Goal: Task Accomplishment & Management: Use online tool/utility

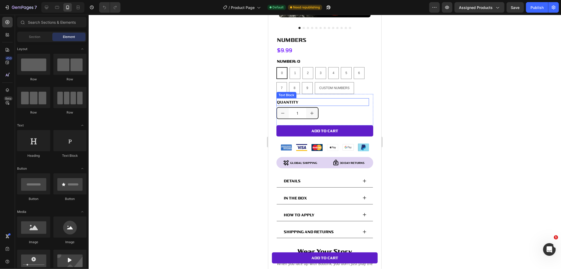
scroll to position [146, 0]
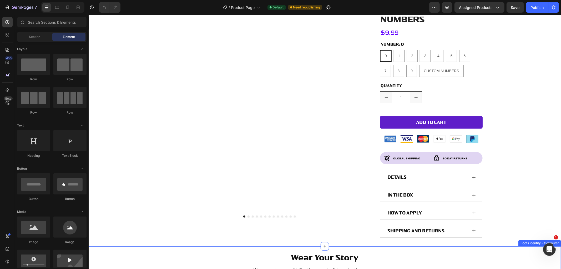
scroll to position [58, 0]
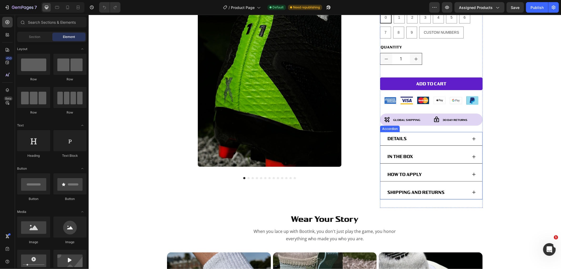
click at [475, 188] on div "SHIPPING AND RETURNS" at bounding box center [431, 192] width 102 height 14
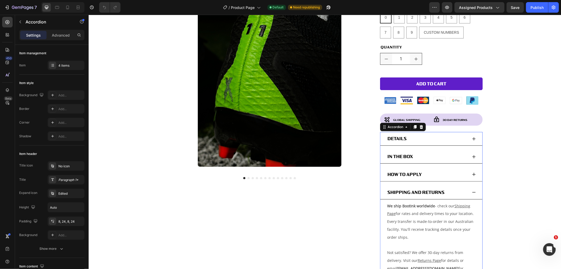
click at [474, 188] on div "SHIPPING AND RETURNS" at bounding box center [431, 192] width 102 height 14
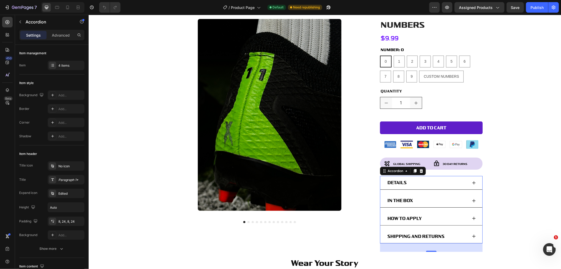
scroll to position [0, 0]
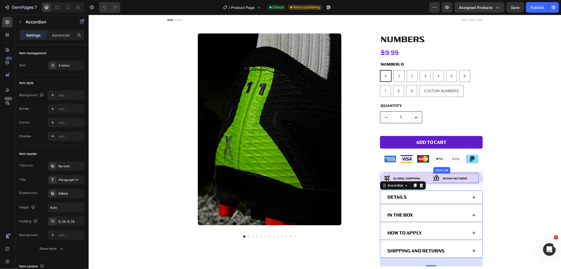
click at [454, 175] on p "30 Day Returns" at bounding box center [455, 178] width 25 height 8
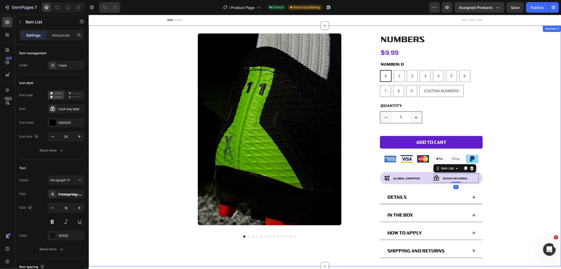
click at [502, 171] on div "Product Images Numbers Product Title $9.99 Product Price Product Price Row NUMB…" at bounding box center [324, 149] width 473 height 233
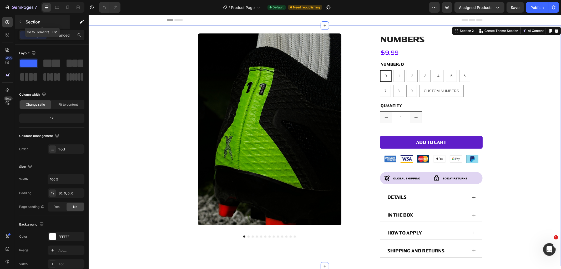
click at [22, 21] on icon "button" at bounding box center [20, 22] width 4 height 4
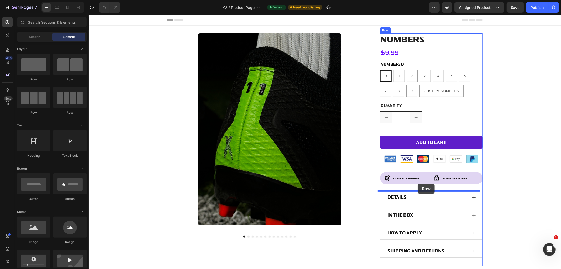
drag, startPoint x: 124, startPoint y: 81, endPoint x: 418, endPoint y: 183, distance: 310.6
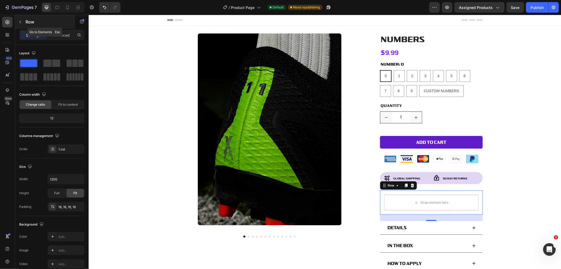
click at [23, 18] on button "button" at bounding box center [20, 22] width 8 height 8
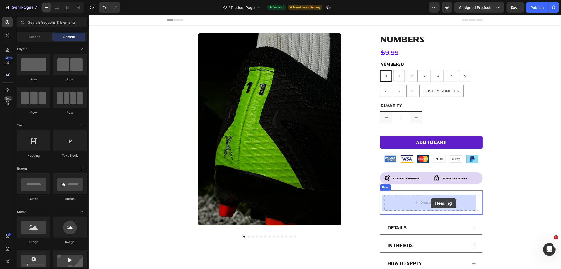
drag, startPoint x: 140, startPoint y: 153, endPoint x: 430, endPoint y: 198, distance: 293.4
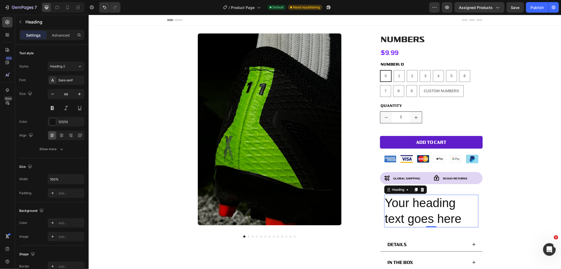
click at [430, 201] on h2 "Your heading text goes here" at bounding box center [431, 210] width 94 height 33
click at [430, 201] on p "Your heading text goes here" at bounding box center [431, 211] width 93 height 32
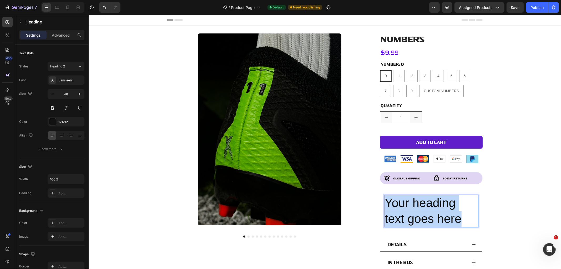
click at [430, 201] on p "Your heading text goes here" at bounding box center [431, 211] width 93 height 32
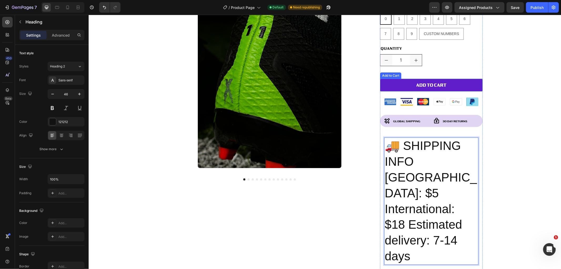
scroll to position [58, 0]
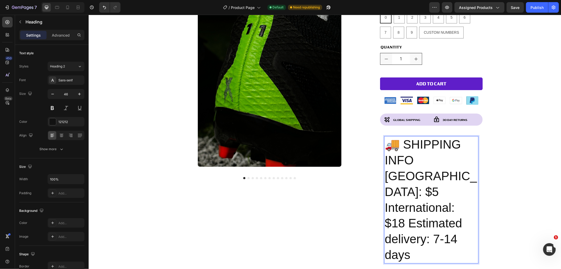
click at [417, 153] on p "🚚 SHIPPING INFO Australia: $5 International: $18 Estimated delivery: 7-14 days" at bounding box center [431, 199] width 93 height 126
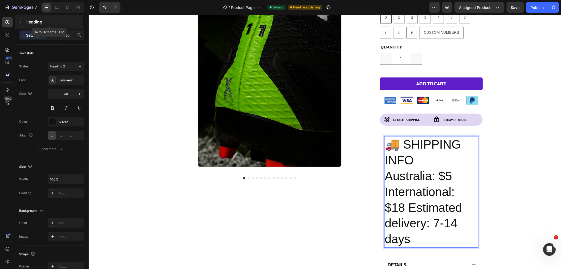
click at [21, 22] on icon "button" at bounding box center [20, 22] width 4 height 4
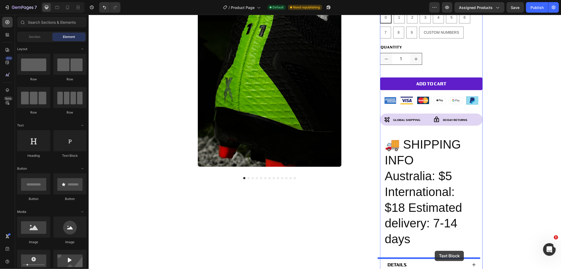
scroll to position [81, 0]
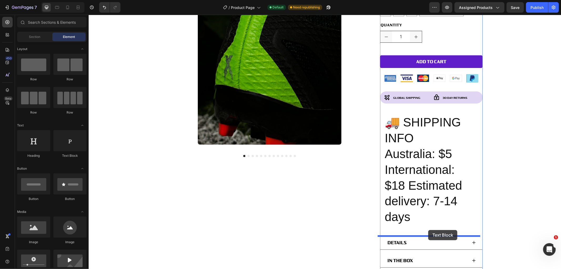
drag, startPoint x: 175, startPoint y: 160, endPoint x: 428, endPoint y: 230, distance: 262.8
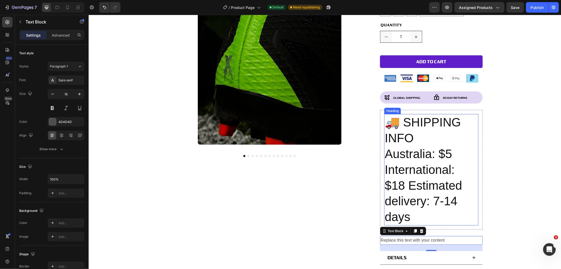
click at [435, 185] on p "🚚 SHIPPING INFO Australia: $5 International: $18 Estimated delivery: 7-14 days" at bounding box center [431, 169] width 93 height 110
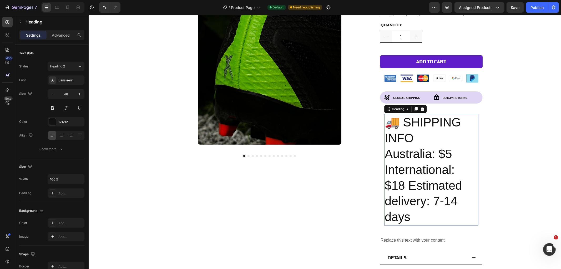
click at [435, 185] on p "🚚 SHIPPING INFO Australia: $5 International: $18 Estimated delivery: 7-14 days" at bounding box center [431, 169] width 93 height 110
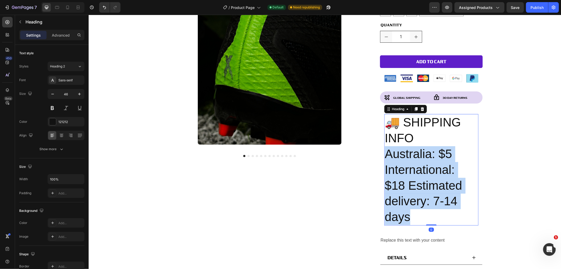
click at [435, 185] on p "🚚 SHIPPING INFO Australia: $5 International: $18 Estimated delivery: 7-14 days" at bounding box center [431, 169] width 93 height 110
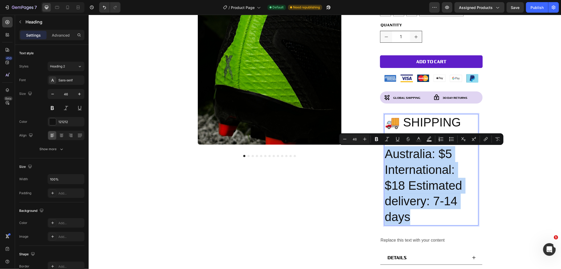
click at [436, 212] on p "🚚 SHIPPING INFO Australia: $5 International: $18 Estimated delivery: 7-14 days" at bounding box center [431, 169] width 93 height 110
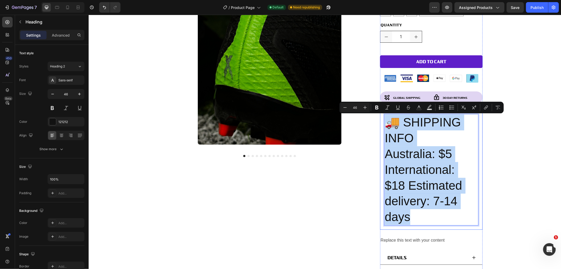
drag, startPoint x: 436, startPoint y: 213, endPoint x: 382, endPoint y: 112, distance: 114.9
click at [382, 112] on div "🚚 SHIPPING INFO Australia: $5 International: $18 Estimated delivery: 7-14 days …" at bounding box center [431, 169] width 103 height 120
click at [417, 145] on p "🚚 SHIPPING INFO Australia: $5 International: $18 Estimated delivery: 7-14 days" at bounding box center [431, 169] width 93 height 110
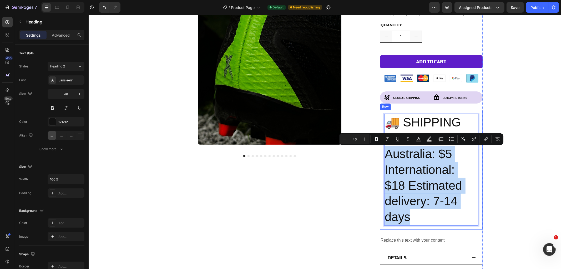
drag, startPoint x: 423, startPoint y: 217, endPoint x: 379, endPoint y: 157, distance: 74.4
click at [380, 157] on div "🚚 SHIPPING INFO Australia: $5 International: $18 Estimated delivery: 7-14 days …" at bounding box center [431, 169] width 103 height 120
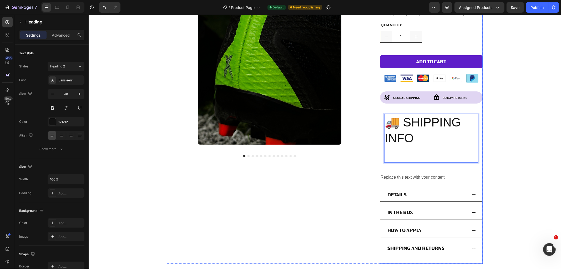
click at [434, 177] on div "Replace this text with your content" at bounding box center [431, 177] width 103 height 9
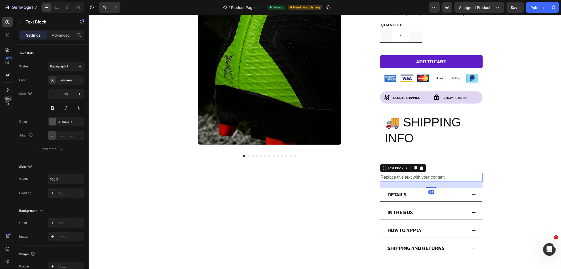
click at [434, 177] on div "Replace this text with your content" at bounding box center [431, 177] width 103 height 9
click at [434, 177] on p "Replace this text with your content" at bounding box center [432, 177] width 102 height 8
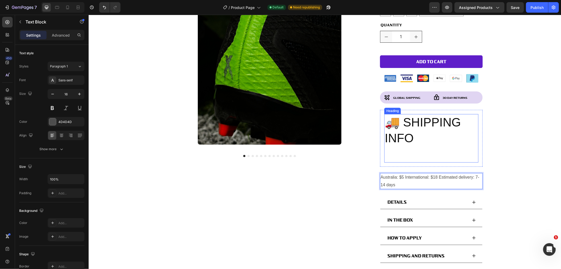
click at [454, 144] on p "🚚 SHIPPING INFO" at bounding box center [431, 137] width 93 height 47
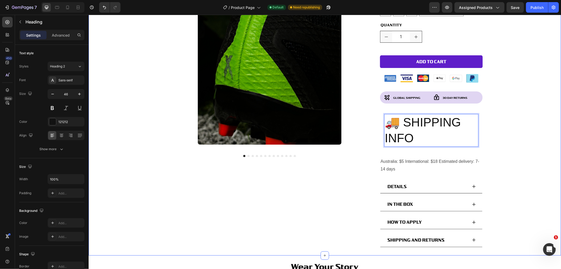
scroll to position [110, 0]
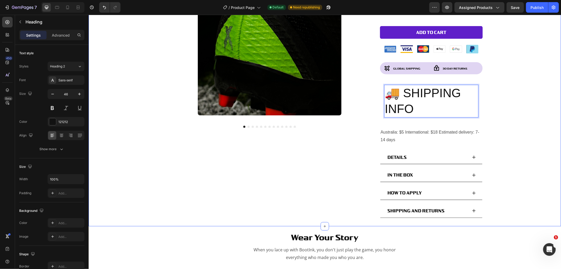
click at [501, 129] on div "Product Images Numbers Product Title $9.99 Product Price Product Price Row NUMB…" at bounding box center [324, 74] width 473 height 302
drag, startPoint x: 422, startPoint y: 109, endPoint x: 371, endPoint y: 79, distance: 59.7
click at [371, 79] on div "Product Images Numbers Product Title $9.99 Product Price Product Price Row NUMB…" at bounding box center [325, 74] width 316 height 302
click at [403, 96] on p "🚚 SHIPPING INFO" at bounding box center [431, 101] width 93 height 32
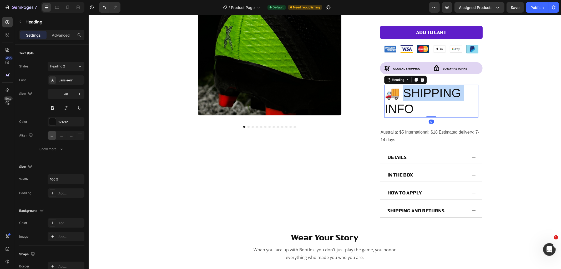
click at [403, 96] on p "🚚 SHIPPING INFO" at bounding box center [431, 101] width 93 height 32
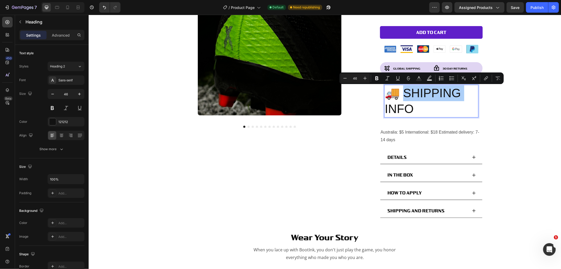
click at [357, 81] on input "46" at bounding box center [355, 78] width 11 height 6
type input "20"
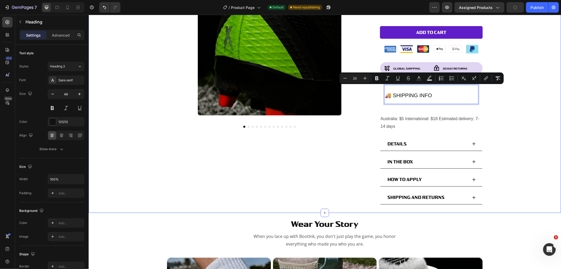
click at [548, 112] on div "Product Images Numbers Product Title $9.99 Product Price Product Price Row NUMB…" at bounding box center [324, 67] width 473 height 289
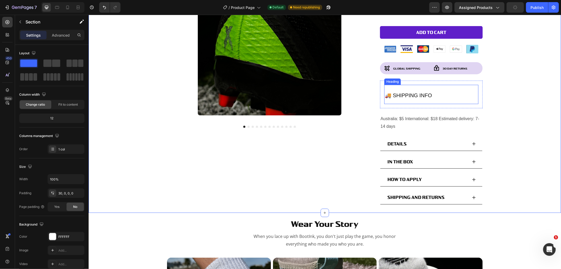
click at [472, 100] on p "⁠⁠⁠⁠⁠⁠⁠ 🚚 SHIPPING INFO" at bounding box center [431, 94] width 93 height 18
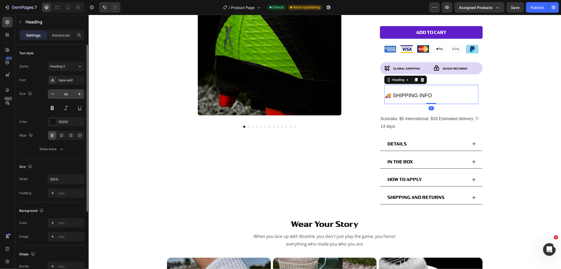
click at [69, 96] on input "46" at bounding box center [65, 93] width 17 height 9
type input "20"
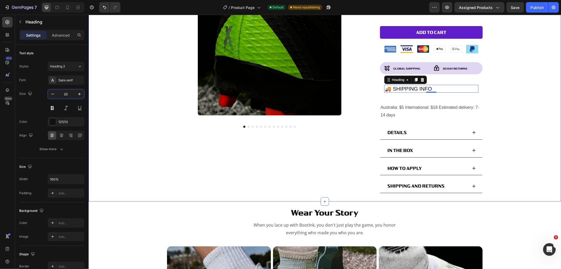
click at [492, 87] on div "Product Images Numbers Product Title $9.99 Product Price Product Price Row NUMB…" at bounding box center [324, 62] width 473 height 278
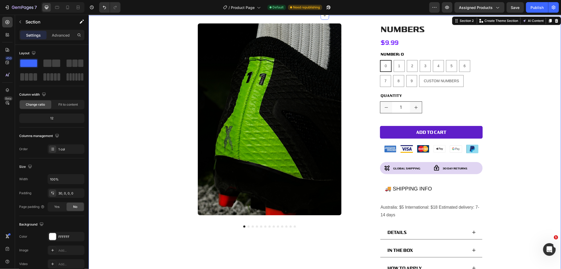
scroll to position [0, 0]
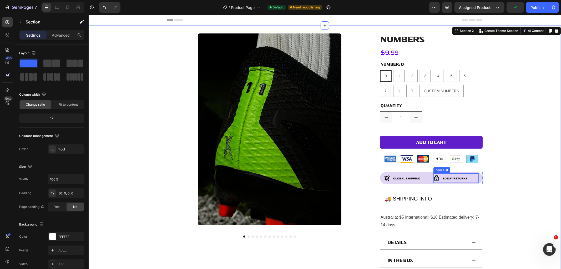
click at [453, 177] on span "30 Day Returns" at bounding box center [455, 177] width 25 height 3
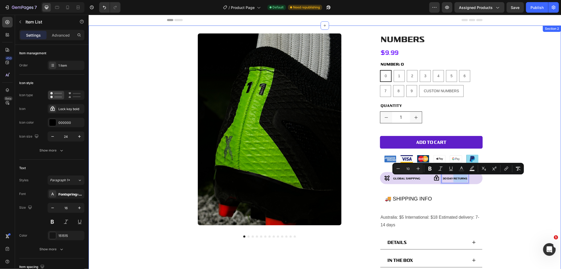
click at [507, 114] on div "Product Images Numbers Product Title $9.99 Product Price Product Price Row NUMB…" at bounding box center [324, 172] width 473 height 278
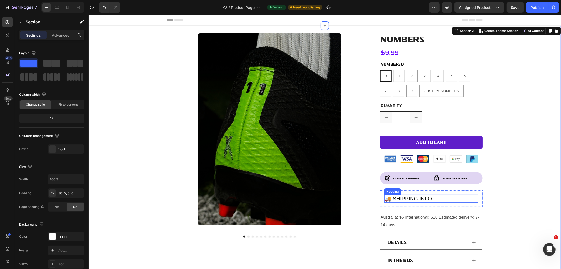
click at [420, 201] on span "🚚 SHIPPING INFO" at bounding box center [408, 198] width 47 height 6
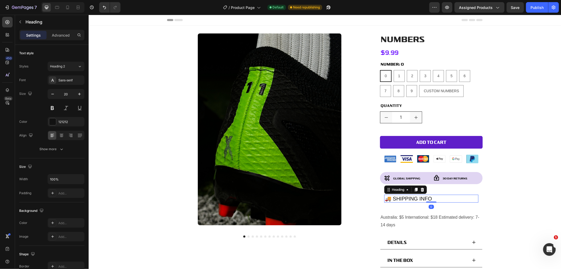
click at [423, 198] on span "🚚 SHIPPING INFO" at bounding box center [408, 198] width 47 height 6
click at [430, 177] on div "GLOBAL SHIPPING Item List 30 Day Returns Item List Row" at bounding box center [431, 178] width 103 height 12
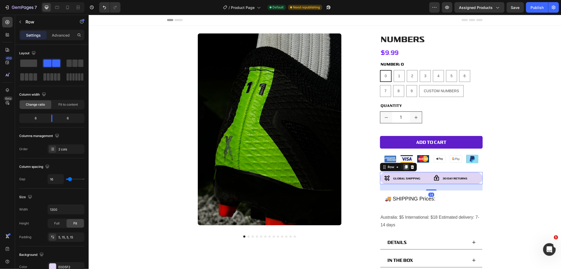
click at [405, 167] on icon at bounding box center [406, 167] width 3 height 4
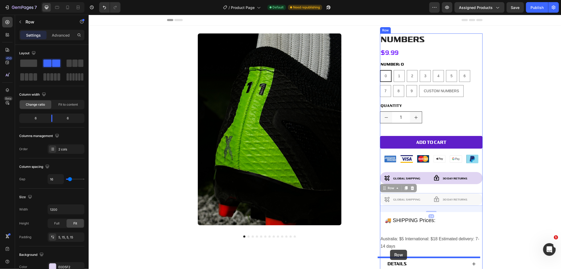
scroll to position [1, 0]
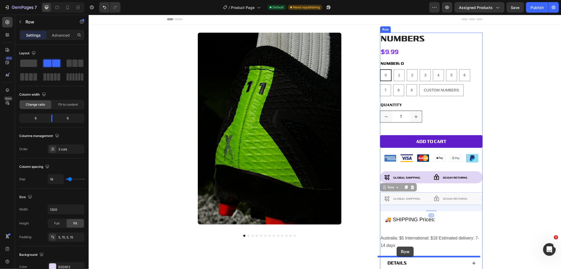
drag, startPoint x: 381, startPoint y: 188, endPoint x: 397, endPoint y: 246, distance: 60.6
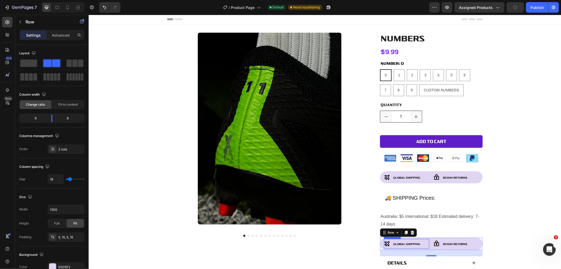
click at [408, 243] on span "GLOBAL SHIPPING" at bounding box center [406, 243] width 27 height 3
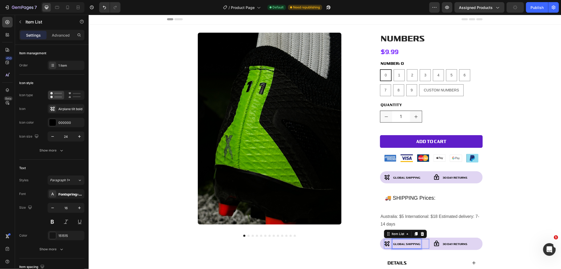
click at [408, 243] on span "GLOBAL SHIPPING" at bounding box center [406, 243] width 27 height 3
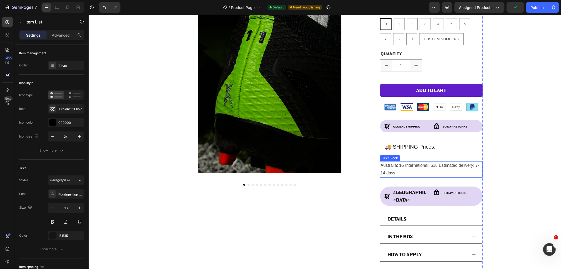
scroll to position [58, 0]
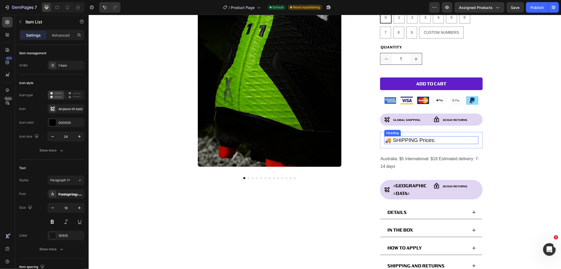
click at [409, 140] on span "🚚 SHIPPING Prices:" at bounding box center [410, 140] width 51 height 6
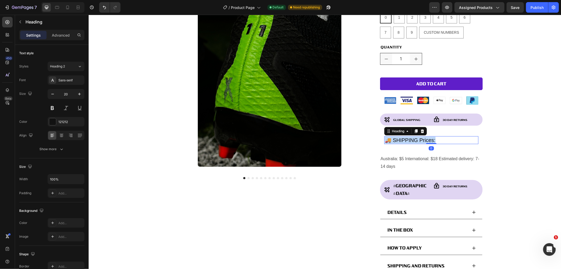
click at [409, 140] on span "🚚 SHIPPING Prices:" at bounding box center [410, 140] width 51 height 6
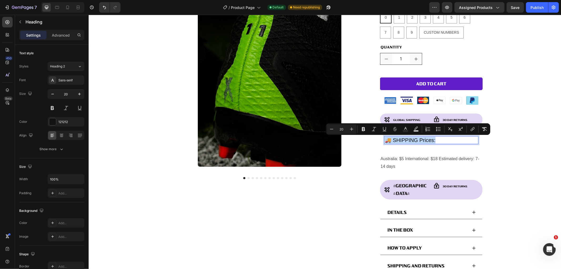
click at [411, 140] on span "🚚 SHIPPING Prices:" at bounding box center [410, 140] width 51 height 6
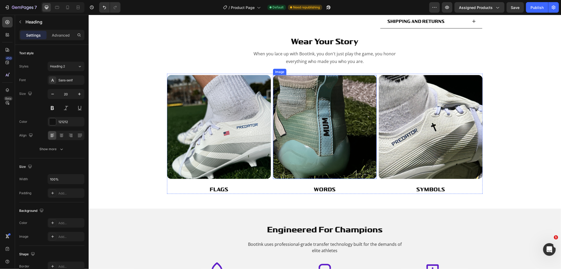
scroll to position [0, 0]
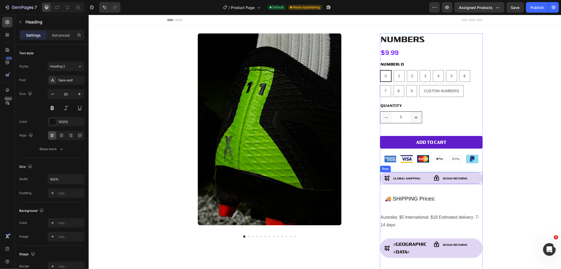
click at [428, 172] on div "GLOBAL SHIPPING Item List 30 Day Returns Item List Row" at bounding box center [431, 178] width 103 height 12
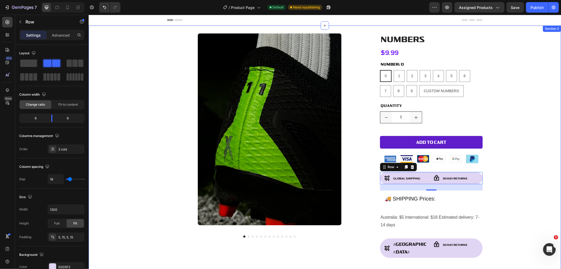
click at [512, 187] on div "Product Images Numbers Product Title $9.99 Product Price Product Price Row NUMB…" at bounding box center [324, 186] width 473 height 306
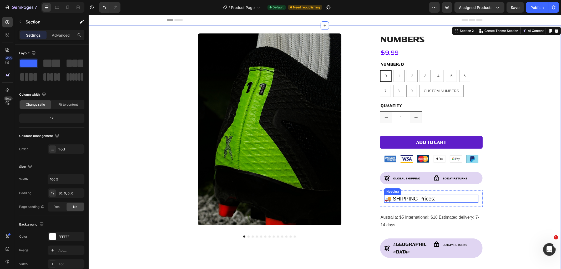
click at [407, 199] on span "🚚 SHIPPING Prices:" at bounding box center [410, 198] width 51 height 6
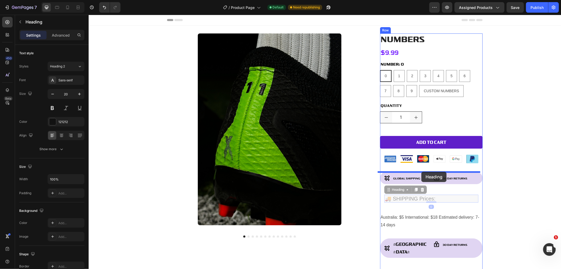
drag, startPoint x: 389, startPoint y: 191, endPoint x: 421, endPoint y: 171, distance: 37.6
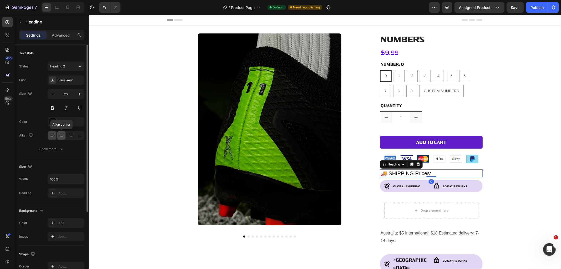
click at [59, 135] on icon at bounding box center [61, 135] width 5 height 5
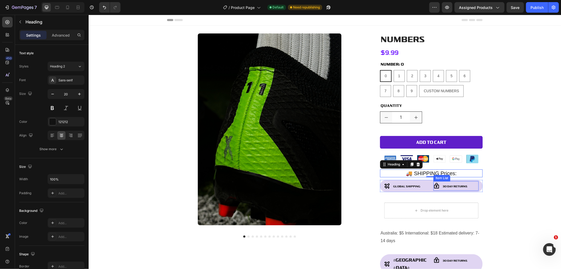
click at [474, 187] on div "30 Day Returns" at bounding box center [456, 186] width 45 height 10
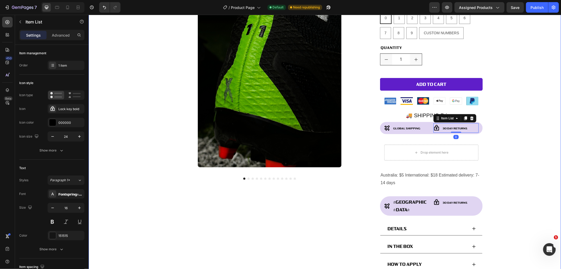
scroll to position [58, 0]
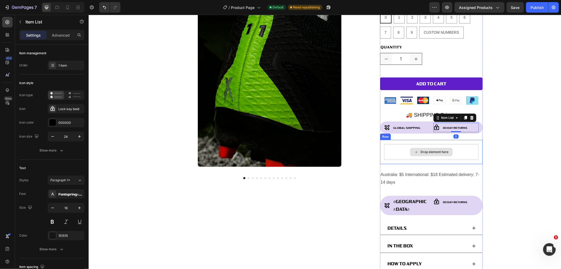
click at [434, 150] on div "Drop element here" at bounding box center [435, 152] width 28 height 4
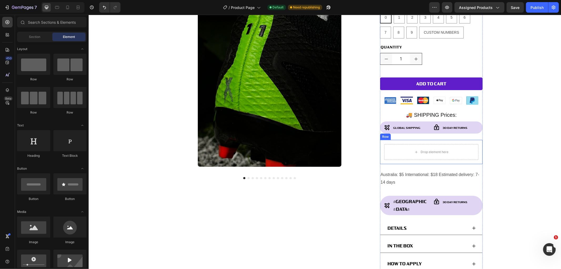
click at [388, 141] on div "Drop element here Row" at bounding box center [431, 152] width 103 height 24
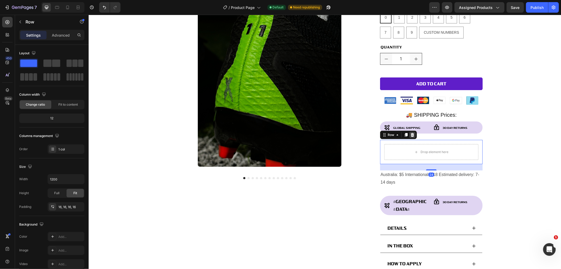
click at [412, 136] on div at bounding box center [412, 134] width 6 height 6
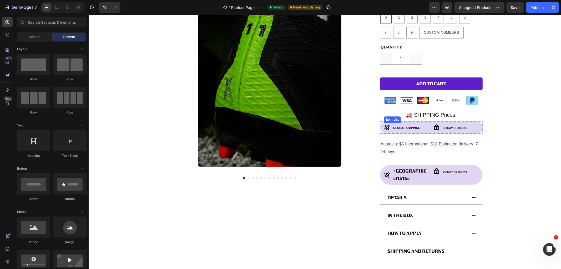
click at [407, 124] on p "GLOBAL SHIPPING" at bounding box center [406, 127] width 27 height 8
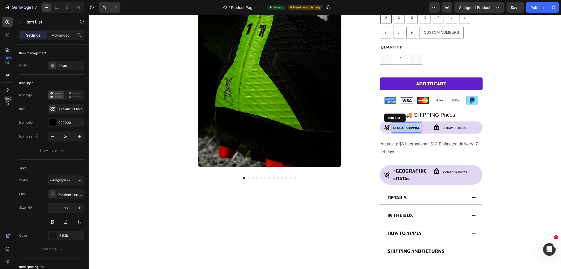
click at [407, 124] on p "GLOBAL SHIPPING" at bounding box center [406, 127] width 27 height 8
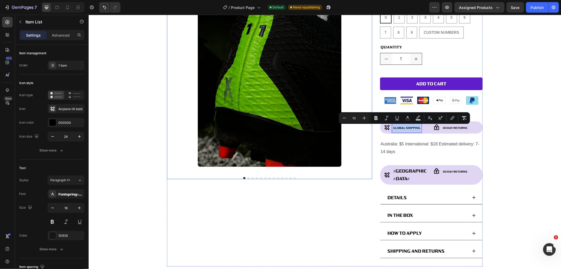
click at [406, 143] on p "Australia: $5 International: $18 Estimated delivery: 7-14 days" at bounding box center [432, 147] width 102 height 15
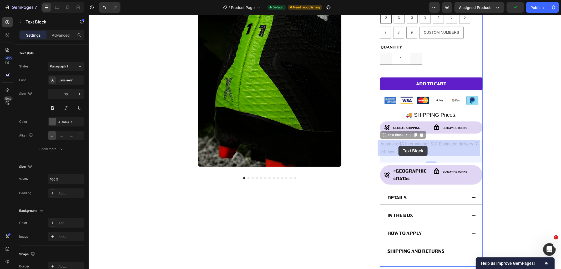
drag, startPoint x: 379, startPoint y: 135, endPoint x: 397, endPoint y: 140, distance: 18.5
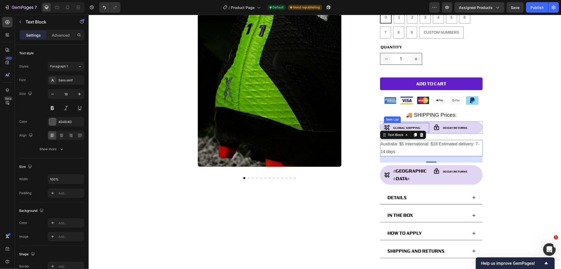
click at [406, 124] on p "GLOBAL SHIPPING" at bounding box center [406, 127] width 27 height 8
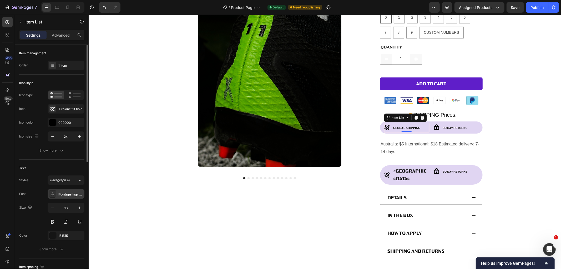
click at [66, 193] on div "Fontspring-DEMO-vartek-bold" at bounding box center [70, 194] width 25 height 5
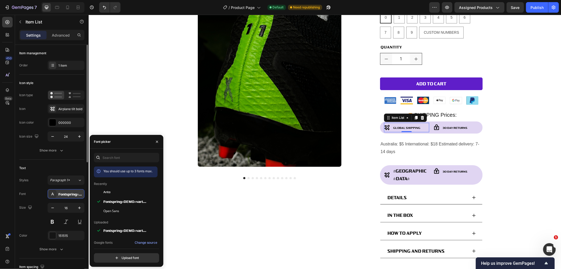
click at [80, 193] on div "Fontspring-DEMO-vartek-bold" at bounding box center [70, 194] width 25 height 5
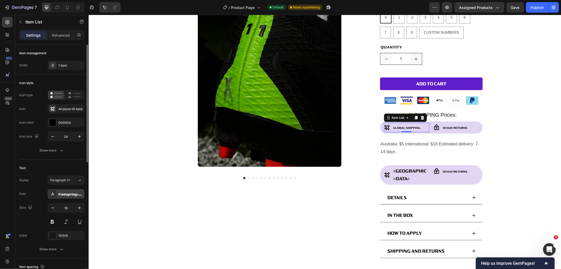
click at [82, 193] on div "Fontspring-DEMO-vartek-bold" at bounding box center [70, 194] width 25 height 5
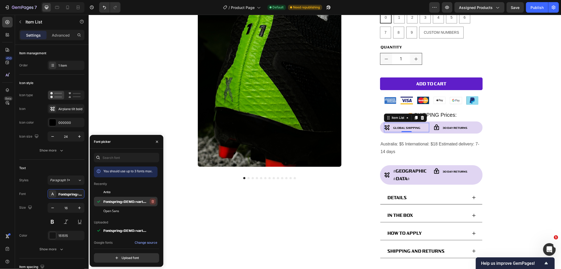
click at [153, 200] on icon "button" at bounding box center [153, 201] width 4 height 4
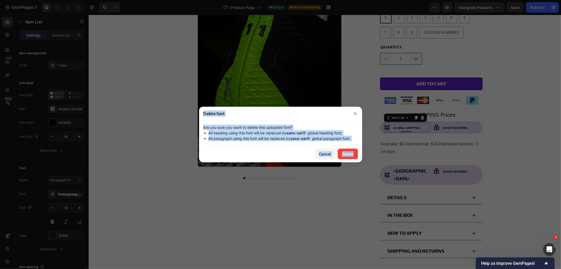
click at [153, 200] on div at bounding box center [280, 134] width 561 height 269
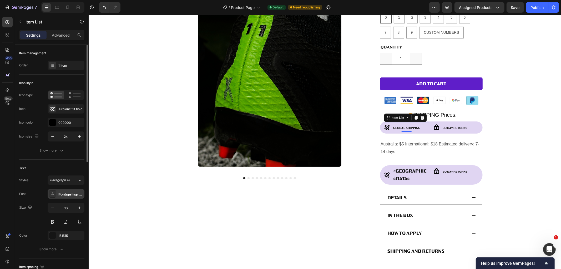
click at [59, 194] on div "Fontspring-DEMO-vartek-bold" at bounding box center [70, 194] width 25 height 5
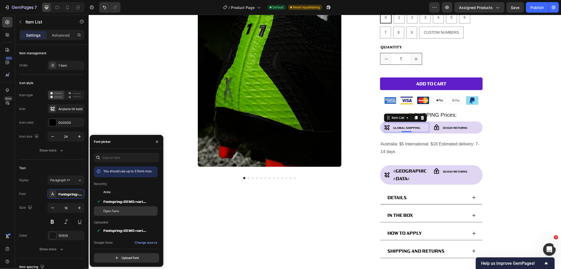
click at [108, 212] on span "Open Sans" at bounding box center [111, 210] width 16 height 5
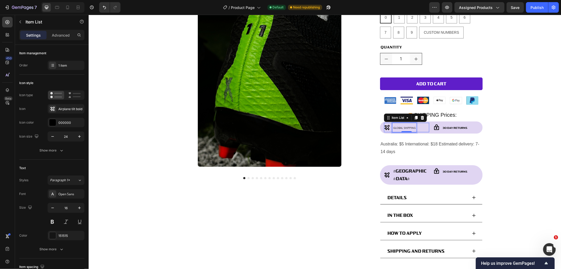
click at [396, 128] on span "GLOBAL SHIPPING" at bounding box center [404, 128] width 22 height 4
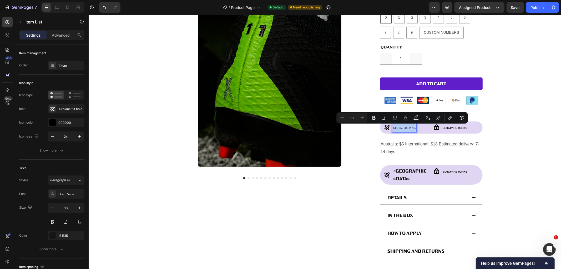
click at [385, 125] on icon at bounding box center [387, 127] width 5 height 5
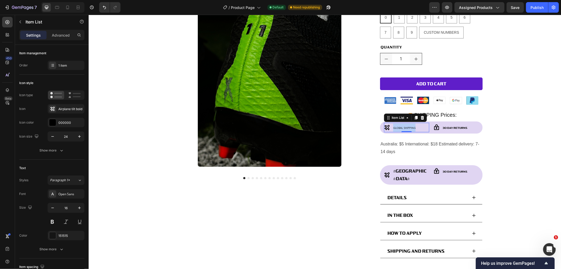
click at [385, 126] on icon at bounding box center [387, 127] width 5 height 5
click at [65, 110] on div "Airplane tilt bold" at bounding box center [70, 109] width 25 height 5
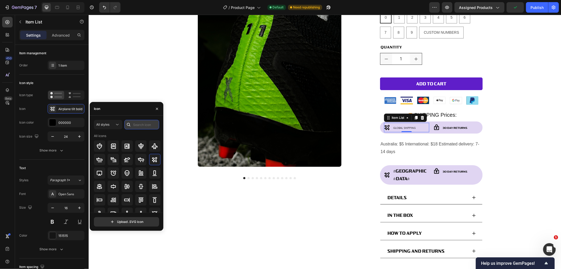
click at [148, 128] on input "text" at bounding box center [141, 124] width 35 height 9
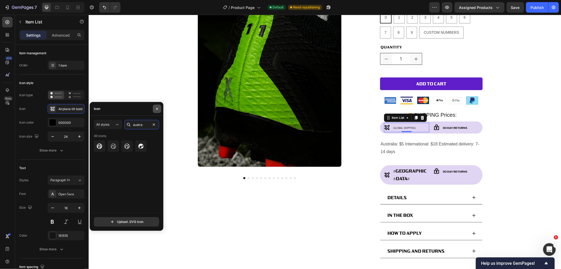
type input "austra"
click at [157, 109] on icon "button" at bounding box center [157, 109] width 2 height 2
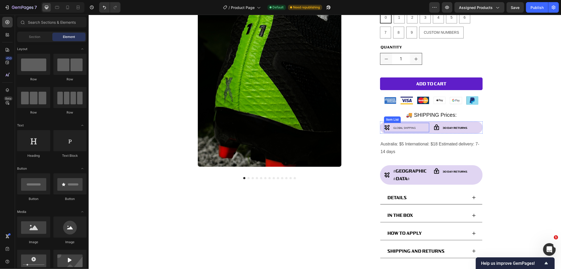
click at [385, 126] on icon at bounding box center [387, 127] width 5 height 5
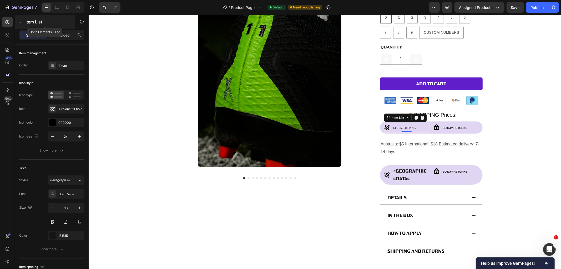
click at [18, 21] on icon "button" at bounding box center [20, 22] width 4 height 4
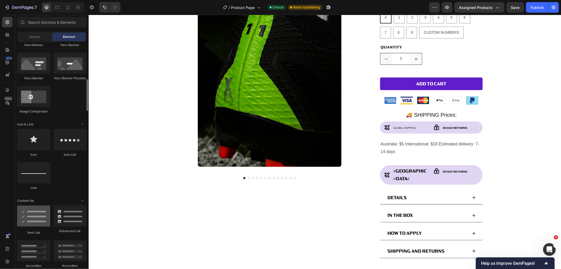
scroll to position [292, 0]
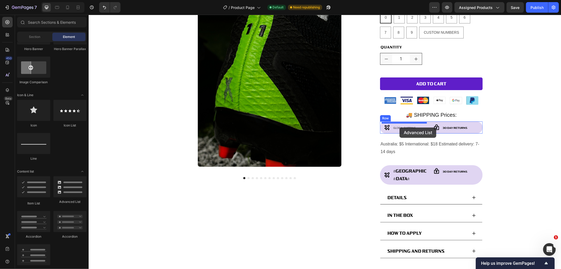
drag, startPoint x: 197, startPoint y: 161, endPoint x: 400, endPoint y: 127, distance: 205.3
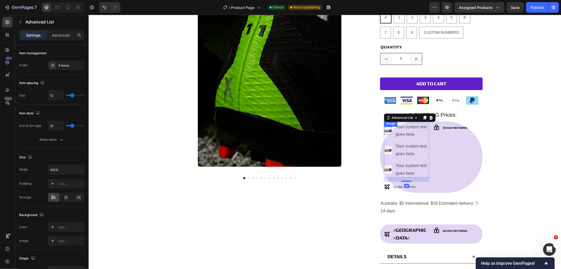
click at [386, 131] on img at bounding box center [388, 130] width 8 height 8
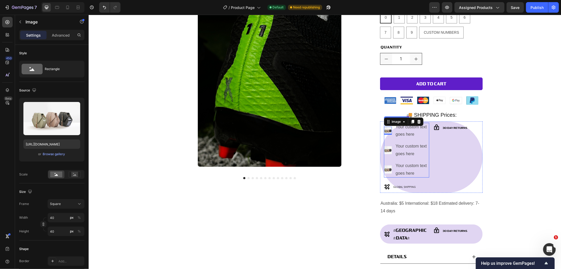
click at [420, 140] on ul "Image 0 Your custom text goes here Text Block Image Your custom text goes here …" at bounding box center [406, 149] width 45 height 55
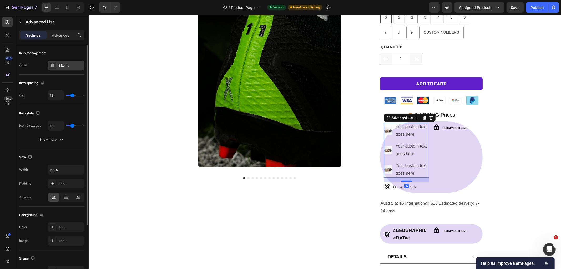
click at [64, 67] on div "3 items" at bounding box center [70, 65] width 25 height 5
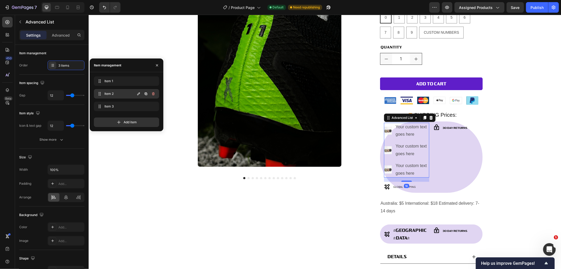
click at [154, 94] on icon "button" at bounding box center [153, 94] width 4 height 4
click at [154, 94] on div "Delete" at bounding box center [150, 93] width 10 height 5
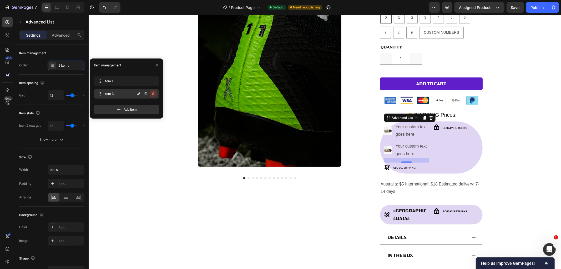
click at [154, 94] on icon "button" at bounding box center [153, 94] width 4 height 4
click at [154, 94] on div "Delete" at bounding box center [150, 93] width 10 height 5
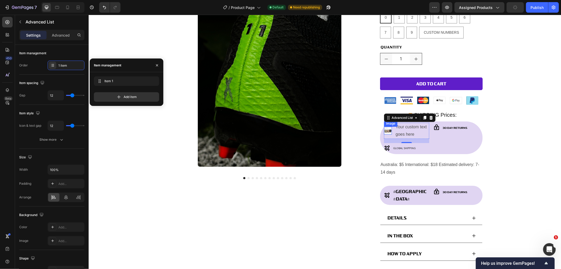
click at [384, 128] on img at bounding box center [388, 130] width 8 height 8
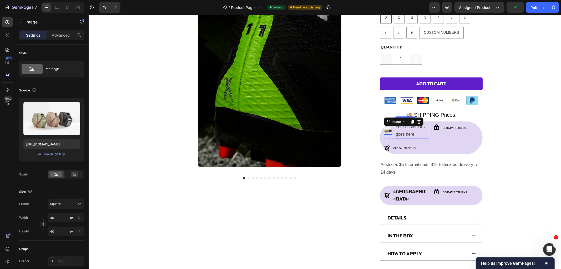
click at [419, 131] on div "Your custom text goes here" at bounding box center [412, 130] width 34 height 16
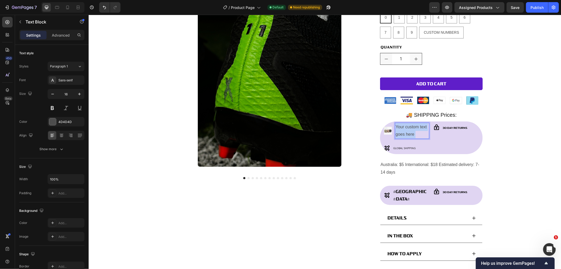
drag, startPoint x: 417, startPoint y: 137, endPoint x: 392, endPoint y: 124, distance: 27.3
click at [392, 124] on li "Image Your custom text goes here Text Block 0" at bounding box center [406, 130] width 45 height 16
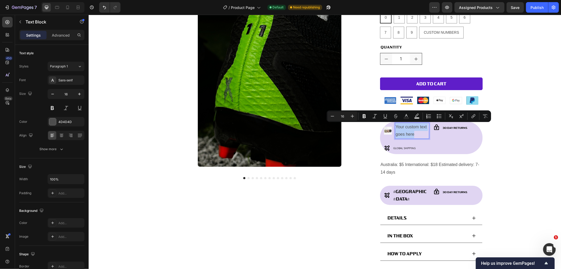
drag, startPoint x: 393, startPoint y: 123, endPoint x: 415, endPoint y: 138, distance: 26.9
click at [415, 138] on div "Your custom text goes here" at bounding box center [412, 130] width 34 height 16
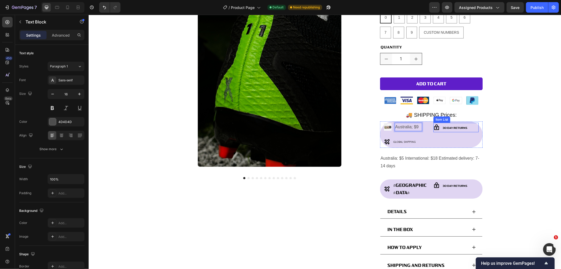
click at [445, 127] on span "30 Day Returns" at bounding box center [455, 127] width 25 height 3
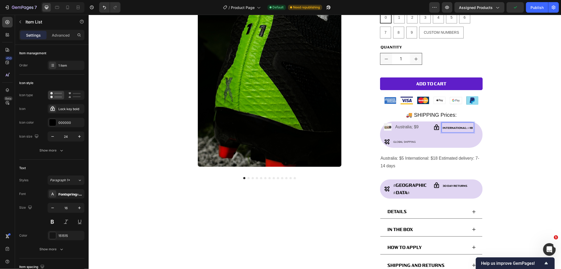
click at [445, 127] on span "International: $18" at bounding box center [458, 127] width 30 height 3
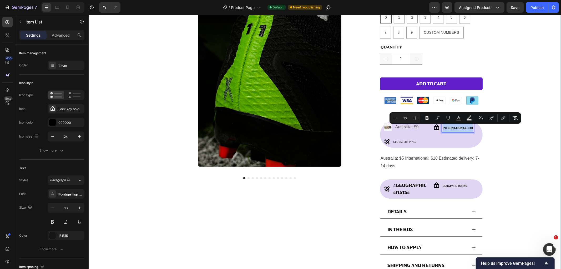
click at [543, 139] on div "Product Images Numbers Product Title $9.99 Product Price Product Price Row NUMB…" at bounding box center [324, 127] width 473 height 305
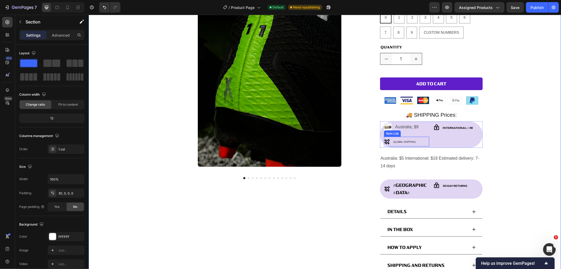
click at [418, 141] on div "GLOBAL SHIPPING" at bounding box center [406, 141] width 45 height 10
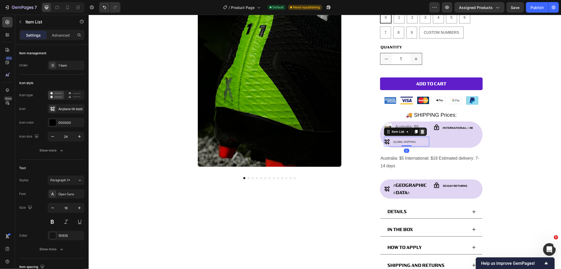
click at [420, 132] on icon at bounding box center [422, 131] width 4 height 4
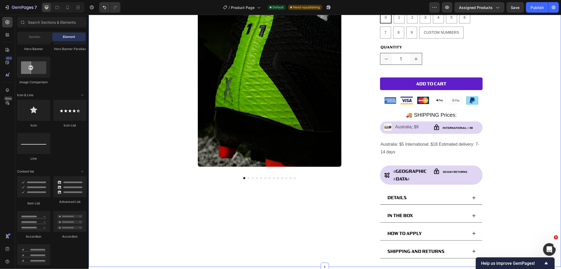
click at [544, 131] on div "Product Images Numbers Product Title $9.99 Product Price Product Price Row NUMB…" at bounding box center [324, 121] width 473 height 292
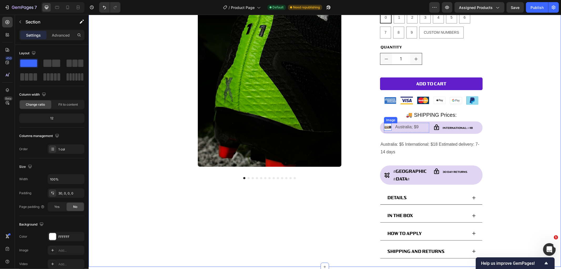
click at [385, 127] on img at bounding box center [388, 127] width 8 height 8
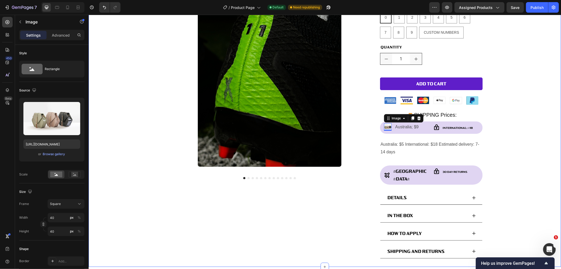
click at [517, 117] on div "Product Images Numbers Product Title $9.99 Product Price Product Price Row NUMB…" at bounding box center [324, 121] width 473 height 292
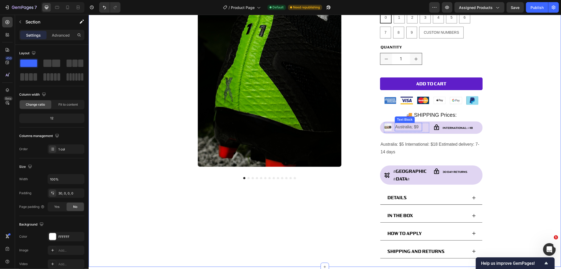
click at [401, 126] on p "Australia; $9" at bounding box center [408, 127] width 26 height 8
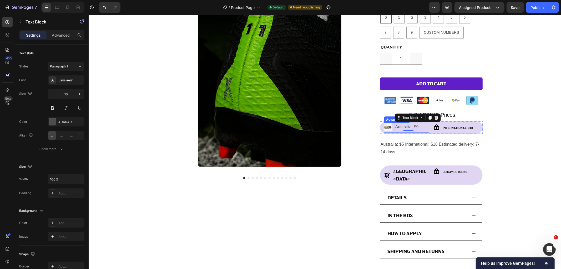
click at [422, 125] on div "Image Australia; $9 Text Block 0" at bounding box center [406, 127] width 45 height 10
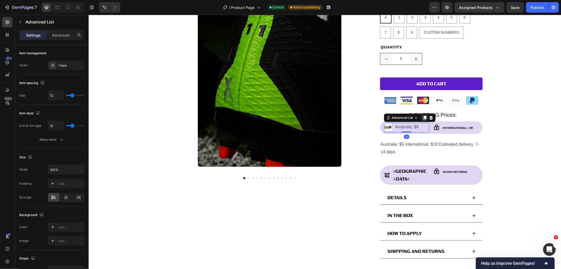
click at [424, 117] on icon at bounding box center [425, 118] width 3 height 4
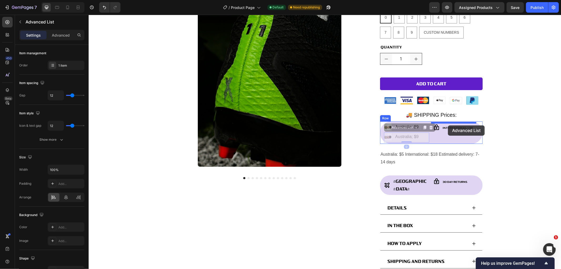
drag, startPoint x: 388, startPoint y: 127, endPoint x: 448, endPoint y: 125, distance: 60.3
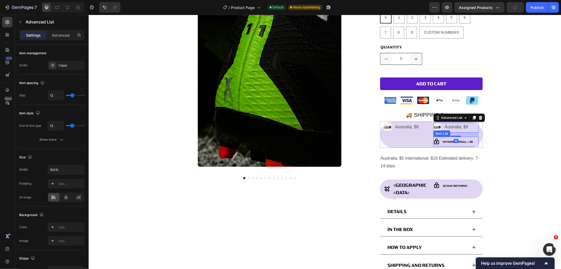
click at [469, 138] on p "International: $18" at bounding box center [458, 141] width 30 height 8
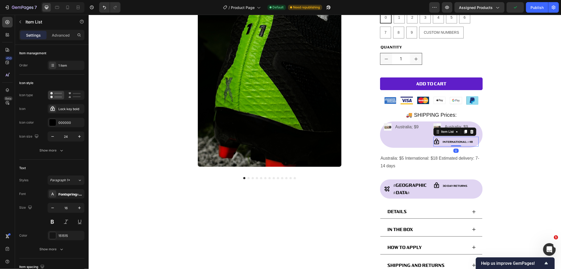
click at [470, 133] on icon at bounding box center [472, 131] width 4 height 4
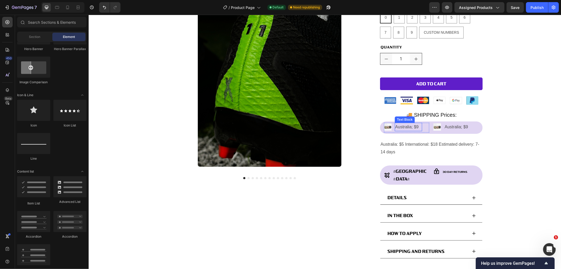
click at [414, 127] on p "Australia; $9" at bounding box center [408, 127] width 26 height 8
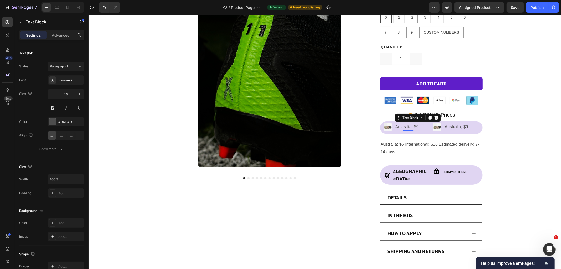
click at [410, 127] on p "Australia; $9" at bounding box center [408, 127] width 26 height 8
click at [461, 126] on p "Australia; $9" at bounding box center [458, 127] width 26 height 8
click at [514, 124] on div "Product Images Numbers Product Title $9.99 Product Price Product Price Row NUMB…" at bounding box center [324, 121] width 473 height 292
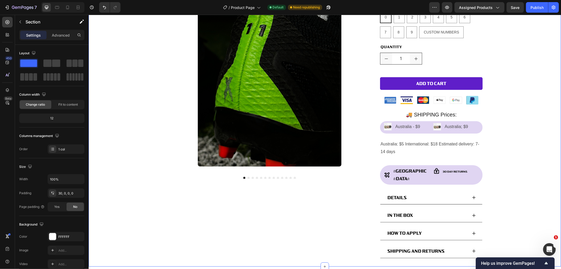
scroll to position [58, 0]
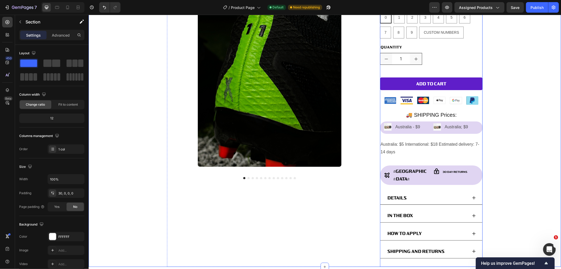
click at [436, 113] on span "🚚 SHIPPING Prices:" at bounding box center [431, 115] width 51 height 6
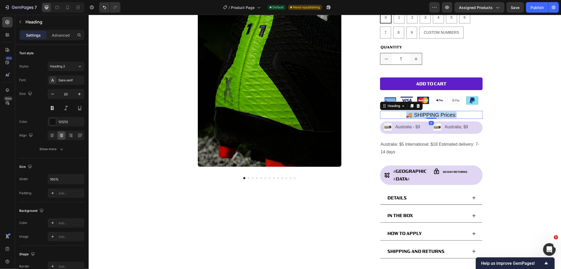
click at [436, 113] on span "🚚 SHIPPING Prices:" at bounding box center [431, 115] width 51 height 6
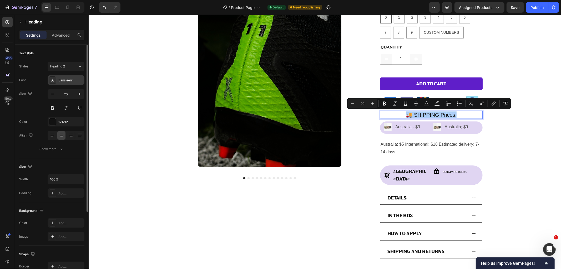
click at [61, 82] on div "Sans-serif" at bounding box center [70, 80] width 25 height 5
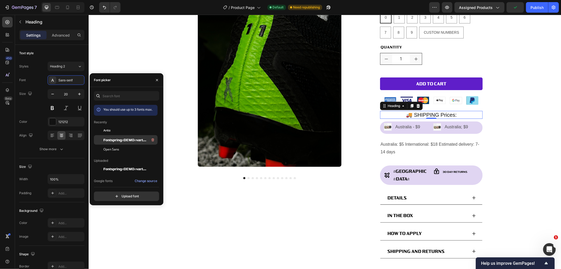
click at [115, 137] on div "Fontspring-DEMO-vartek-bold" at bounding box center [129, 140] width 53 height 6
click at [504, 126] on div "Product Images Numbers Product Title $9.99 Product Price Product Price Row NUMB…" at bounding box center [324, 121] width 473 height 292
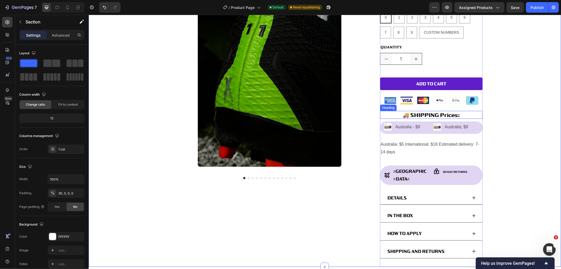
click at [407, 112] on span "🚚 SHIPPING Prices:" at bounding box center [431, 114] width 57 height 6
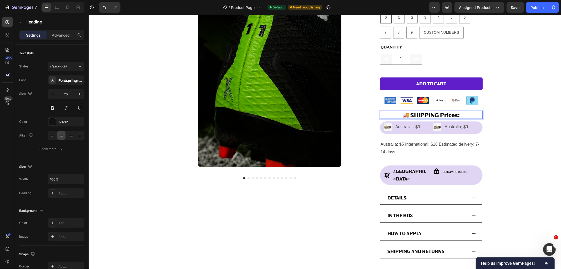
click at [410, 114] on span "🚚 SHIPPING Prices:" at bounding box center [431, 114] width 57 height 6
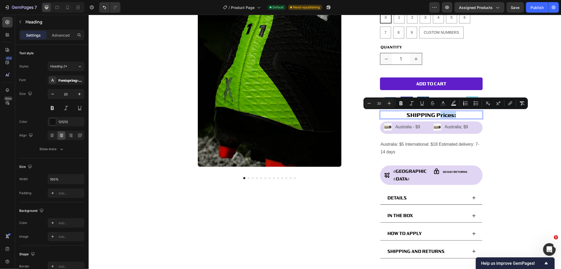
drag, startPoint x: 457, startPoint y: 114, endPoint x: 439, endPoint y: 114, distance: 18.4
click at [439, 114] on p "SHIPPING Prices:" at bounding box center [432, 114] width 102 height 7
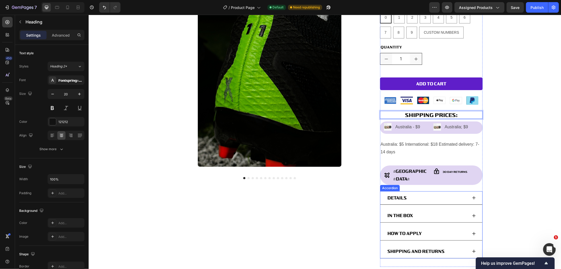
click at [399, 194] on p "DETAILS" at bounding box center [396, 198] width 19 height 8
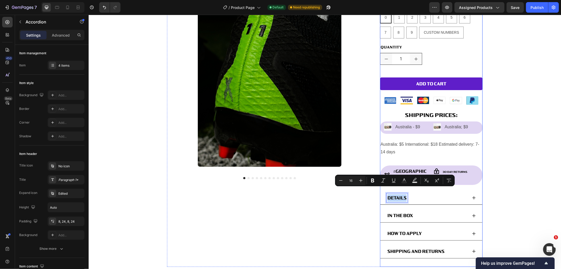
click at [430, 117] on span "SHIPPING PRICES:" at bounding box center [431, 114] width 53 height 6
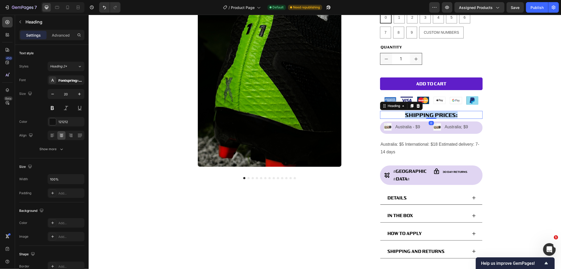
click at [430, 117] on span "SHIPPING PRICES:" at bounding box center [431, 114] width 53 height 6
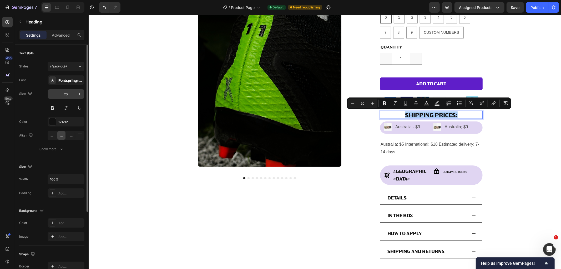
click at [68, 95] on input "20" at bounding box center [65, 93] width 17 height 9
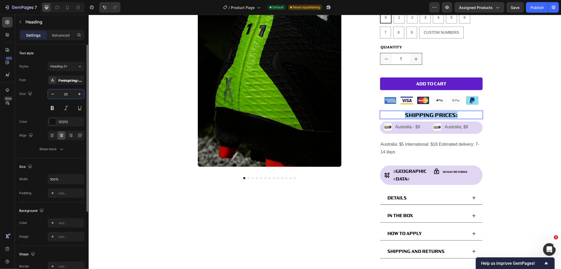
click at [68, 95] on input "20" at bounding box center [65, 93] width 17 height 9
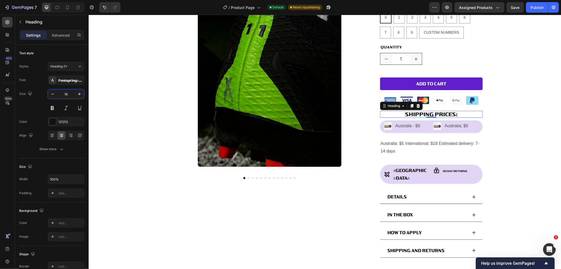
type input "16"
click at [450, 114] on span "SHIPPING PRICES:" at bounding box center [431, 114] width 53 height 6
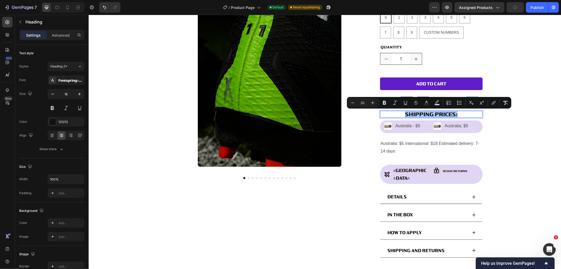
click at [365, 102] on input "20" at bounding box center [363, 102] width 11 height 6
type input "16"
click at [524, 158] on div "Product Images Numbers Product Title $9.99 Product Price Product Price Row NUMB…" at bounding box center [324, 120] width 473 height 290
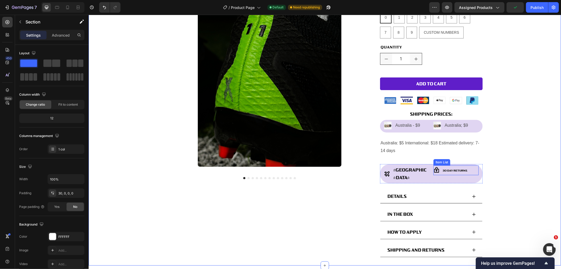
scroll to position [0, 0]
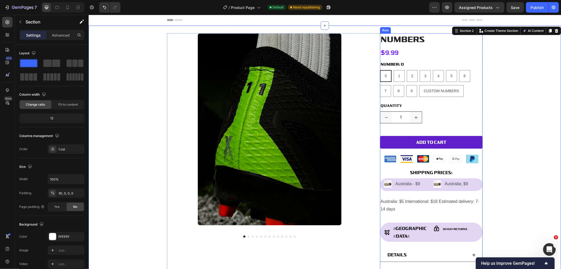
click at [478, 176] on div "Numbers Product Title $9.99 Product Price Product Price Row NUMBER: 0 0 0 0 1 1…" at bounding box center [431, 178] width 103 height 290
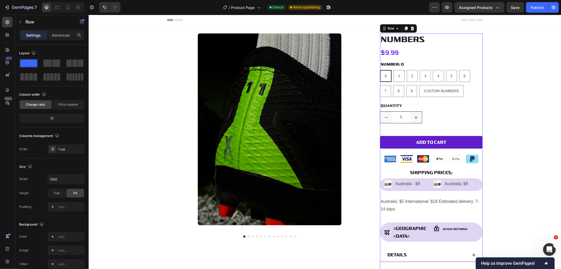
click at [475, 176] on div "Numbers Product Title $9.99 Product Price Product Price Row NUMBER: 0 0 0 0 1 1…" at bounding box center [431, 178] width 103 height 290
click at [479, 179] on div "Numbers Product Title $9.99 Product Price Product Price Row NUMBER: 0 0 0 0 1 1…" at bounding box center [431, 178] width 103 height 290
click at [477, 179] on div "Image Australia - $9 Text Block Advanced List Image Australia; $9 Text Block Ad…" at bounding box center [431, 184] width 103 height 13
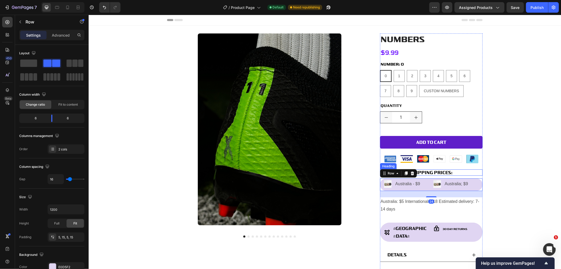
click at [458, 172] on p "⁠⁠⁠⁠⁠⁠⁠ SHIPPING PRICES:" at bounding box center [432, 173] width 102 height 6
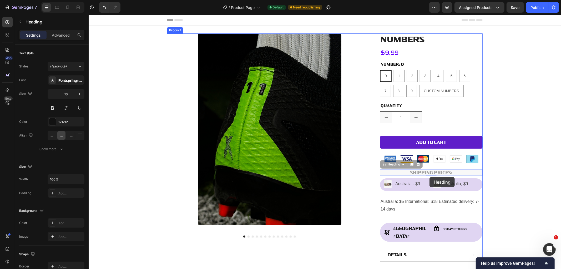
drag, startPoint x: 383, startPoint y: 164, endPoint x: 430, endPoint y: 177, distance: 48.3
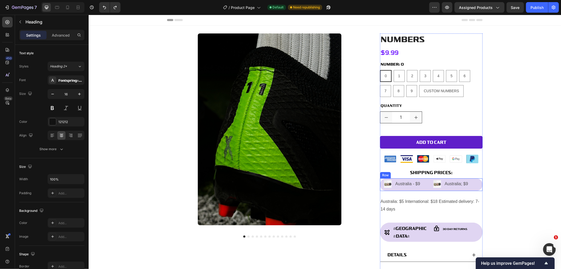
click at [469, 178] on div "Image Australia - $9 Text Block Advanced List Image Australia; $9 Text Block Ad…" at bounding box center [431, 184] width 103 height 13
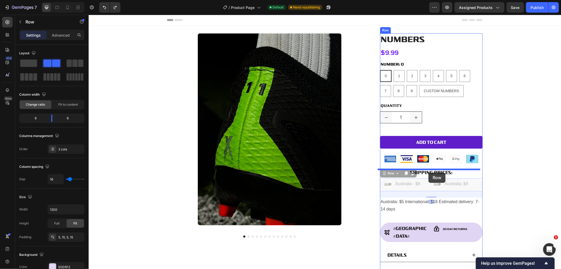
drag, startPoint x: 384, startPoint y: 175, endPoint x: 429, endPoint y: 172, distance: 45.1
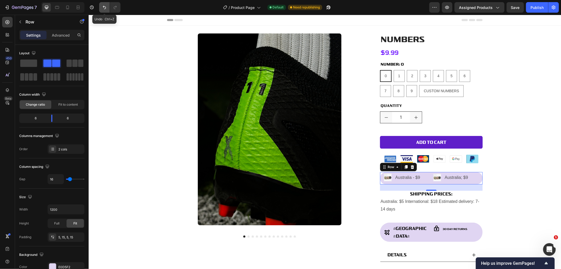
click at [105, 5] on icon "Undo/Redo" at bounding box center [104, 7] width 5 height 5
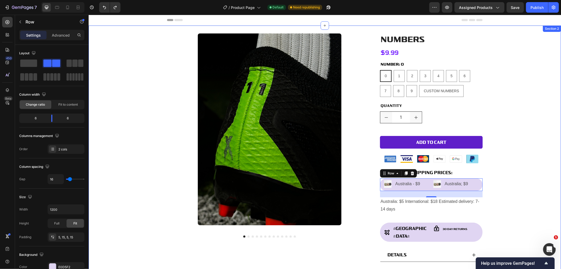
click at [487, 138] on div "Product Images Numbers Product Title $9.99 Product Price Product Price Row NUMB…" at bounding box center [324, 178] width 473 height 290
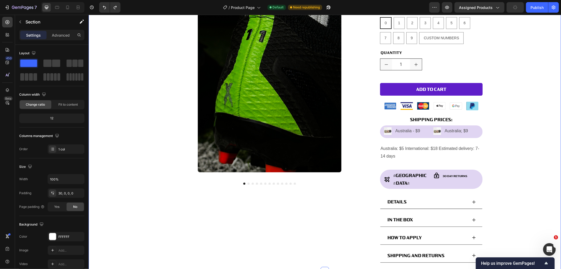
scroll to position [58, 0]
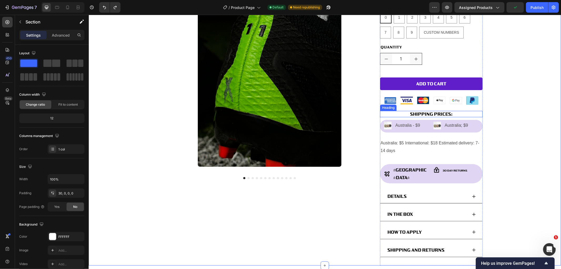
click at [431, 114] on span "SHIPPING PRICES:" at bounding box center [431, 113] width 43 height 5
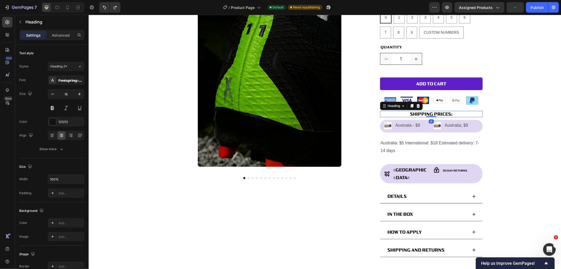
click at [411, 105] on icon at bounding box center [412, 106] width 3 height 4
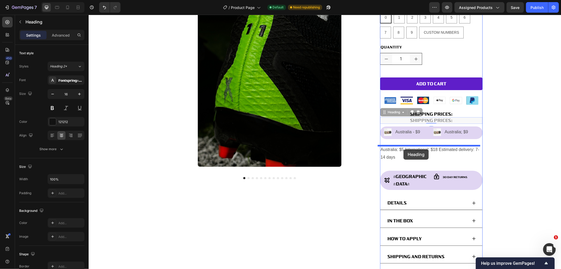
drag, startPoint x: 386, startPoint y: 118, endPoint x: 404, endPoint y: 149, distance: 35.9
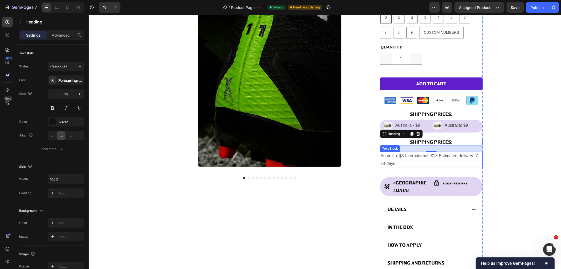
click at [439, 156] on p "Australia: $5 International: $18 Estimated delivery: 7-14 days" at bounding box center [432, 159] width 102 height 15
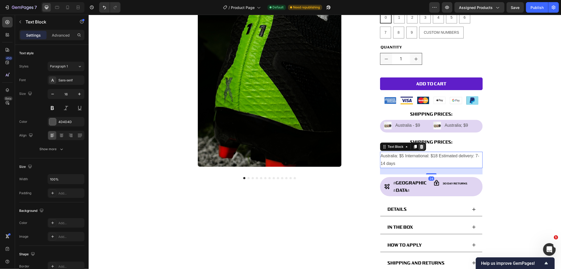
click at [420, 146] on icon at bounding box center [422, 146] width 4 height 4
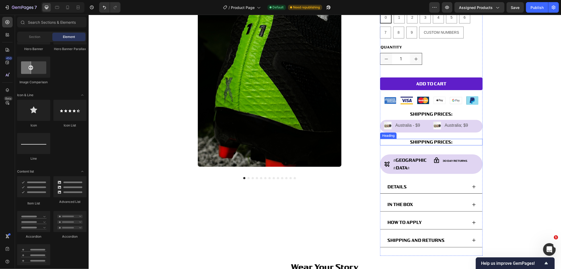
click at [435, 142] on span "SHIPPING PRICES:" at bounding box center [431, 141] width 43 height 5
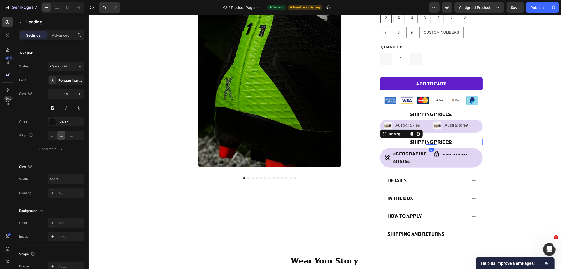
drag, startPoint x: 429, startPoint y: 151, endPoint x: 432, endPoint y: 143, distance: 8.4
click at [432, 143] on div at bounding box center [431, 144] width 11 height 2
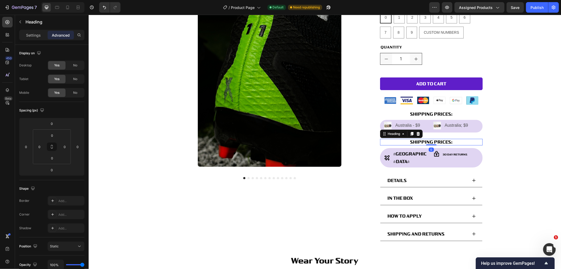
click at [438, 140] on span "SHIPPING PRICES:" at bounding box center [431, 141] width 43 height 5
click at [439, 155] on div "30 Day Returns" at bounding box center [451, 154] width 35 height 10
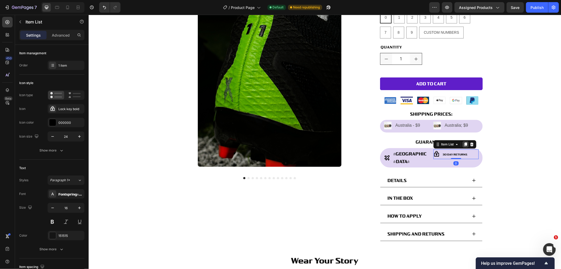
click at [464, 146] on icon at bounding box center [466, 144] width 4 height 4
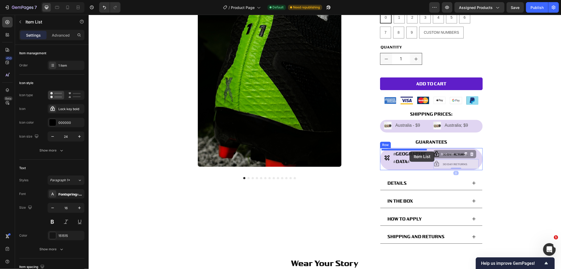
drag, startPoint x: 435, startPoint y: 153, endPoint x: 410, endPoint y: 151, distance: 25.1
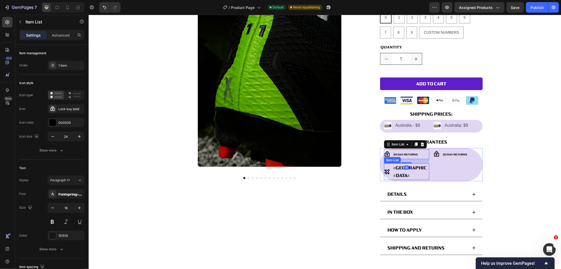
click at [413, 169] on div "[GEOGRAPHIC_DATA]" at bounding box center [406, 171] width 45 height 17
click at [421, 159] on icon at bounding box center [422, 158] width 3 height 4
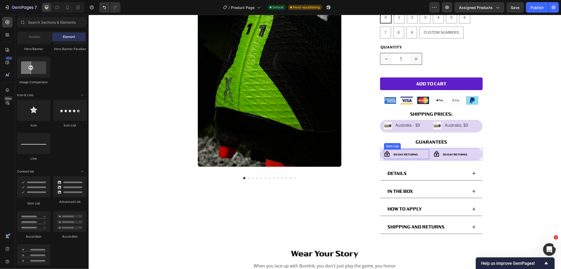
click at [409, 152] on p "30 Day Returns" at bounding box center [405, 154] width 25 height 8
click at [409, 151] on p "30 Day Returns" at bounding box center [405, 154] width 25 height 8
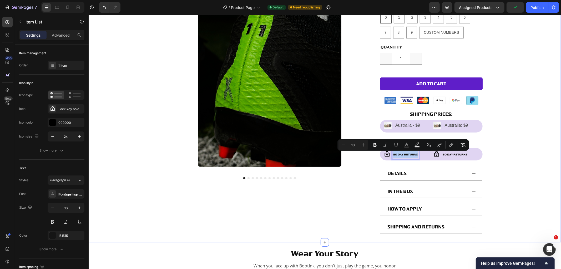
click at [530, 98] on div "Product Images Numbers Product Title $9.99 Product Price Product Price Row NUMB…" at bounding box center [324, 108] width 473 height 267
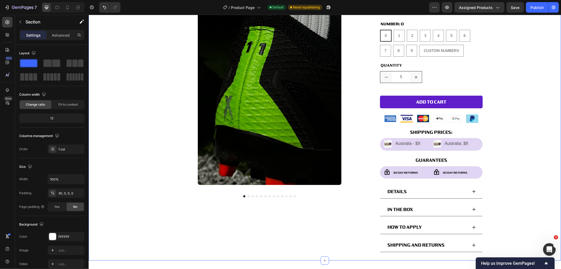
scroll to position [0, 0]
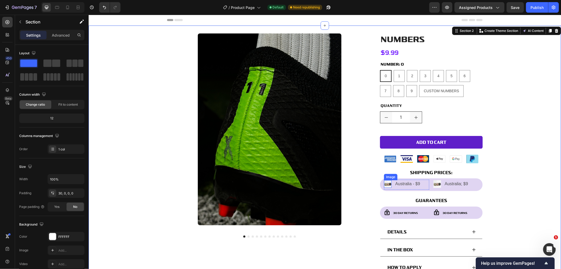
click at [386, 185] on img at bounding box center [388, 184] width 8 height 8
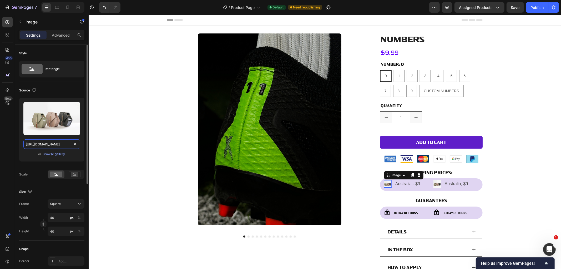
click at [46, 144] on input "https://cdn.shopify.com/s/files/1/2005/9307/files/image_demo.jpg" at bounding box center [51, 143] width 57 height 9
paste input "0872/9454/2143/files/square_16150274.png?v=1723003862"
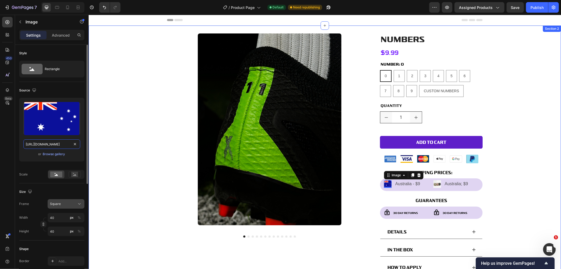
type input "https://cdn.shopify.com/s/files/1/0872/9454/2143/files/square_16150274.png?v=17…"
click at [71, 201] on div "Square" at bounding box center [63, 203] width 26 height 5
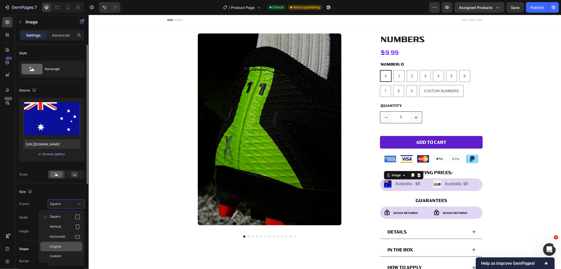
click at [59, 244] on span "Original" at bounding box center [56, 246] width 12 height 5
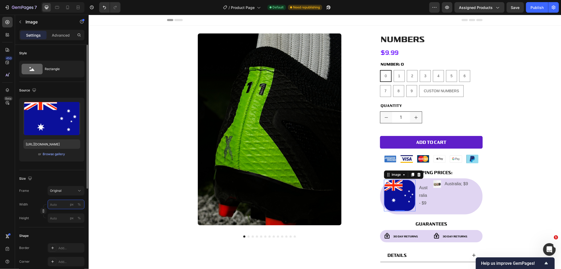
click at [65, 204] on input "px %" at bounding box center [66, 204] width 37 height 9
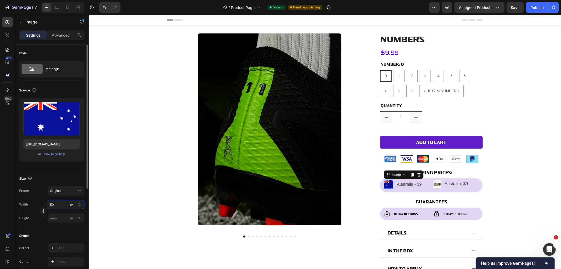
click at [57, 202] on input "50" at bounding box center [66, 204] width 37 height 9
type input "30"
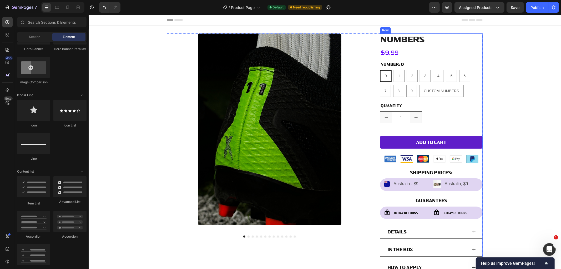
click at [403, 182] on p "Australia - $9" at bounding box center [407, 184] width 27 height 8
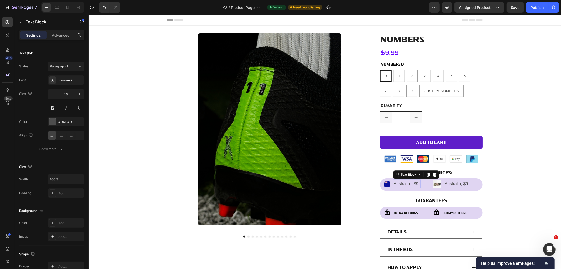
click at [403, 182] on p "Australia - $9" at bounding box center [407, 184] width 27 height 8
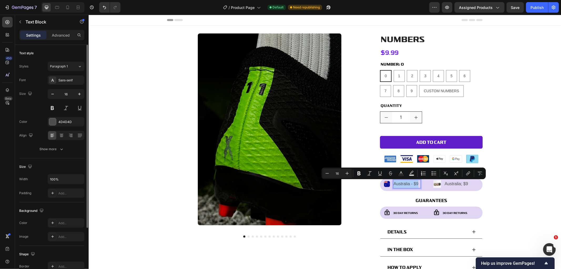
click at [66, 108] on button at bounding box center [65, 107] width 9 height 9
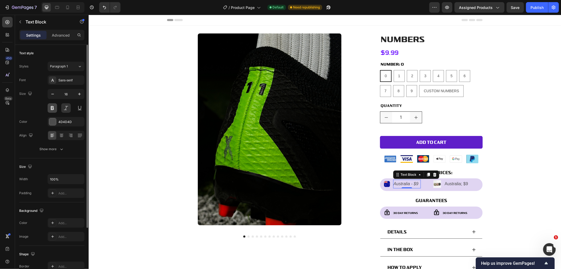
click at [49, 108] on button at bounding box center [52, 107] width 9 height 9
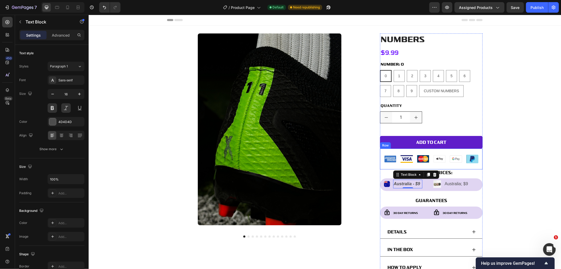
click at [522, 179] on div "Product Images Numbers Product Title $9.99 Product Price Product Price Row NUMB…" at bounding box center [324, 166] width 473 height 267
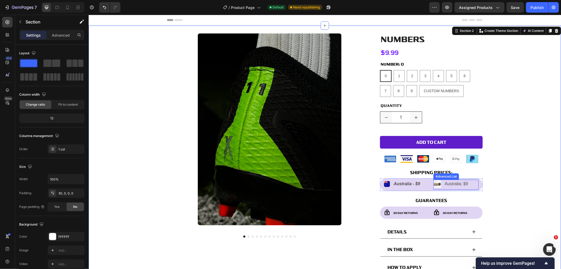
click at [436, 183] on img at bounding box center [438, 184] width 8 height 8
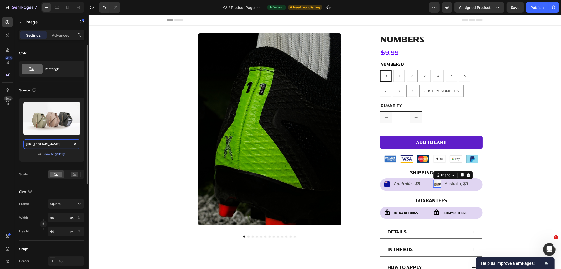
click at [40, 148] on input "https://cdn.shopify.com/s/files/1/2005/9307/files/image_demo.jpg" at bounding box center [51, 143] width 57 height 9
paste input "0872/9454/2143/files/gps_3710286.png?v=1722479844"
type input "https://cdn.shopify.com/s/files/1/0872/9454/2143/files/gps_3710286.png?v=172247…"
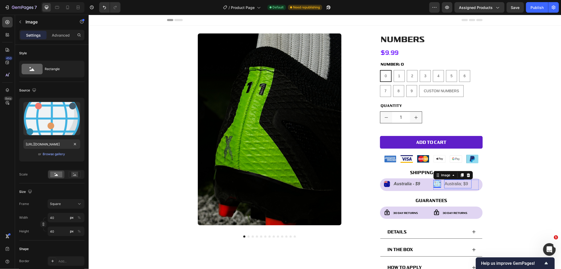
click at [449, 186] on p "Australia; $9" at bounding box center [458, 184] width 26 height 8
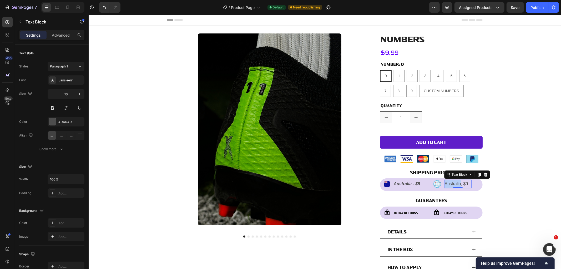
click at [457, 184] on p "Australia; $9" at bounding box center [458, 184] width 26 height 8
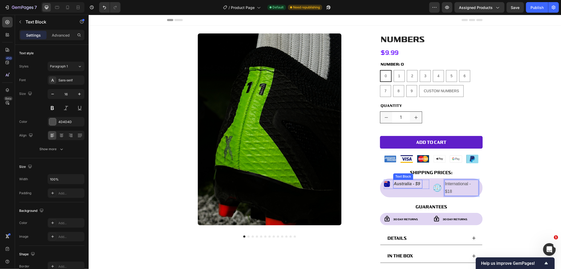
click at [397, 183] on p "Australia - $9" at bounding box center [408, 184] width 28 height 8
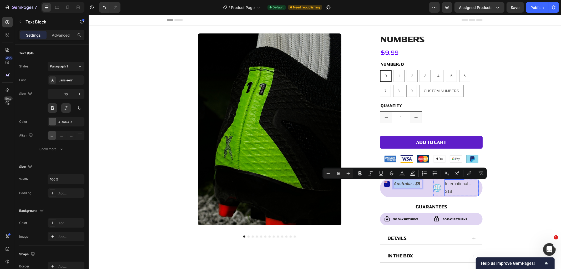
click at [460, 188] on p "International - $18" at bounding box center [461, 187] width 33 height 15
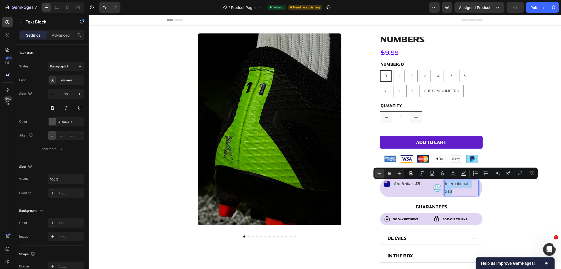
click at [379, 173] on icon "Editor contextual toolbar" at bounding box center [379, 173] width 5 height 5
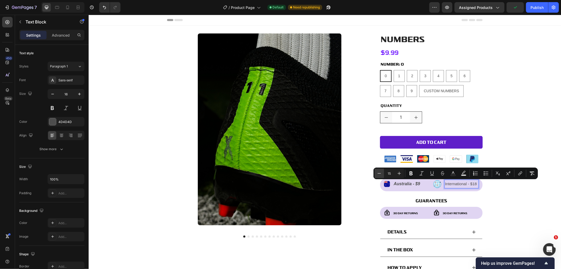
click at [379, 173] on icon "Editor contextual toolbar" at bounding box center [379, 173] width 5 height 5
type input "14"
click at [526, 202] on div "Product Images Numbers Product Title $9.99 Product Price Product Price Row NUMB…" at bounding box center [324, 166] width 473 height 267
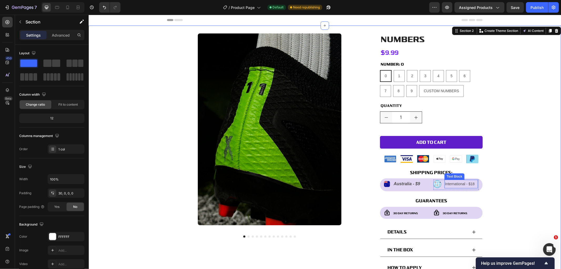
click at [464, 181] on p "International - $18" at bounding box center [461, 184] width 32 height 8
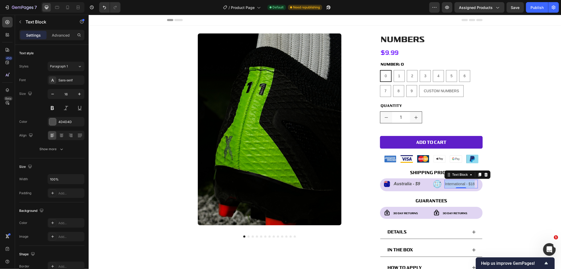
click at [464, 181] on p "International - $18" at bounding box center [461, 184] width 32 height 8
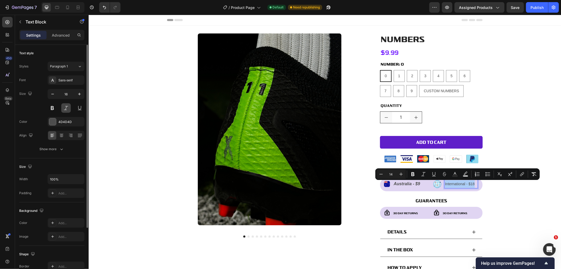
drag, startPoint x: 67, startPoint y: 104, endPoint x: 61, endPoint y: 103, distance: 6.1
click at [67, 104] on button at bounding box center [65, 107] width 9 height 9
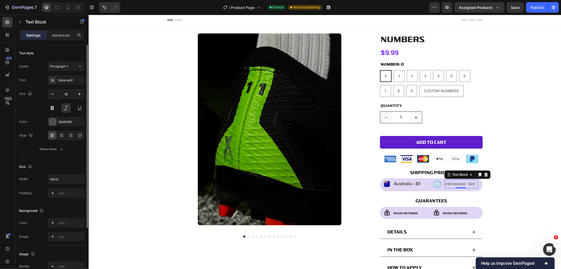
click at [52, 106] on button at bounding box center [52, 107] width 9 height 9
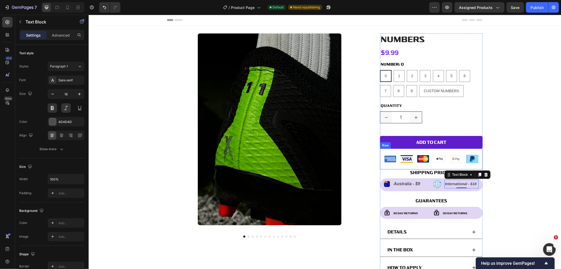
click at [490, 148] on div "Product Images Numbers Product Title $9.99 Product Price Product Price Row NUMB…" at bounding box center [324, 166] width 473 height 267
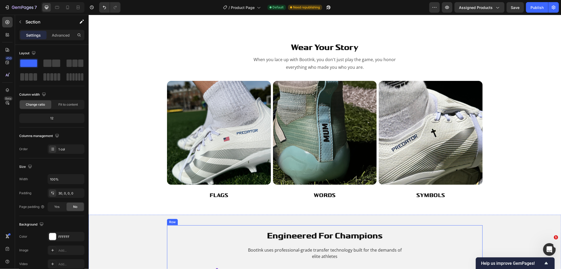
scroll to position [351, 0]
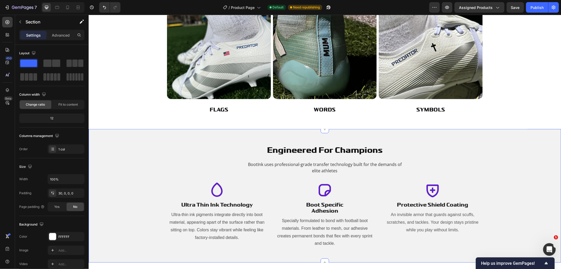
click at [447, 129] on div "engineered for champions Heading BootInk uses professional-grade transfer techn…" at bounding box center [324, 196] width 473 height 134
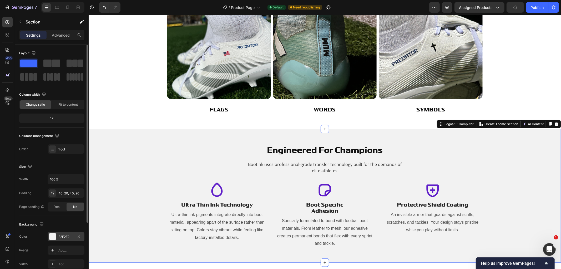
click at [59, 240] on div "F2F2F2" at bounding box center [66, 236] width 37 height 9
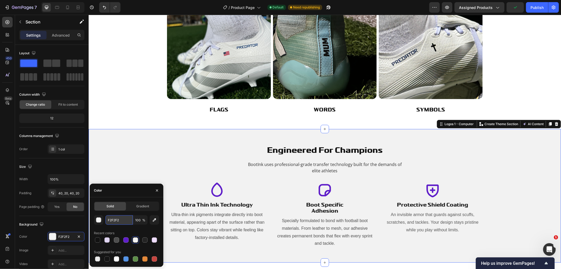
click at [111, 221] on input "F2F2F2" at bounding box center [119, 219] width 27 height 9
click at [500, 195] on div "engineered for champions Heading BootInk uses professional-grade transfer techn…" at bounding box center [325, 195] width 462 height 113
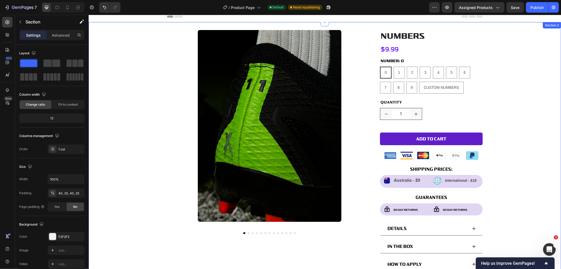
scroll to position [0, 0]
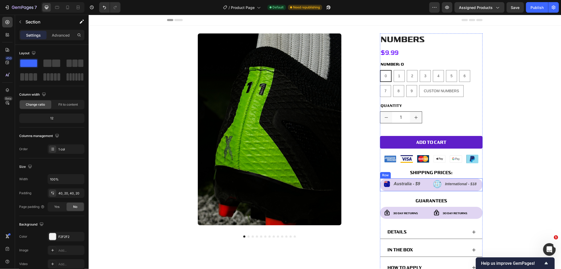
click at [427, 180] on div "Image Australia - $9 Text Block Advanced List Image International - $18 Text Bl…" at bounding box center [431, 184] width 103 height 13
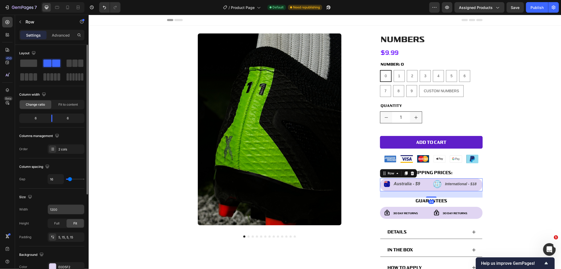
scroll to position [88, 0]
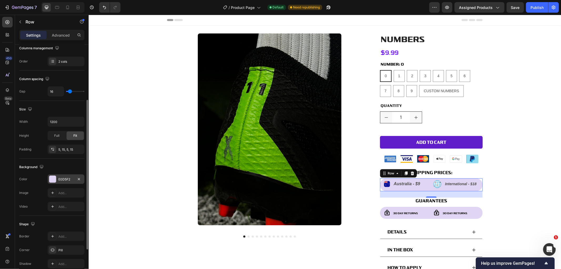
click at [69, 179] on div "E0D5F2" at bounding box center [65, 179] width 15 height 5
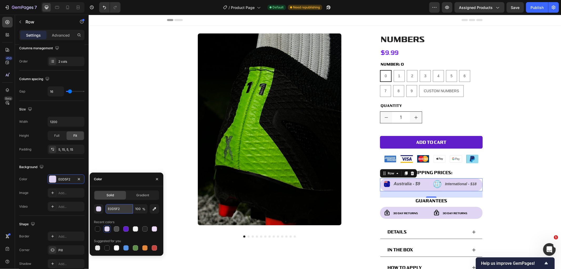
click at [125, 204] on input "E0D5F2" at bounding box center [119, 208] width 27 height 9
paste input "F2F2"
type input "F2F2F2"
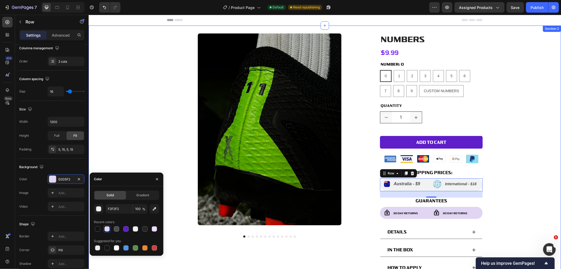
click at [525, 182] on div "Product Images Numbers Product Title $9.99 Product Price Product Price Row NUMB…" at bounding box center [324, 166] width 473 height 267
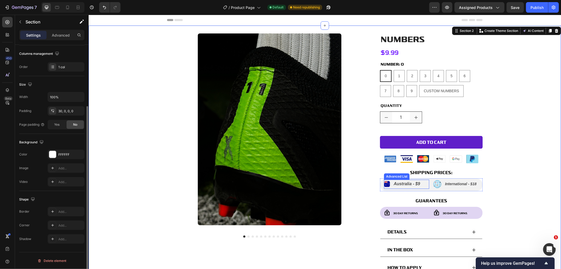
scroll to position [0, 0]
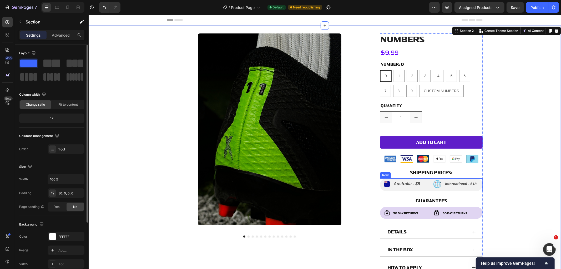
click at [422, 190] on div "Image Australia - $9 Text Block Advanced List Image International - $18 Text Bl…" at bounding box center [431, 184] width 103 height 13
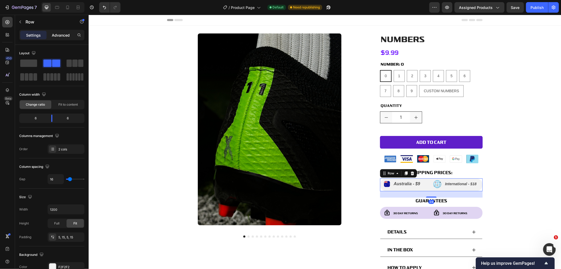
click at [61, 38] on div "Advanced" at bounding box center [61, 35] width 26 height 8
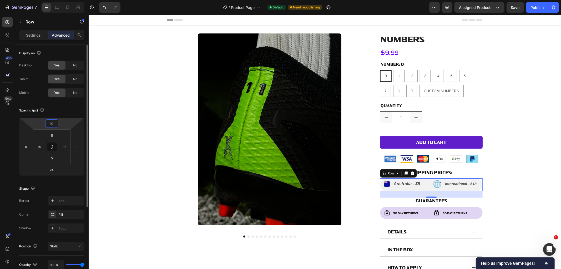
click at [53, 122] on input "10" at bounding box center [52, 123] width 11 height 8
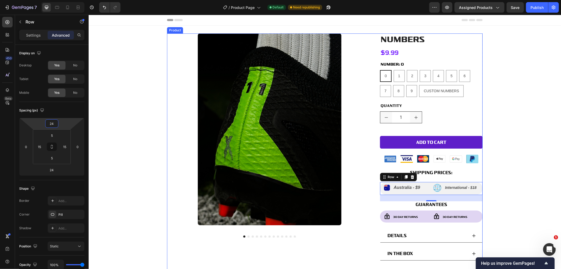
type input "2"
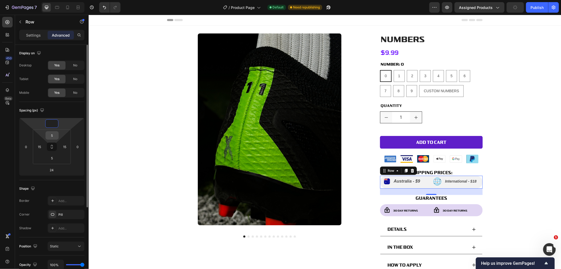
type input "0"
click at [54, 135] on input "5" at bounding box center [52, 135] width 11 height 8
type input "10"
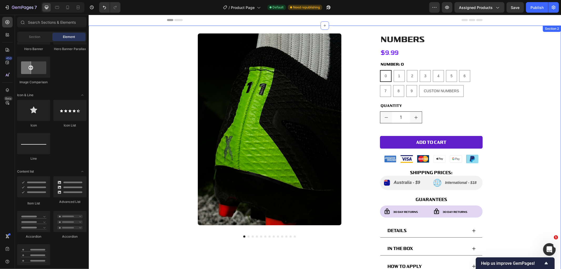
click at [511, 170] on div "Product Images Numbers Product Title $9.99 Product Price Product Price Row NUMB…" at bounding box center [324, 166] width 473 height 266
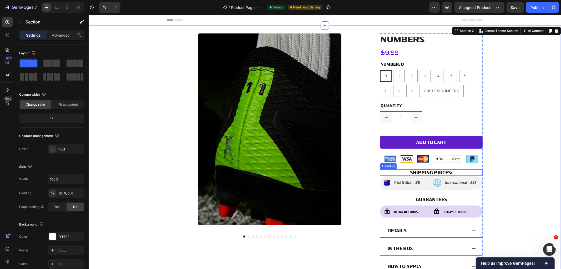
click at [456, 171] on h2 "SHIPPING PRICES:" at bounding box center [431, 172] width 103 height 7
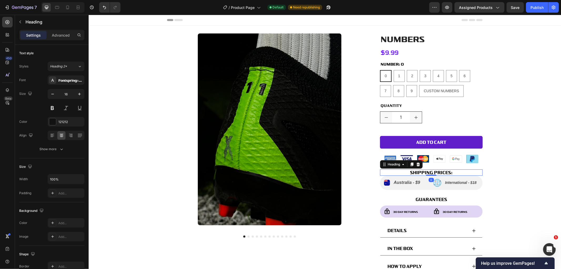
click at [63, 40] on div "Settings Advanced" at bounding box center [52, 37] width 74 height 15
click at [63, 39] on div "Settings Advanced" at bounding box center [51, 35] width 65 height 11
click at [63, 36] on p "Advanced" at bounding box center [61, 35] width 18 height 6
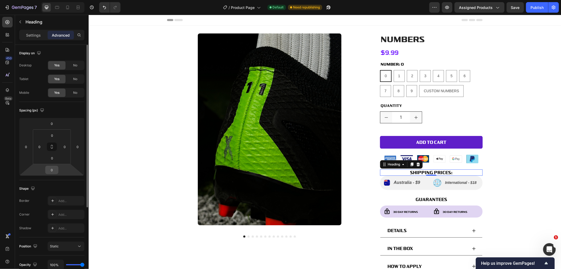
click at [56, 167] on input "0" at bounding box center [52, 170] width 11 height 8
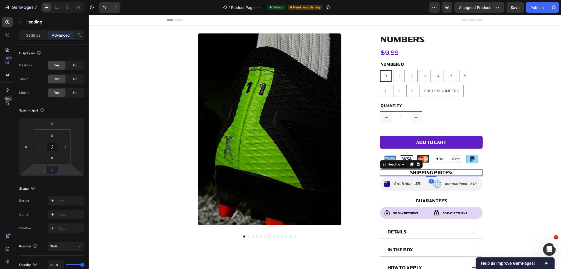
click at [53, 167] on input "5" at bounding box center [52, 170] width 11 height 8
type input "10"
click at [516, 186] on div "Product Images Numbers Product Title $9.99 Product Price Product Price Row NUMB…" at bounding box center [324, 167] width 473 height 269
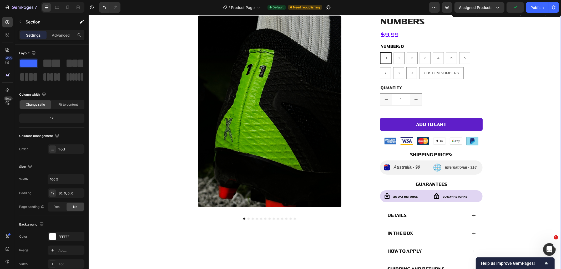
scroll to position [29, 0]
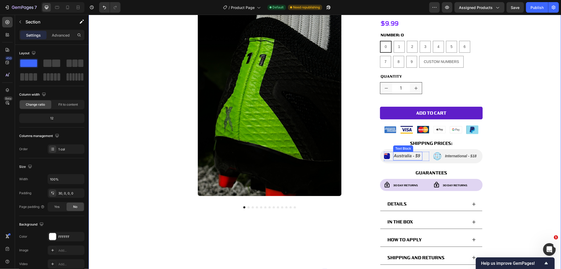
click at [413, 156] on p "Australia - $9" at bounding box center [408, 156] width 28 height 8
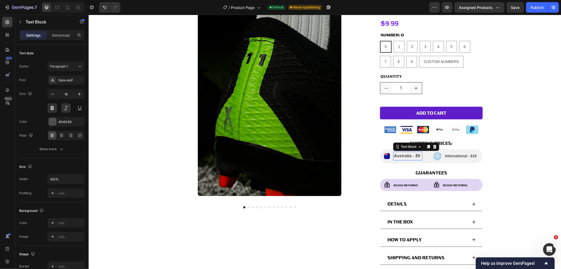
click at [413, 156] on p "Australia - $9" at bounding box center [408, 156] width 28 height 8
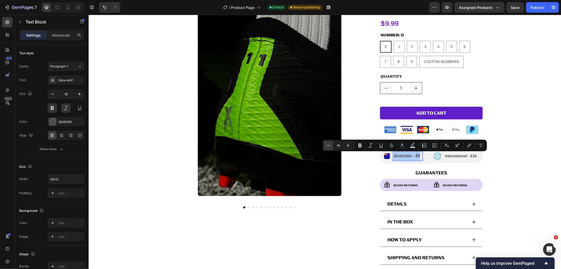
click at [331, 144] on icon "Editor contextual toolbar" at bounding box center [328, 145] width 5 height 5
type input "14"
click at [531, 146] on div "Product Images Numbers Product Title $9.99 Product Price Product Price Row NUMB…" at bounding box center [324, 138] width 473 height 269
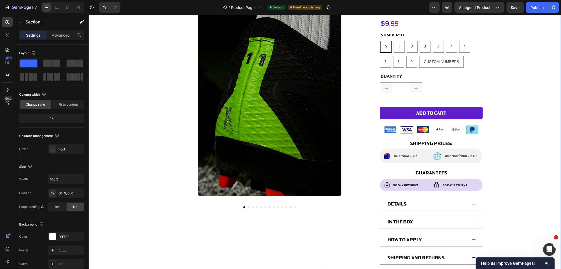
scroll to position [58, 0]
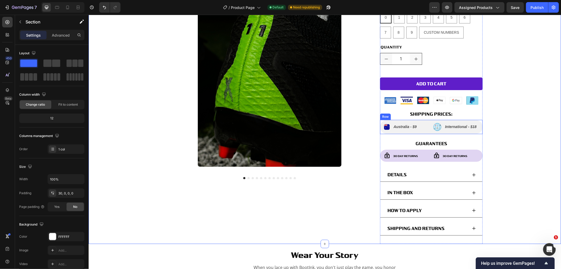
click at [428, 127] on div "Image Australia - $9 Text Block Advanced List Image International - $18 Text Bl…" at bounding box center [431, 126] width 103 height 14
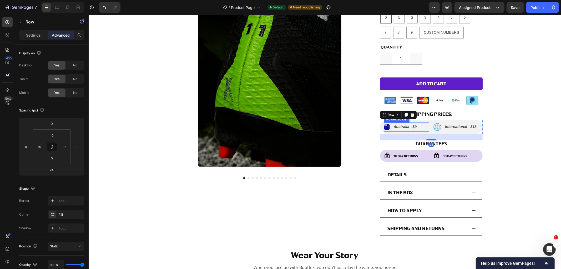
click at [420, 124] on div "Image Australia - $9 Text Block" at bounding box center [406, 126] width 45 height 9
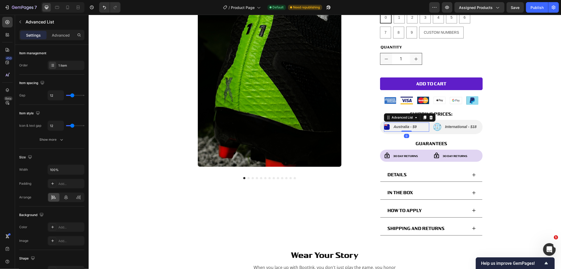
click at [420, 125] on div "Image Australia - $9 Text Block" at bounding box center [406, 126] width 45 height 9
click at [430, 127] on div "Image Australia - $9 Text Block Advanced List 0 Image International - $18 Text …" at bounding box center [431, 126] width 103 height 14
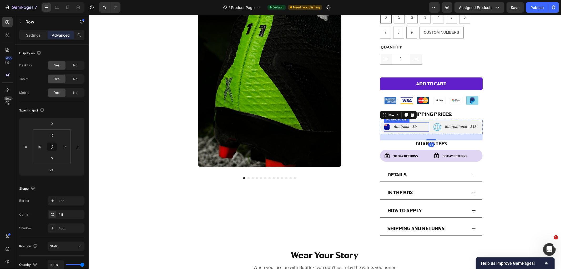
click at [421, 127] on div "Image Australia - $9 Text Block" at bounding box center [406, 126] width 45 height 9
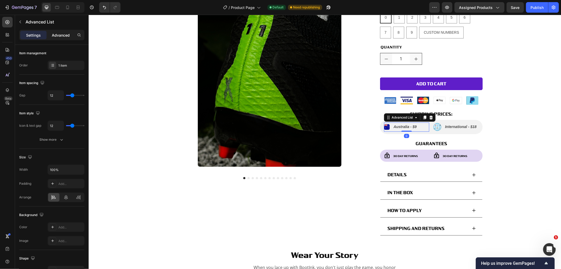
click at [71, 38] on div "Advanced" at bounding box center [61, 35] width 26 height 8
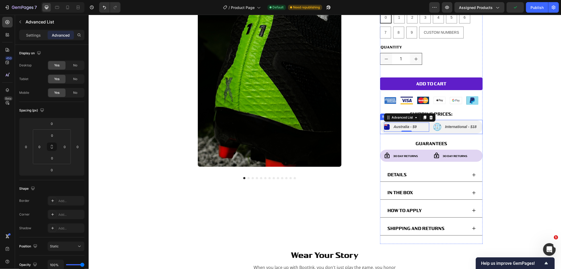
click at [429, 130] on div "Image Australia - $9 Text Block Advanced List 0 Image International - $18 Text …" at bounding box center [431, 126] width 103 height 14
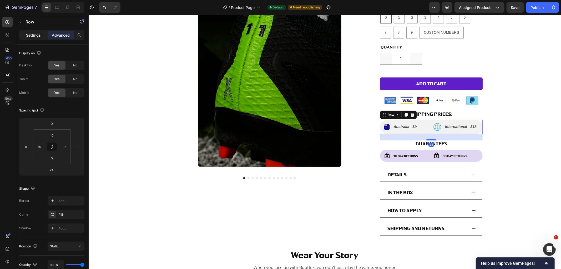
click at [24, 32] on div "Settings" at bounding box center [33, 35] width 26 height 8
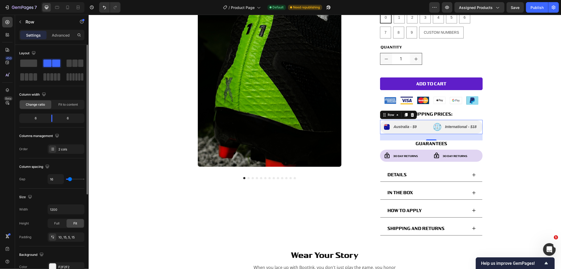
type input "0"
drag, startPoint x: 69, startPoint y: 178, endPoint x: 53, endPoint y: 178, distance: 15.8
type input "0"
click at [66, 178] on input "range" at bounding box center [75, 178] width 18 height 1
click at [508, 124] on div "Product Images Numbers Product Title $9.99 Product Price Product Price Row NUMB…" at bounding box center [324, 109] width 473 height 269
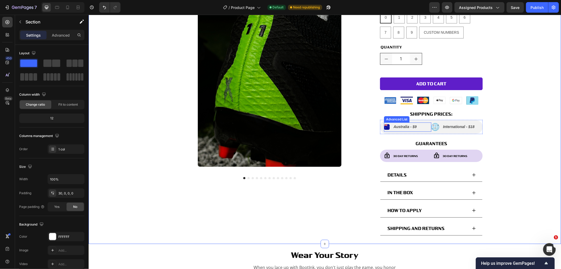
click at [427, 130] on div "Image Australia - $9 Text Block" at bounding box center [407, 126] width 47 height 9
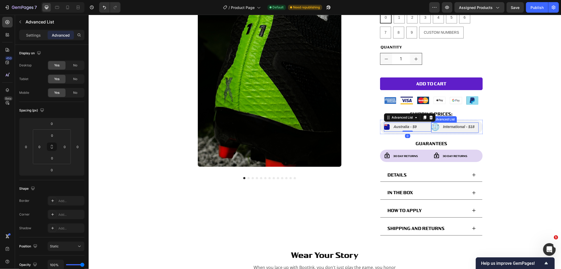
click at [431, 131] on li "Image International - $18 Text Block" at bounding box center [454, 126] width 46 height 9
click at [428, 132] on div "Image Australia - $9 Text Block Advanced List" at bounding box center [407, 127] width 47 height 10
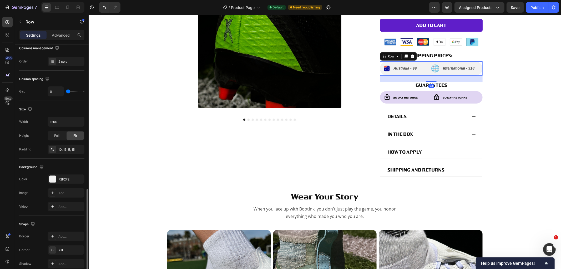
scroll to position [142, 0]
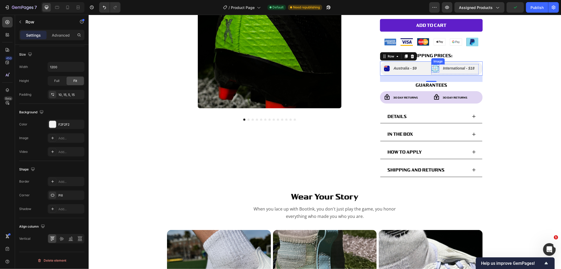
click at [435, 68] on img at bounding box center [435, 68] width 8 height 8
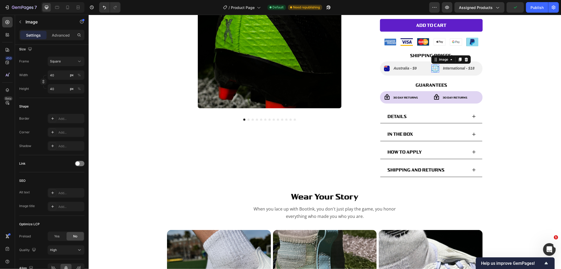
scroll to position [0, 0]
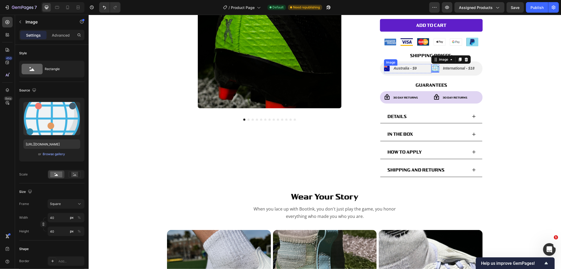
click at [385, 70] on img at bounding box center [387, 68] width 6 height 6
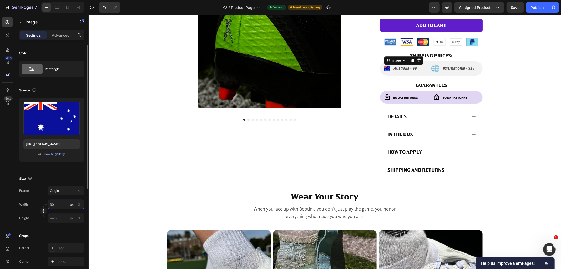
click at [58, 208] on input "30" at bounding box center [66, 204] width 37 height 9
click at [57, 207] on input "30" at bounding box center [66, 204] width 37 height 9
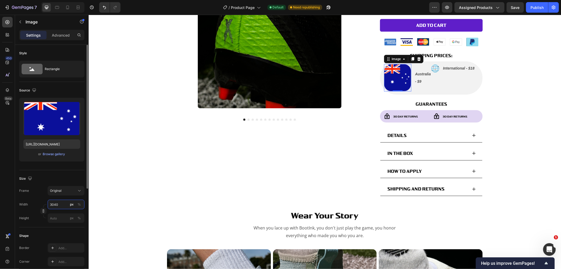
click at [57, 207] on input "3040" at bounding box center [66, 204] width 37 height 9
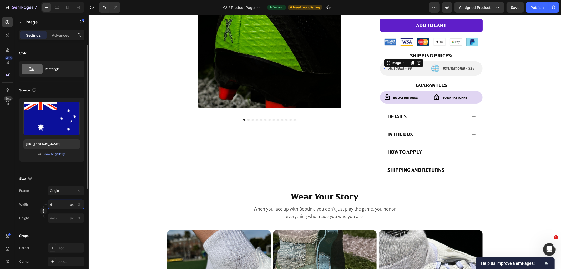
type input "40"
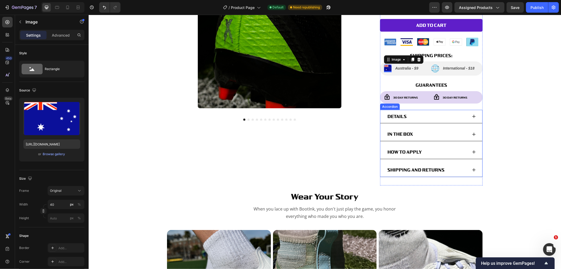
click at [522, 143] on div "Product Images Numbers Product Title $9.99 Product Price Product Price Row NUMB…" at bounding box center [324, 50] width 473 height 269
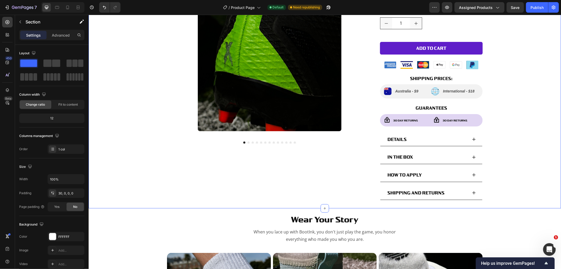
scroll to position [88, 0]
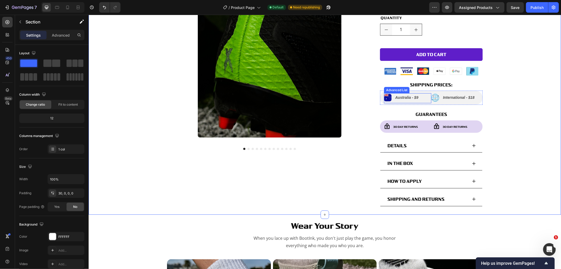
click at [426, 96] on div "Image Australia - $9 Text Block" at bounding box center [407, 98] width 47 height 10
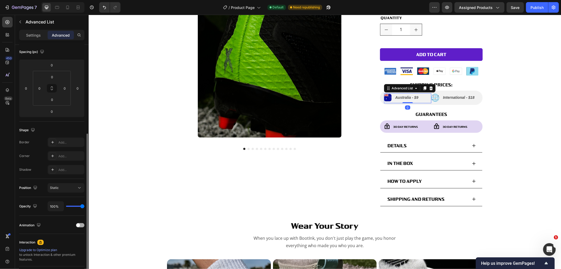
scroll to position [112, 0]
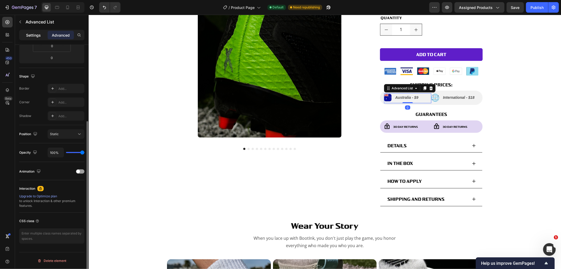
click at [40, 35] on p "Settings" at bounding box center [33, 35] width 15 height 6
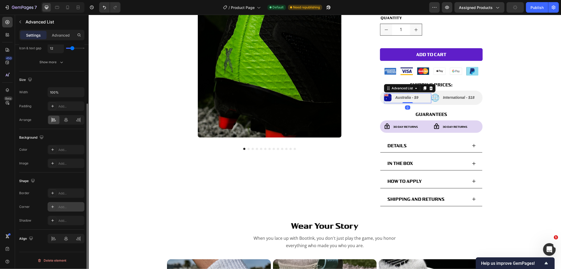
scroll to position [77, 0]
click at [65, 237] on div at bounding box center [66, 238] width 37 height 9
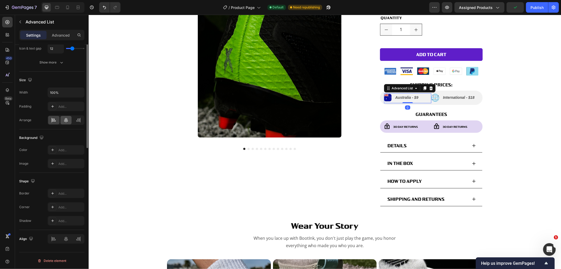
scroll to position [0, 0]
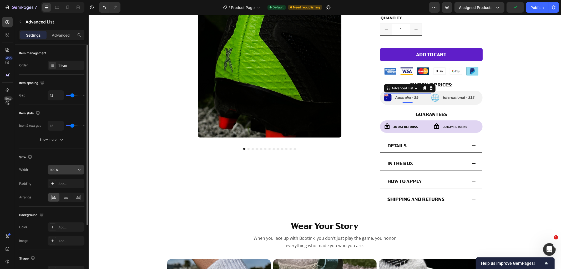
click at [67, 173] on input "100%" at bounding box center [66, 169] width 36 height 9
click at [77, 173] on button "button" at bounding box center [79, 169] width 9 height 9
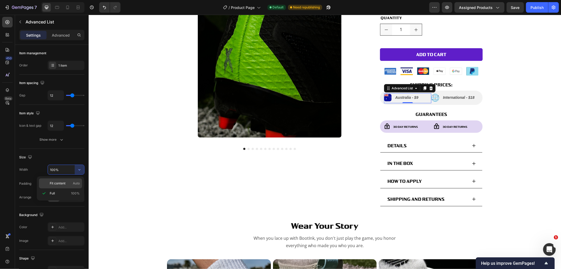
click at [72, 182] on p "Fit content Auto" at bounding box center [65, 183] width 30 height 5
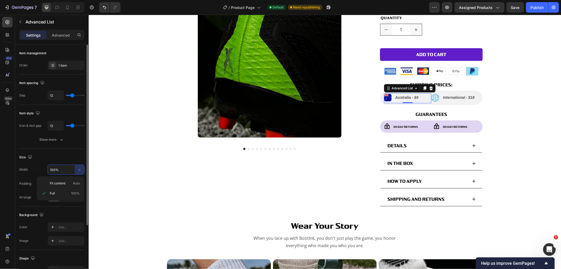
type input "Auto"
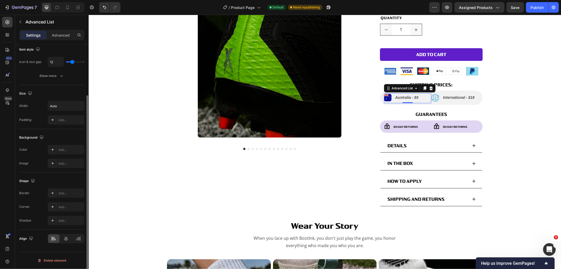
scroll to position [64, 0]
click at [67, 239] on icon at bounding box center [65, 238] width 5 height 5
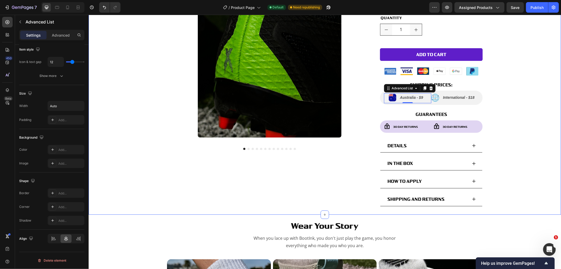
click at [509, 98] on div "Product Images Numbers Product Title $9.99 Product Price Product Price Row NUMB…" at bounding box center [324, 80] width 473 height 269
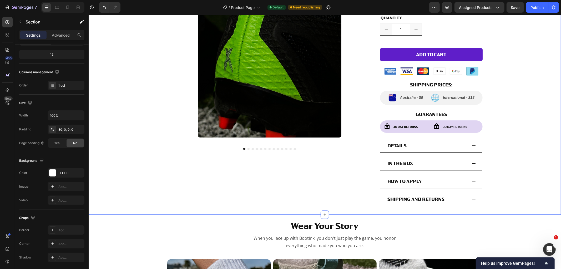
scroll to position [0, 0]
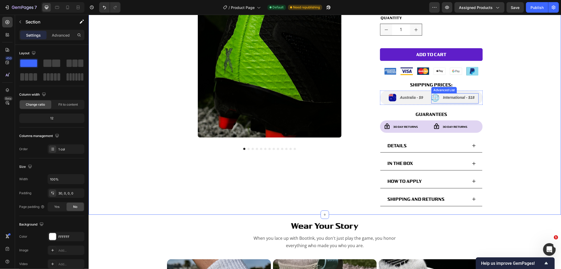
click at [439, 101] on li "Image International - $18 Text Block" at bounding box center [454, 97] width 46 height 9
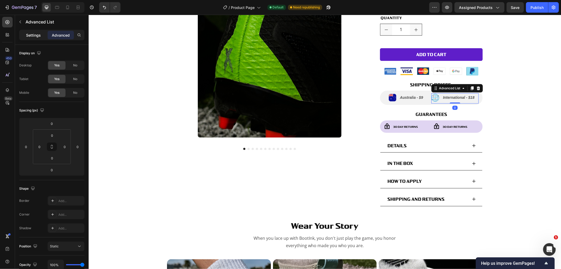
click at [38, 32] on div "Settings" at bounding box center [33, 35] width 26 height 8
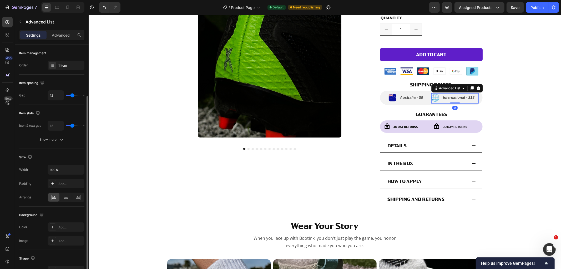
scroll to position [77, 0]
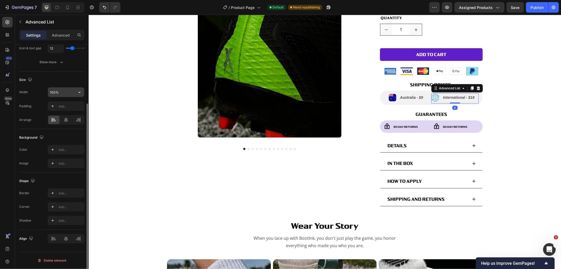
click at [65, 93] on input "100%" at bounding box center [66, 91] width 36 height 9
click at [78, 94] on icon "button" at bounding box center [79, 91] width 5 height 5
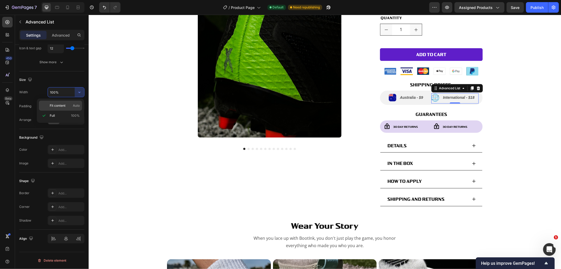
click at [70, 104] on p "Fit content Auto" at bounding box center [65, 105] width 30 height 5
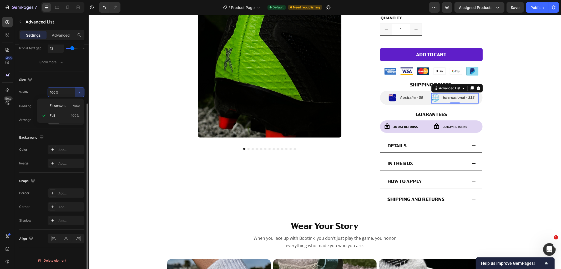
type input "Auto"
click at [68, 237] on icon at bounding box center [65, 238] width 5 height 5
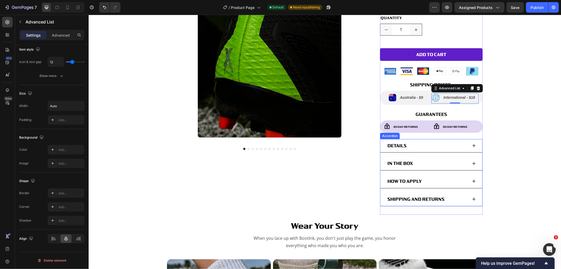
click at [517, 139] on div "Product Images Numbers Product Title $9.99 Product Price Product Price Row NUMB…" at bounding box center [324, 80] width 473 height 269
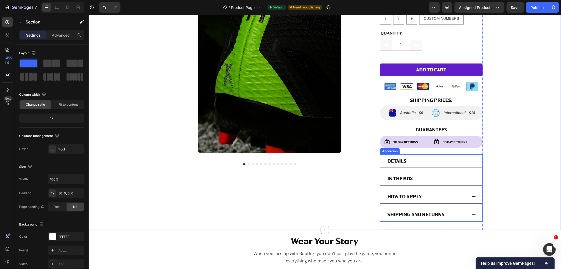
scroll to position [117, 0]
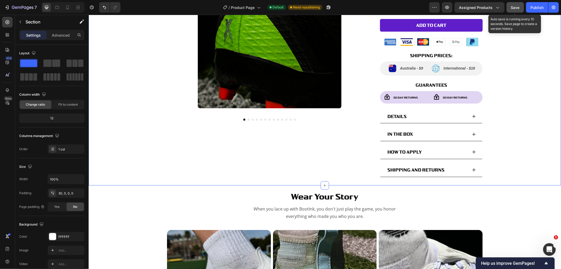
click at [519, 6] on span "Save" at bounding box center [515, 7] width 9 height 4
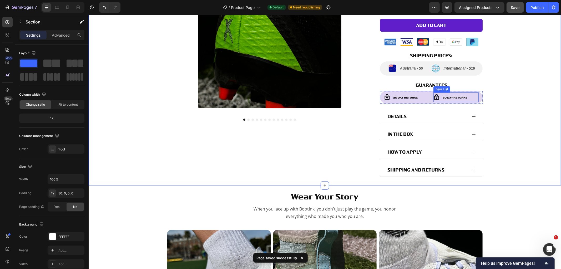
click at [447, 98] on span "30 Day Returns" at bounding box center [455, 97] width 25 height 3
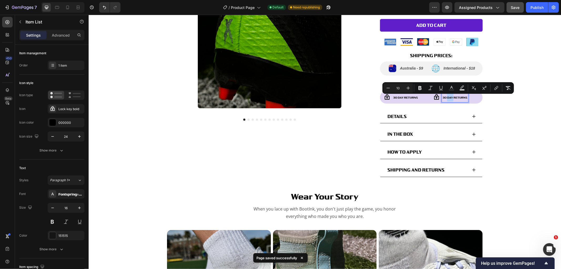
click at [447, 98] on span "30 Day Returns" at bounding box center [455, 97] width 25 height 3
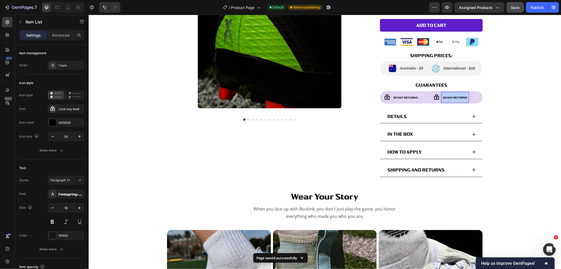
click at [447, 98] on span "30 Day Returns" at bounding box center [455, 97] width 25 height 3
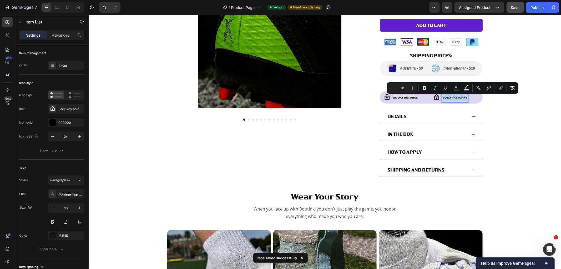
click at [447, 98] on span "30 Day Returns" at bounding box center [455, 97] width 25 height 3
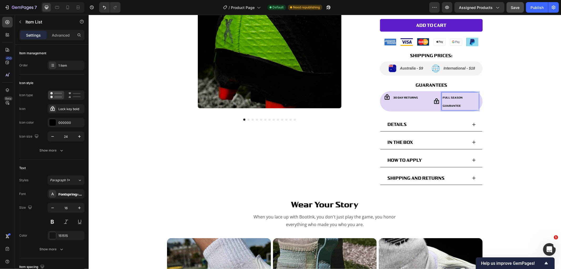
click at [461, 104] on p "Full Season Guarantee" at bounding box center [460, 101] width 35 height 16
drag, startPoint x: 462, startPoint y: 101, endPoint x: 435, endPoint y: 66, distance: 44.5
click at [437, 70] on div "Numbers Product Title $9.99 Product Price Product Price Row NUMBER: 0 0 0 0 1 1…" at bounding box center [431, 54] width 103 height 277
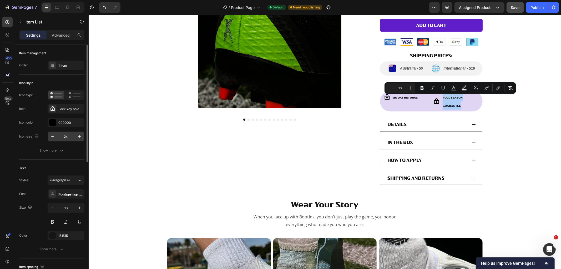
click at [67, 137] on input "24" at bounding box center [65, 136] width 17 height 9
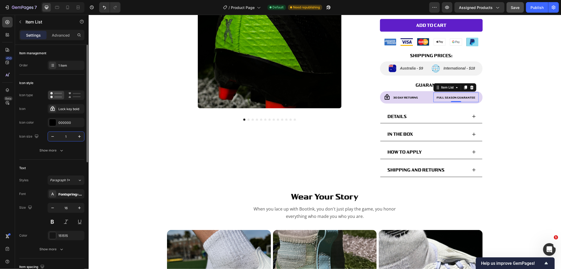
type input "10"
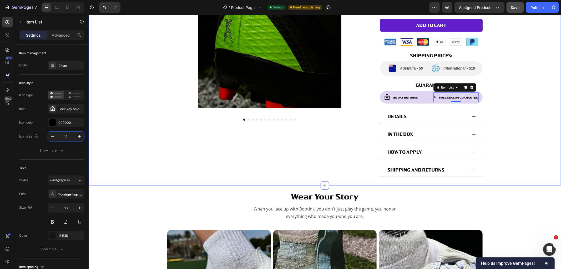
click at [525, 104] on div "Product Images Numbers Product Title $9.99 Product Price Product Price Row NUMB…" at bounding box center [324, 50] width 473 height 269
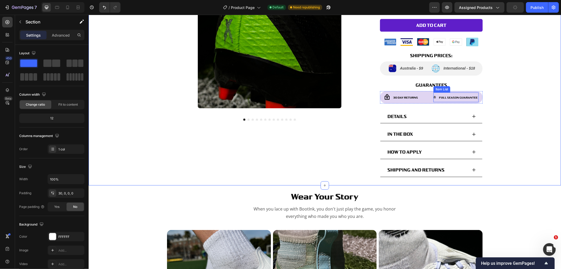
click at [461, 99] on p "Full Season Guarantee" at bounding box center [458, 97] width 39 height 8
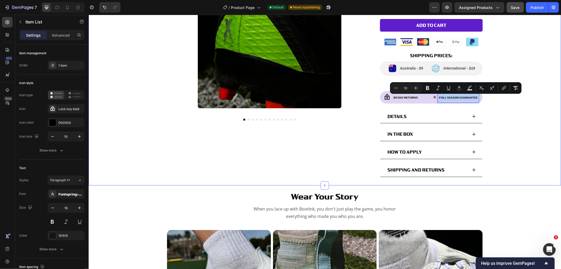
click at [515, 129] on div "Product Images Numbers Product Title $9.99 Product Price Product Price Row NUMB…" at bounding box center [324, 50] width 473 height 269
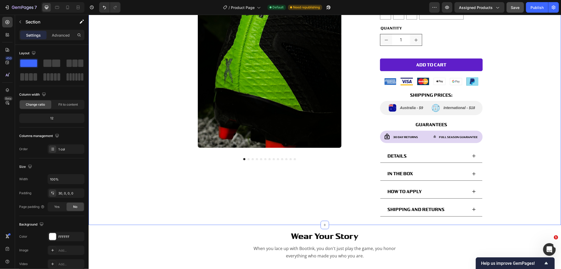
scroll to position [58, 0]
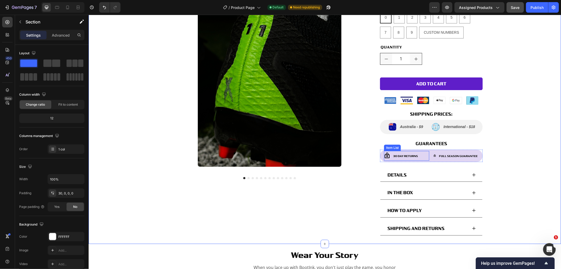
click at [386, 157] on icon at bounding box center [387, 155] width 6 height 6
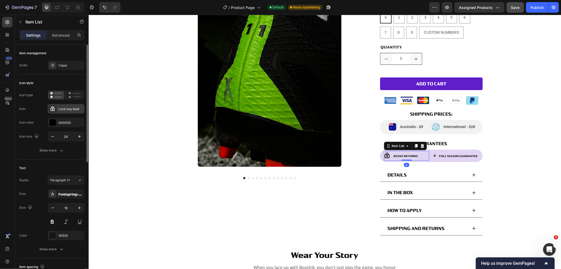
click at [55, 111] on icon at bounding box center [52, 108] width 5 height 5
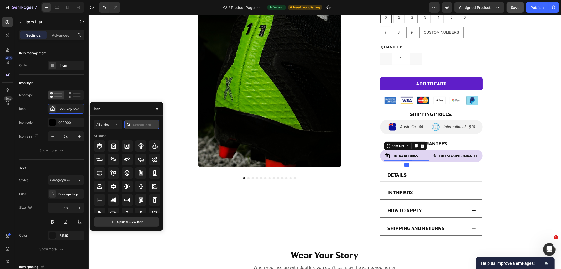
click at [135, 125] on input "text" at bounding box center [141, 124] width 35 height 9
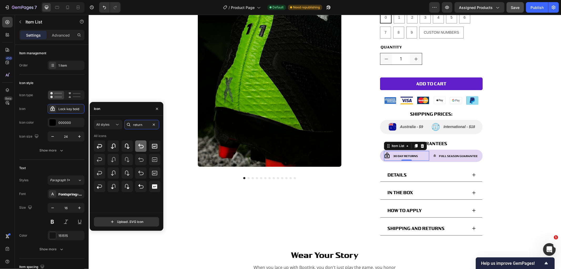
type input "return"
click at [141, 142] on div at bounding box center [140, 145] width 11 height 11
click at [430, 156] on div "30 Day Returns Item List 0 Full Season Guarantee Item List Row" at bounding box center [431, 155] width 103 height 12
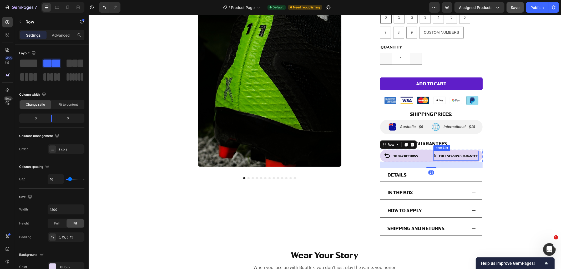
click at [434, 155] on icon at bounding box center [435, 155] width 3 height 3
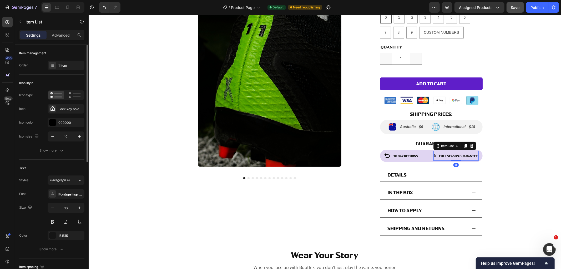
click at [72, 134] on input "10" at bounding box center [65, 136] width 17 height 9
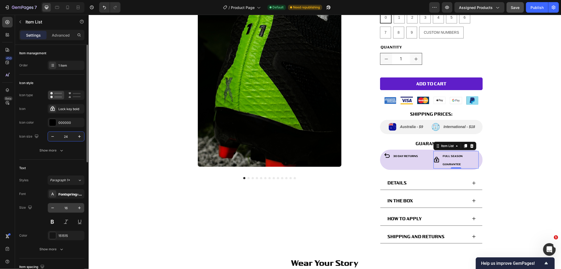
type input "24"
click at [61, 207] on input "16" at bounding box center [65, 207] width 17 height 9
type input "10"
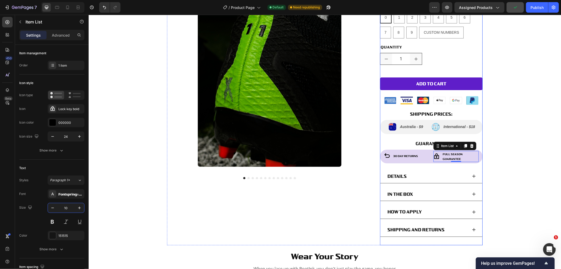
click at [411, 154] on span "30 Day Returns" at bounding box center [405, 155] width 25 height 3
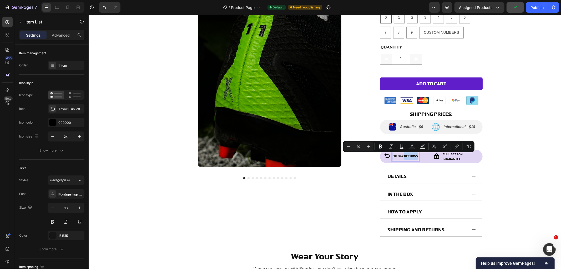
click at [402, 155] on span "30 Day Returns" at bounding box center [405, 155] width 25 height 3
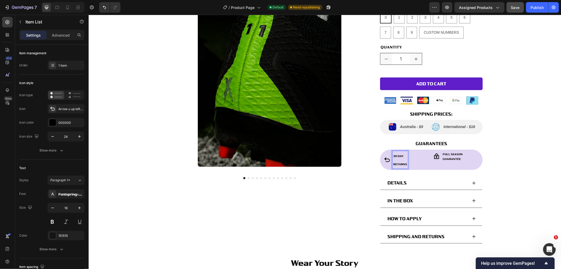
click at [401, 157] on span "30 Day" at bounding box center [398, 155] width 10 height 3
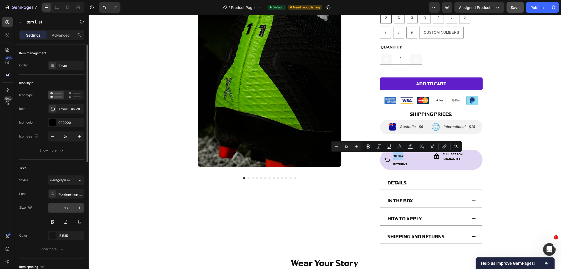
click at [70, 206] on input "16" at bounding box center [65, 207] width 17 height 9
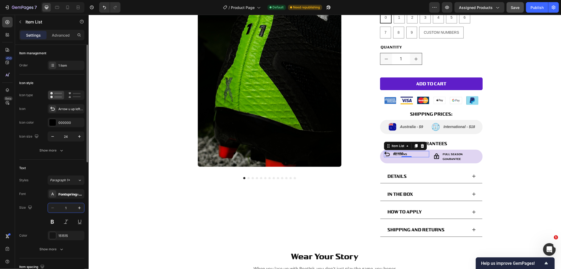
type input "10"
click at [536, 185] on div "Product Images Numbers Product Title $9.99 Product Price Product Price Row NUMB…" at bounding box center [324, 110] width 473 height 270
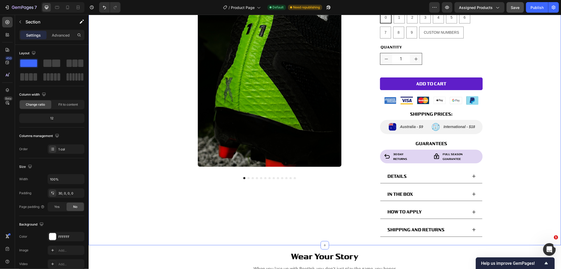
click at [513, 148] on div "Product Images Numbers Product Title $9.99 Product Price Product Price Row NUMB…" at bounding box center [324, 110] width 473 height 270
click at [421, 160] on div "30 Day Returns" at bounding box center [406, 156] width 45 height 11
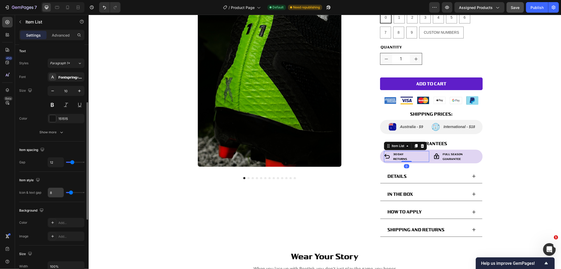
scroll to position [205, 0]
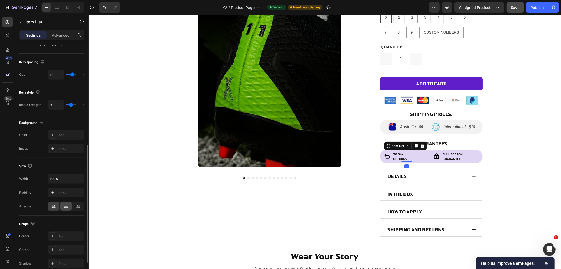
click at [63, 207] on div at bounding box center [66, 206] width 11 height 8
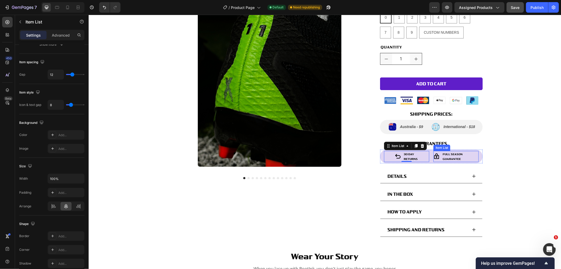
click at [463, 156] on p "Full Season Guarantee" at bounding box center [460, 155] width 35 height 9
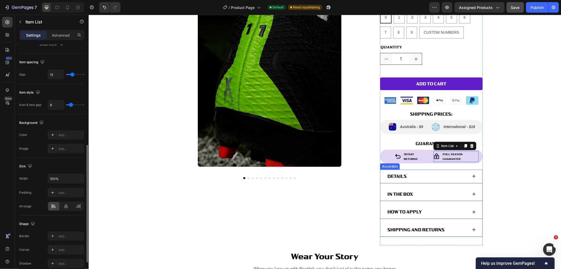
scroll to position [204, 0]
click at [66, 204] on icon at bounding box center [65, 206] width 5 height 5
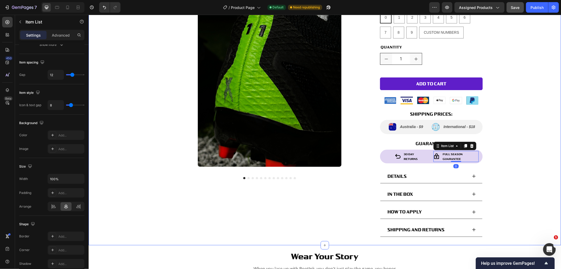
click at [505, 137] on div "Product Images Numbers Product Title $9.99 Product Price Product Price Row NUMB…" at bounding box center [324, 110] width 473 height 270
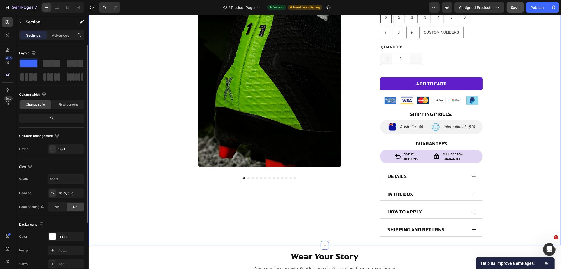
scroll to position [29, 0]
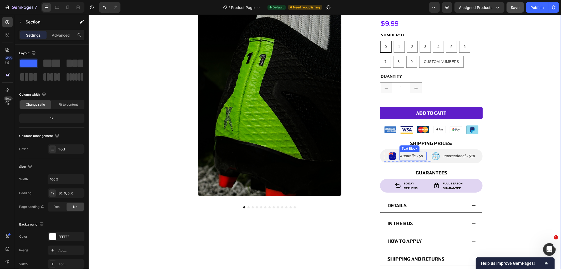
click at [407, 156] on span "Australia - $9" at bounding box center [411, 155] width 23 height 4
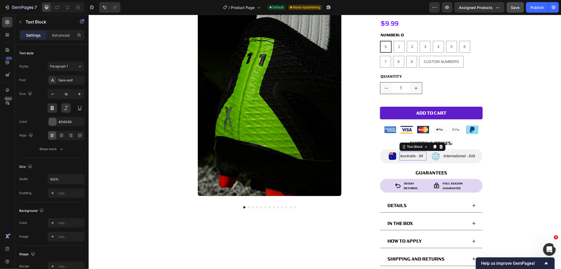
click at [407, 156] on span "Australia - $9" at bounding box center [411, 155] width 23 height 4
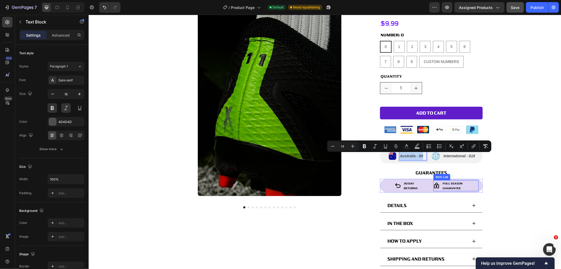
click at [404, 186] on span "Returns" at bounding box center [411, 187] width 14 height 3
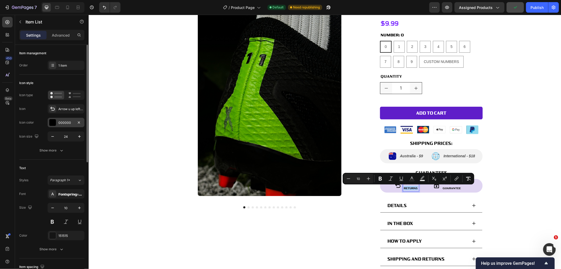
click at [61, 124] on div "000000" at bounding box center [65, 122] width 15 height 5
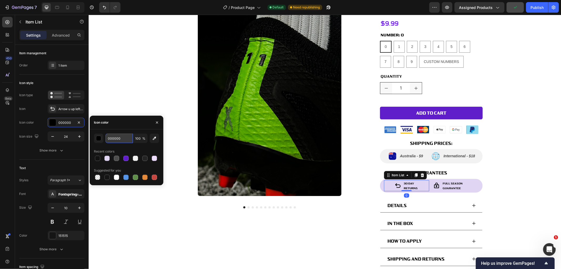
click at [119, 137] on input "000000" at bounding box center [119, 137] width 27 height 9
click at [408, 153] on p "Australia - $9" at bounding box center [413, 156] width 26 height 8
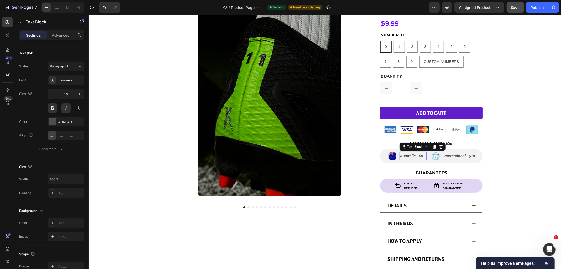
click at [408, 153] on p "Australia - $9" at bounding box center [413, 156] width 26 height 8
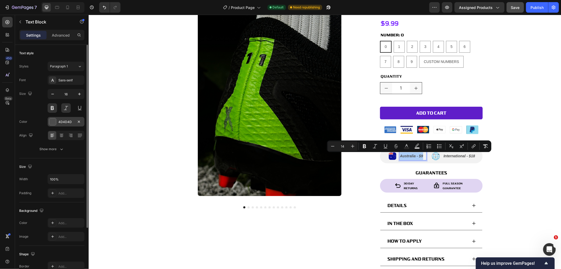
click at [69, 121] on div "4D4D4D" at bounding box center [65, 121] width 15 height 5
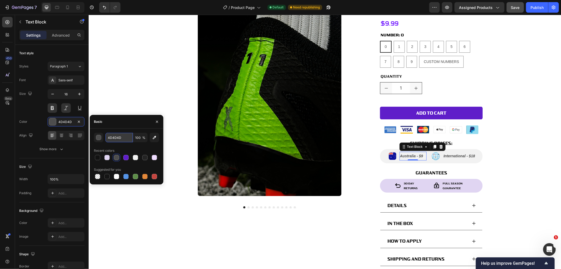
click at [127, 139] on input "4D4D4D" at bounding box center [119, 137] width 27 height 9
paste input "000000"
type input "000000"
click at [464, 156] on span "International - $18" at bounding box center [460, 155] width 32 height 4
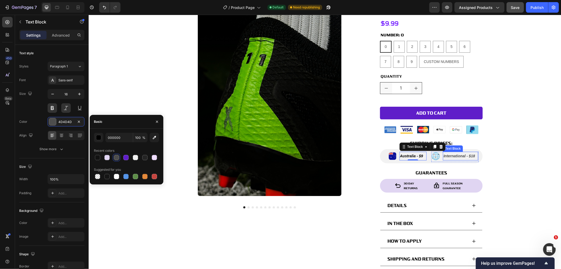
click at [464, 156] on span "International - $18" at bounding box center [460, 155] width 32 height 4
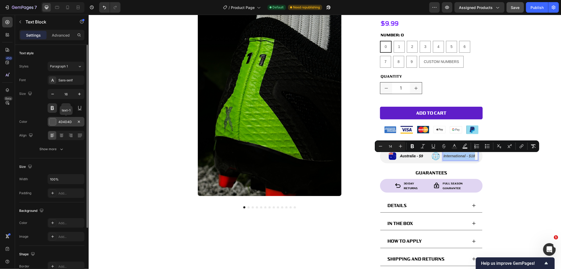
click at [63, 121] on div "4D4D4D" at bounding box center [65, 121] width 15 height 5
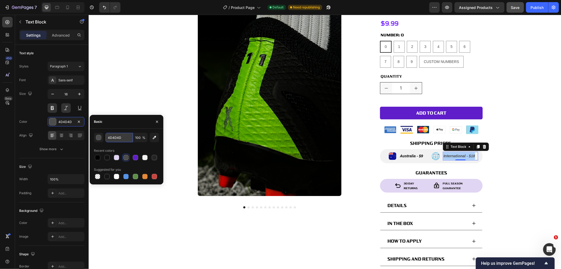
click at [117, 140] on input "4D4D4D" at bounding box center [119, 137] width 27 height 9
paste input "000000"
type input "000000"
click at [505, 181] on div "Product Images Numbers Product Title $9.99 Product Price Product Price Row NUMB…" at bounding box center [324, 139] width 473 height 270
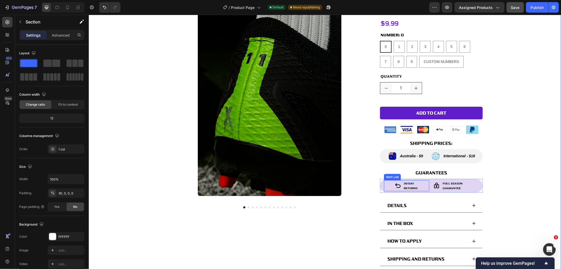
click at [407, 182] on span "30 Day" at bounding box center [409, 182] width 10 height 3
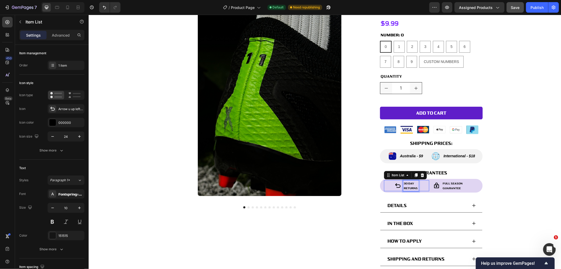
click at [407, 182] on span "30 Day" at bounding box center [409, 182] width 10 height 3
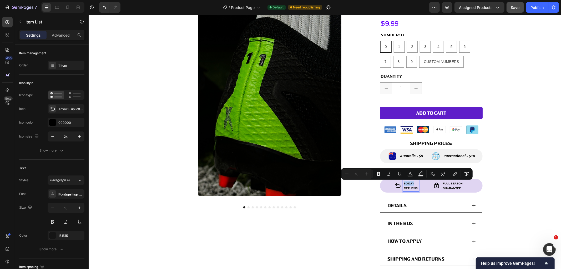
click at [408, 183] on span "30 Day" at bounding box center [409, 182] width 10 height 3
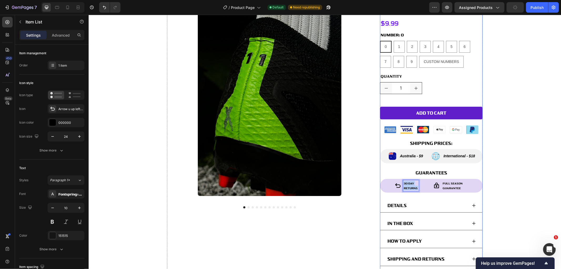
drag, startPoint x: 401, startPoint y: 182, endPoint x: 422, endPoint y: 193, distance: 23.0
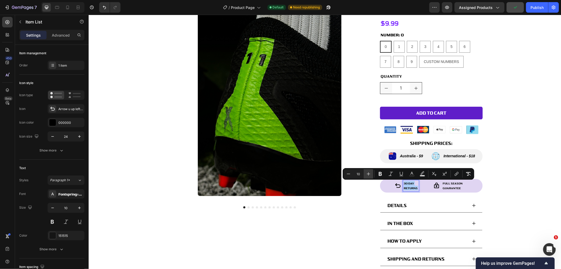
click at [370, 175] on icon "Editor contextual toolbar" at bounding box center [368, 173] width 5 height 5
type input "14"
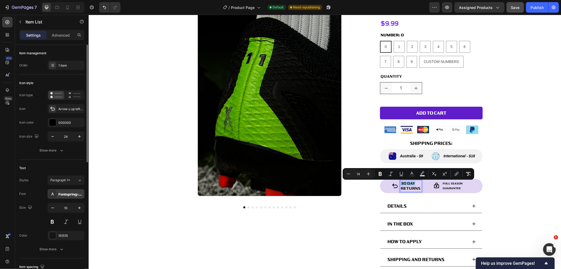
click at [59, 193] on div "Fontspring-DEMO-vartek-bold" at bounding box center [70, 194] width 25 height 5
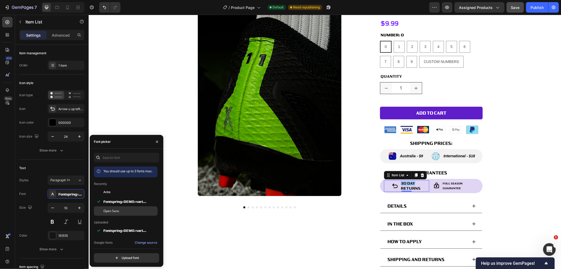
click at [114, 212] on span "Open Sans" at bounding box center [111, 210] width 16 height 5
click at [415, 186] on span "Returns" at bounding box center [411, 187] width 17 height 5
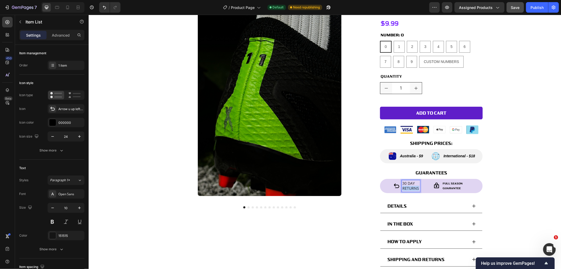
click at [415, 186] on span "Returns" at bounding box center [411, 187] width 17 height 5
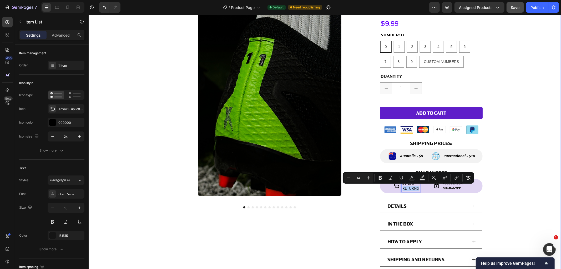
click at [534, 175] on div "Product Images Numbers Product Title $9.99 Product Price Product Price Row NUMB…" at bounding box center [324, 139] width 473 height 271
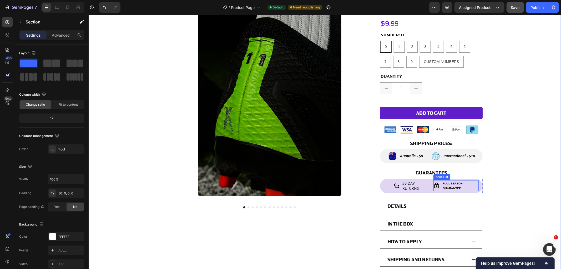
click at [467, 187] on p "Full Season Guarantee" at bounding box center [460, 185] width 35 height 9
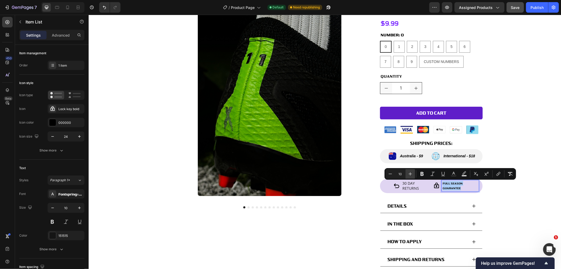
click at [408, 173] on icon "Editor contextual toolbar" at bounding box center [410, 173] width 5 height 5
click at [409, 174] on icon "Editor contextual toolbar" at bounding box center [410, 173] width 5 height 5
type input "14"
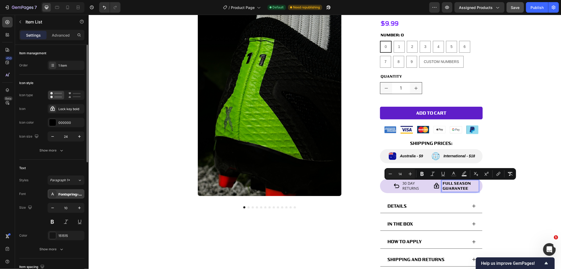
click at [69, 193] on div "Fontspring-DEMO-vartek-bold" at bounding box center [70, 194] width 25 height 5
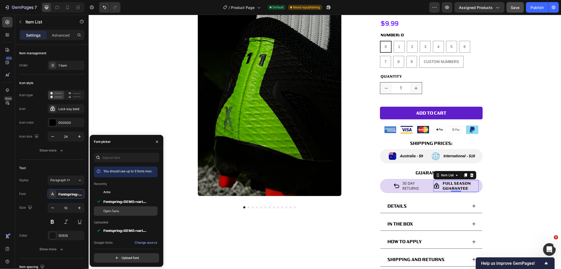
click at [111, 210] on span "Open Sans" at bounding box center [111, 210] width 16 height 5
click at [523, 189] on div "Product Images Numbers Product Title $9.99 Product Price Product Price Row NUMB…" at bounding box center [324, 139] width 473 height 271
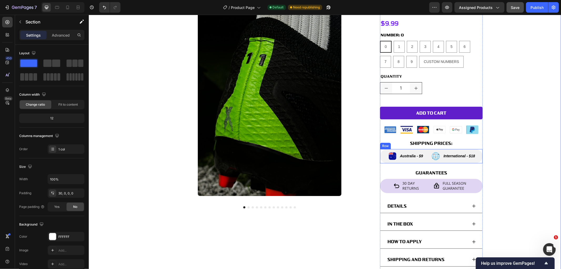
click at [427, 161] on div "Image Australia - $9 Text Block" at bounding box center [407, 156] width 47 height 10
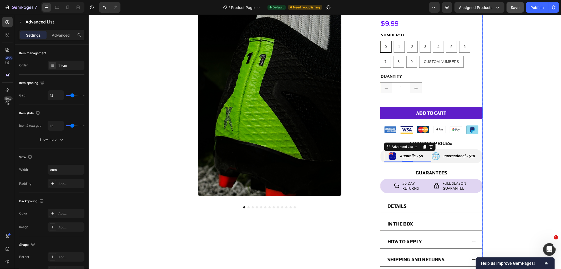
click at [434, 165] on div "Numbers Product Title $9.99 Product Price Product Price Row NUMBER: 0 0 0 0 1 1…" at bounding box center [431, 139] width 103 height 271
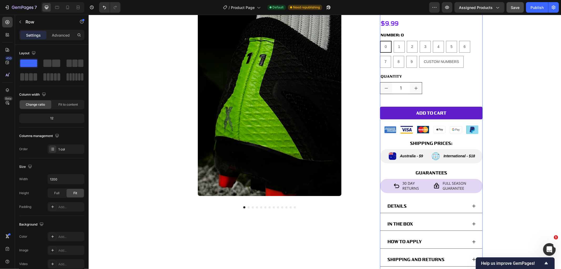
click at [435, 163] on div "Numbers Product Title $9.99 Product Price Product Price Row NUMBER: 0 0 0 0 1 1…" at bounding box center [431, 139] width 103 height 271
click at [435, 162] on div "Image Australia - $9 Text Block Advanced List Image International - $18 Text Bl…" at bounding box center [431, 156] width 103 height 14
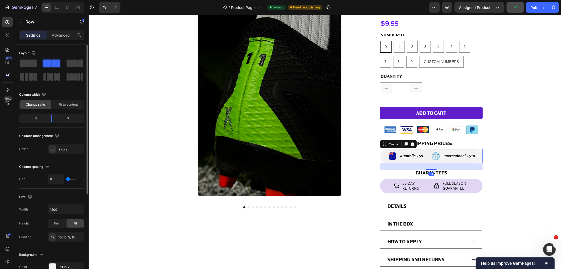
scroll to position [58, 0]
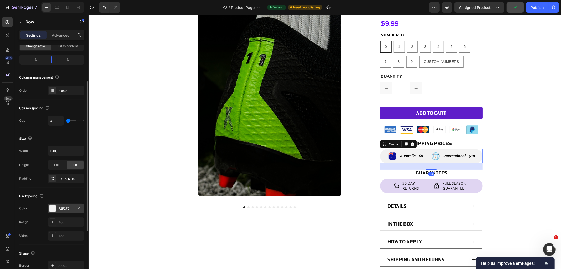
click at [68, 207] on div "F2F2F2" at bounding box center [65, 208] width 15 height 5
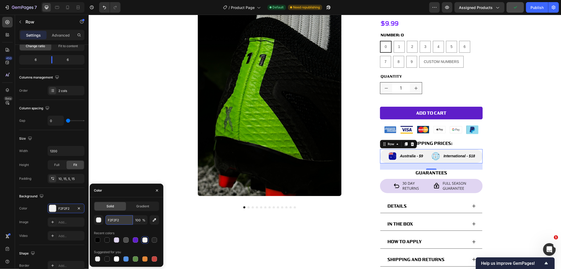
click at [122, 221] on input "F2F2F2" at bounding box center [119, 219] width 27 height 9
click at [430, 191] on div "30 Day Returns Item List Full Season Guarantee Item List Row" at bounding box center [431, 185] width 103 height 14
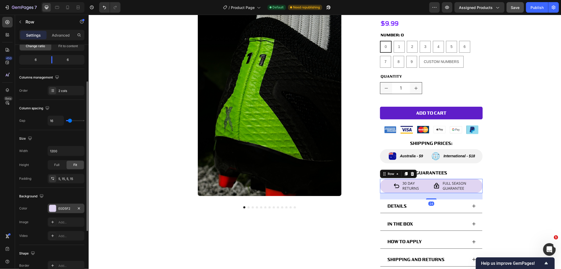
click at [73, 208] on div "E0D5F2" at bounding box center [65, 208] width 15 height 5
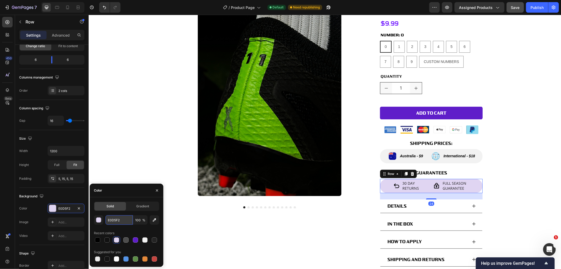
click at [111, 217] on input "E0D5F2" at bounding box center [119, 219] width 27 height 9
paste input "F2F2"
type input "F2F2F2"
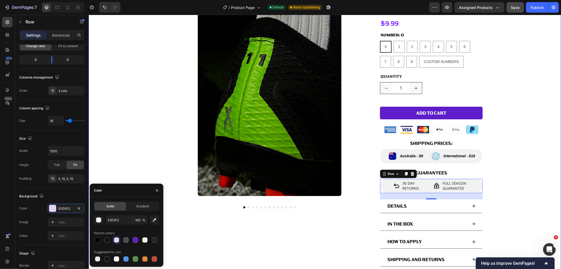
click at [519, 183] on div "Product Images Numbers Product Title $9.99 Product Price Product Price Row NUMB…" at bounding box center [324, 139] width 473 height 271
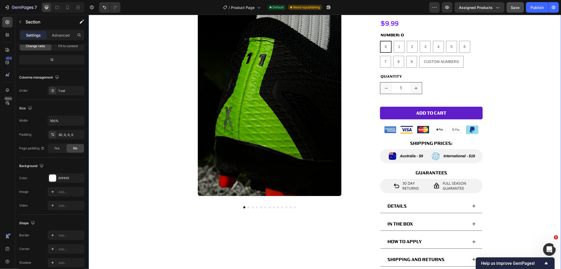
scroll to position [0, 0]
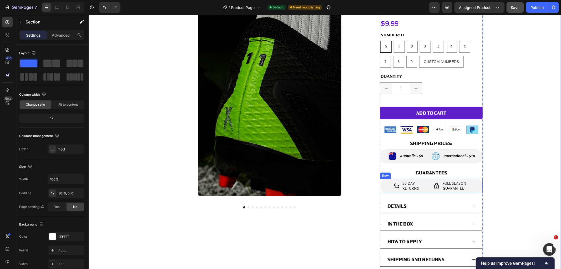
click at [425, 192] on div "30 Day Returns Item List Full Season Guarantee Item List Row" at bounding box center [431, 185] width 103 height 14
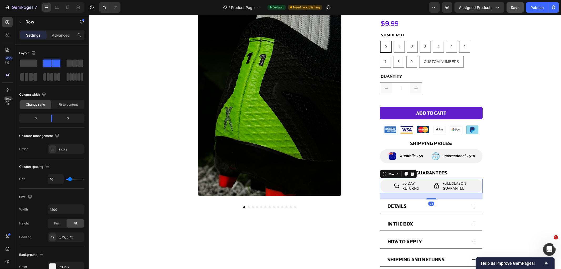
click at [55, 42] on div "Settings Advanced" at bounding box center [52, 37] width 74 height 15
click at [59, 40] on div "Settings Advanced" at bounding box center [51, 35] width 65 height 11
click at [56, 31] on div "Advanced" at bounding box center [61, 35] width 26 height 8
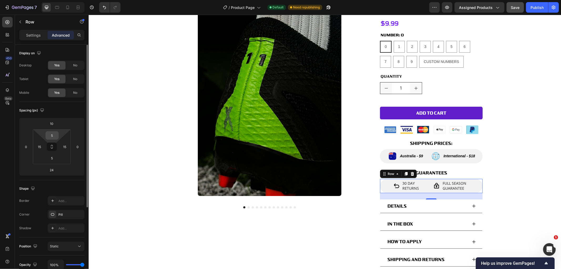
click at [53, 135] on input "5" at bounding box center [52, 135] width 11 height 8
type input "10"
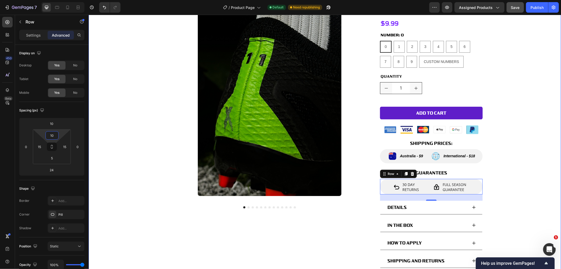
click at [523, 145] on div "Product Images Numbers Product Title $9.99 Product Price Product Price Row NUMB…" at bounding box center [324, 140] width 473 height 272
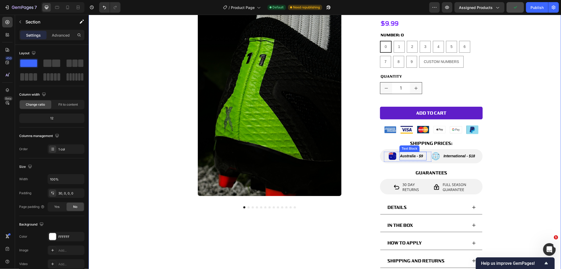
click at [413, 157] on span "Australia - $9" at bounding box center [411, 155] width 23 height 4
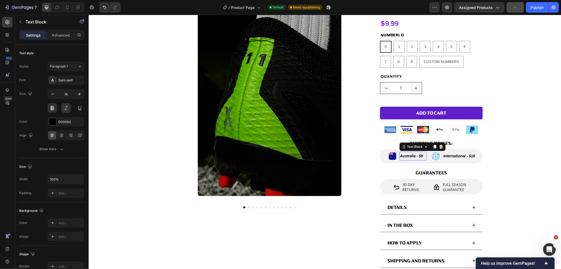
click at [413, 157] on span "Australia - $9" at bounding box center [411, 155] width 23 height 4
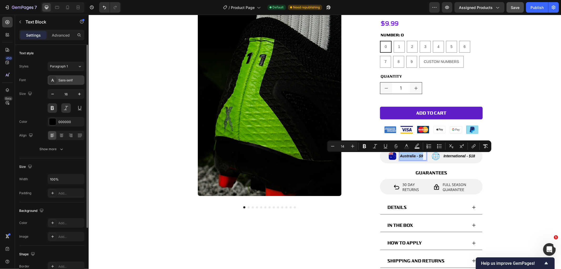
click at [61, 82] on div "Sans-serif" at bounding box center [70, 80] width 25 height 5
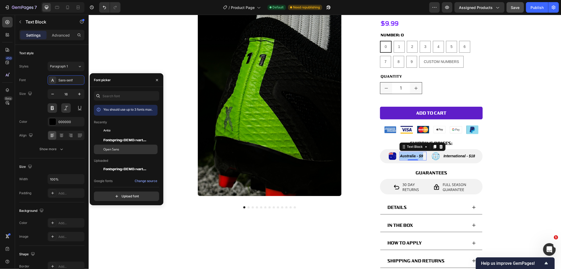
click at [130, 147] on div "Open Sans" at bounding box center [129, 149] width 53 height 5
click at [456, 152] on p "International - $18" at bounding box center [461, 156] width 34 height 8
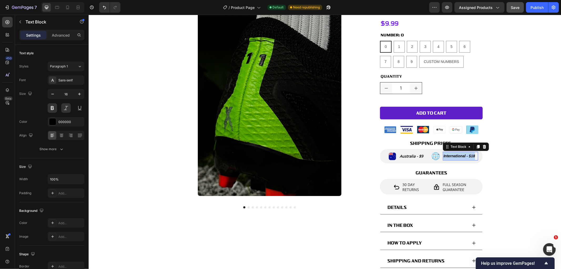
click at [456, 152] on p "International - $18" at bounding box center [461, 156] width 34 height 8
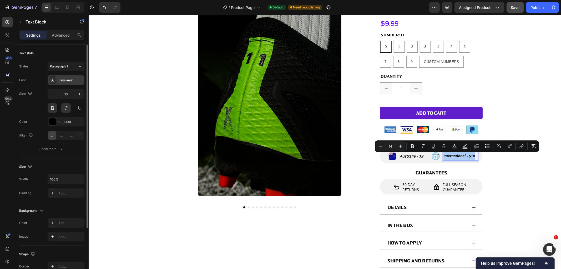
click at [69, 80] on div "Sans-serif" at bounding box center [70, 80] width 25 height 5
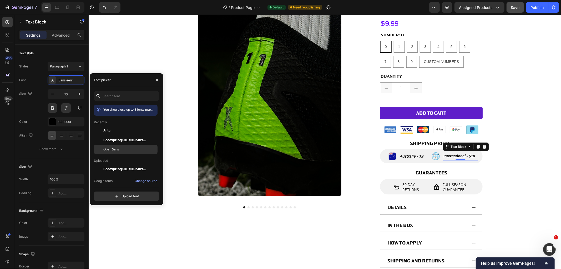
click at [122, 148] on div "Open Sans" at bounding box center [129, 149] width 53 height 5
click at [410, 185] on span "30 Day" at bounding box center [409, 184] width 12 height 5
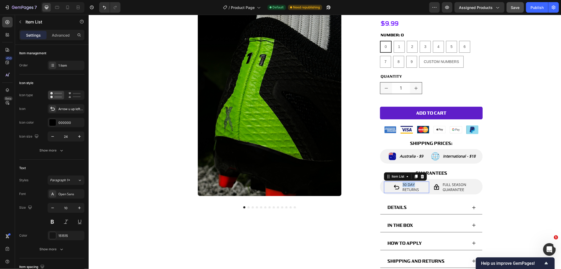
click at [410, 185] on span "30 Day" at bounding box center [409, 184] width 12 height 5
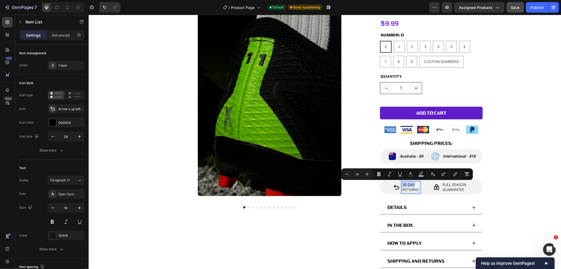
click at [409, 186] on span "30 Day" at bounding box center [409, 184] width 12 height 5
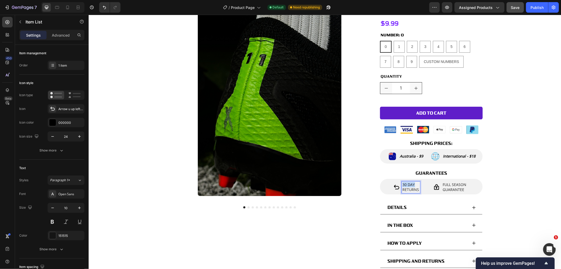
click at [409, 186] on span "30 Day" at bounding box center [409, 184] width 12 height 5
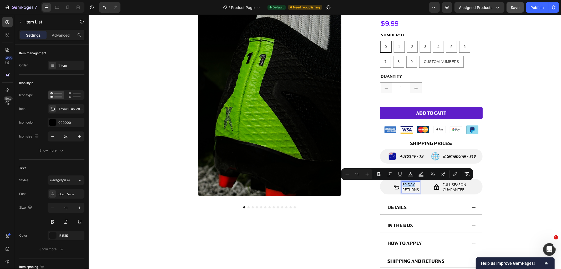
click at [408, 185] on span "30 Day" at bounding box center [409, 184] width 12 height 5
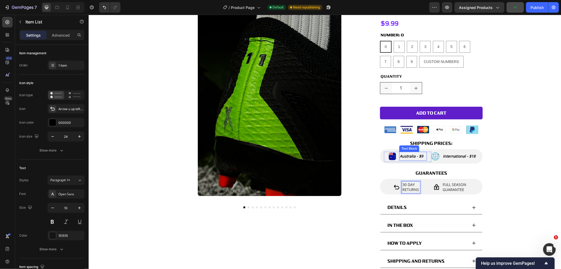
click at [415, 156] on span "Australia - $9" at bounding box center [411, 155] width 23 height 5
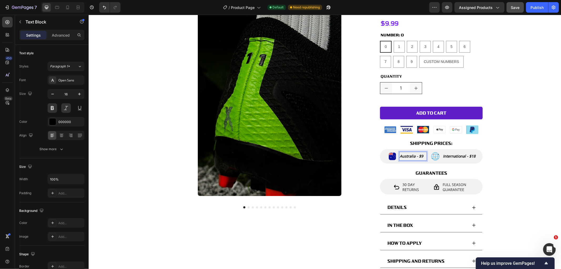
click at [413, 155] on span "Australia - $9" at bounding box center [411, 155] width 23 height 5
click at [411, 186] on span "30 Day" at bounding box center [409, 184] width 12 height 5
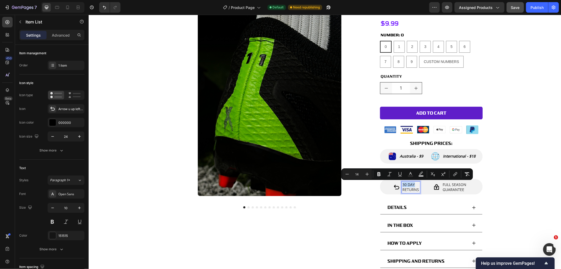
click at [413, 188] on span "Returns" at bounding box center [411, 189] width 17 height 5
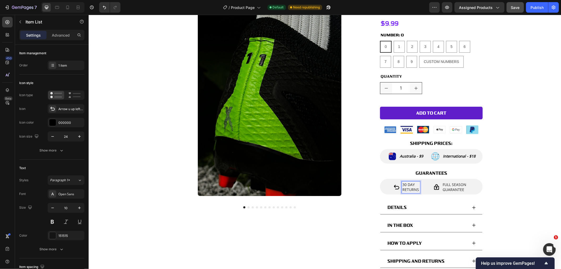
drag, startPoint x: 415, startPoint y: 188, endPoint x: 408, endPoint y: 185, distance: 7.9
click at [408, 185] on div "30 Day Returns" at bounding box center [411, 187] width 18 height 12
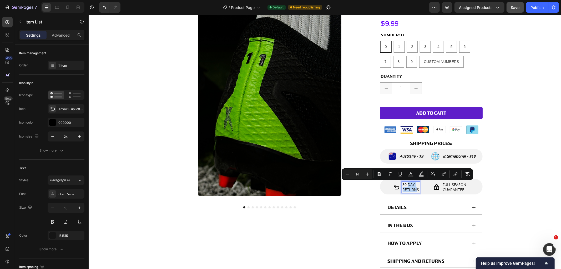
drag, startPoint x: 406, startPoint y: 182, endPoint x: 415, endPoint y: 188, distance: 10.9
click at [415, 188] on div "30 Day Returns" at bounding box center [411, 187] width 18 height 12
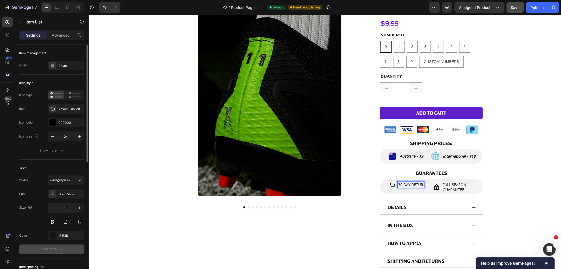
click at [66, 245] on button "Show more" at bounding box center [51, 248] width 65 height 9
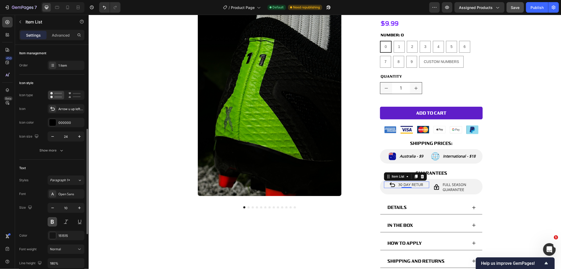
scroll to position [88, 0]
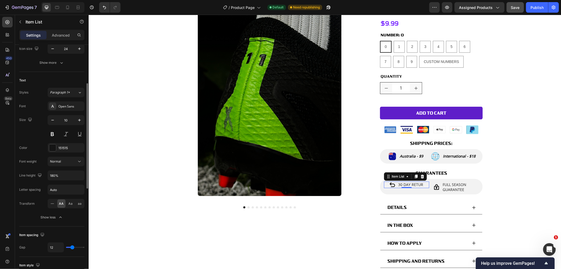
click at [62, 203] on span "AA" at bounding box center [61, 203] width 5 height 5
click at [69, 205] on span "Aa" at bounding box center [71, 203] width 4 height 5
click at [424, 185] on div "30 Day retur" at bounding box center [406, 184] width 45 height 7
click at [420, 184] on span "30 Day retur" at bounding box center [411, 184] width 23 height 5
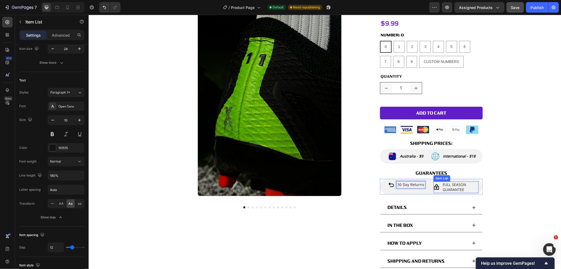
click at [462, 186] on span "Full Season Guarantee" at bounding box center [455, 187] width 24 height 10
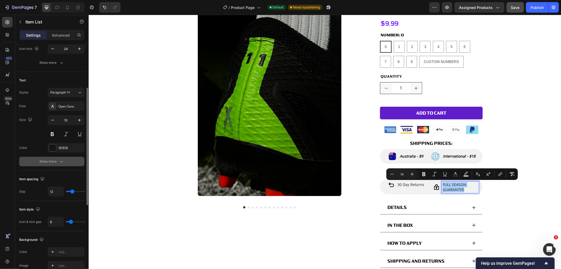
click at [47, 160] on div "Show more" at bounding box center [52, 161] width 24 height 5
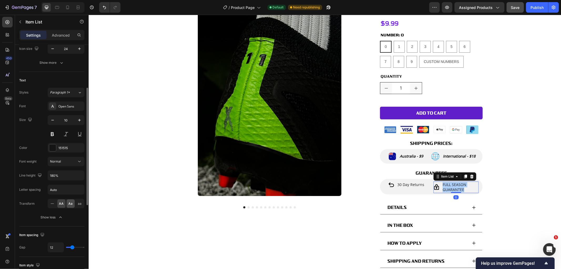
click at [71, 206] on span "Aa" at bounding box center [71, 203] width 4 height 5
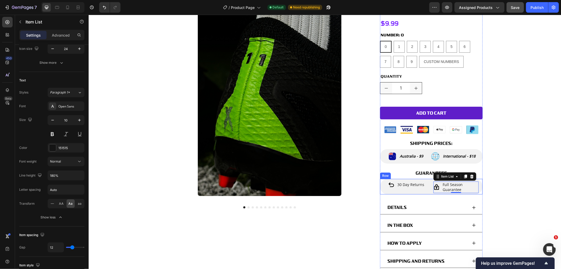
click at [428, 189] on div "30 Day returns Item List Full Season Guarantee Item List 0 Row" at bounding box center [431, 186] width 103 height 16
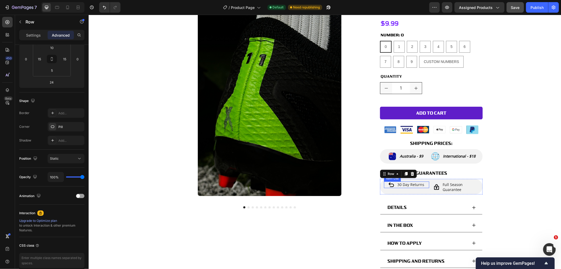
click at [413, 184] on span "30 Day returns" at bounding box center [410, 184] width 27 height 5
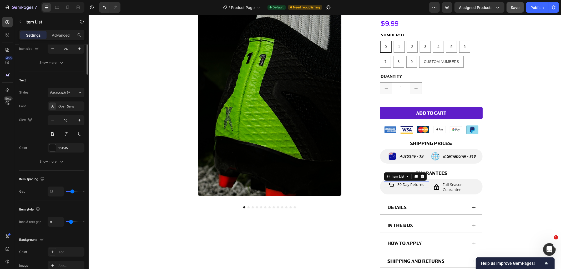
scroll to position [0, 0]
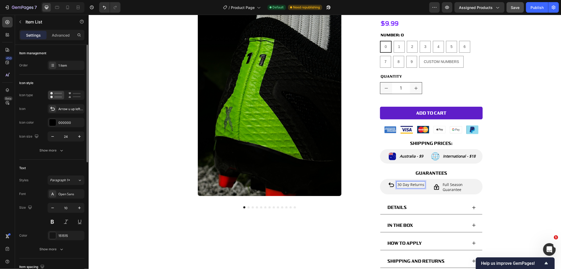
click at [409, 185] on span "30 Day returns" at bounding box center [410, 184] width 27 height 5
click at [406, 188] on span "returns" at bounding box center [411, 189] width 14 height 5
click at [405, 186] on span "30 Day" at bounding box center [410, 184] width 12 height 5
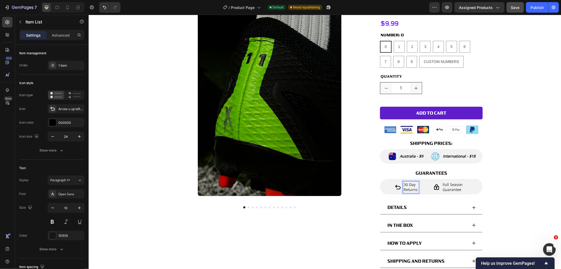
click at [537, 188] on div "Product Images Numbers Product Title $9.99 Product Price Product Price Row NUMB…" at bounding box center [324, 140] width 473 height 272
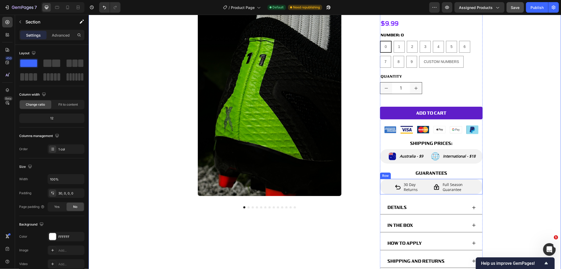
click at [414, 187] on span "returns" at bounding box center [411, 189] width 14 height 5
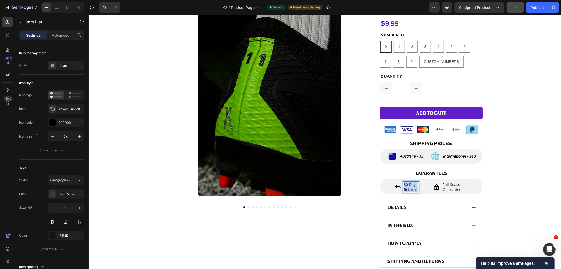
drag, startPoint x: 402, startPoint y: 183, endPoint x: 419, endPoint y: 193, distance: 19.0
click at [419, 193] on div "30 Day returns" at bounding box center [406, 187] width 45 height 12
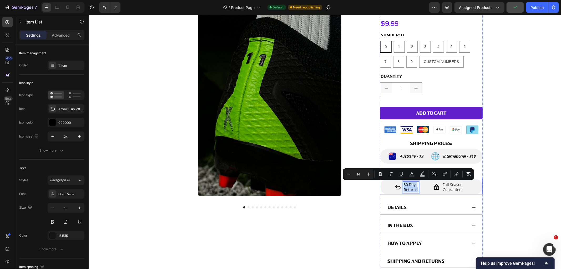
click at [499, 183] on div "Product Images Numbers Product Title $9.99 Product Price Product Price Row NUMB…" at bounding box center [324, 140] width 473 height 272
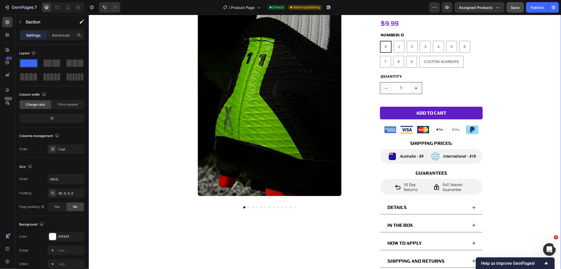
scroll to position [58, 0]
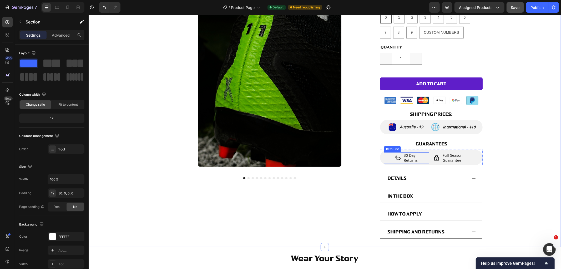
click at [407, 154] on span "30 Day" at bounding box center [410, 154] width 12 height 5
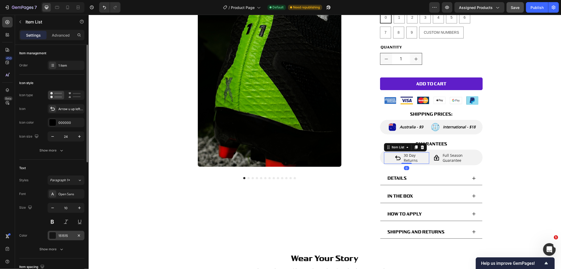
click at [63, 233] on div "151515" at bounding box center [65, 235] width 15 height 5
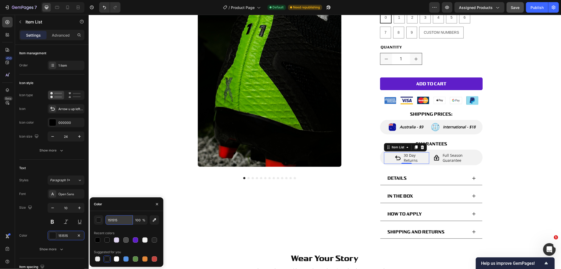
click at [114, 220] on input "151515" at bounding box center [119, 219] width 27 height 9
click at [404, 126] on span "Australia - $9" at bounding box center [411, 126] width 23 height 5
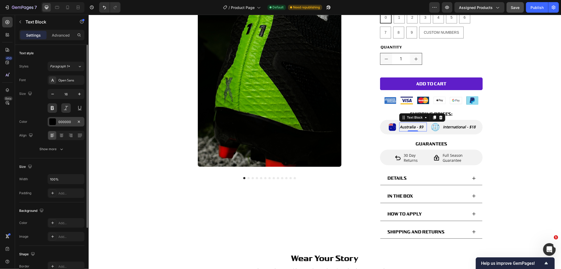
click at [65, 124] on div "000000" at bounding box center [65, 121] width 15 height 5
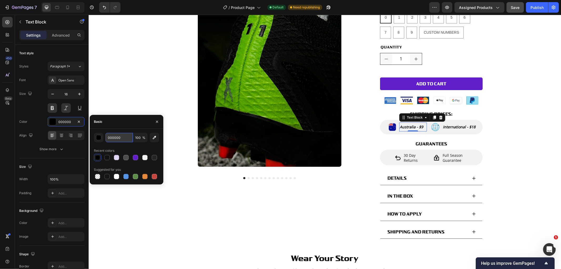
click at [123, 140] on input "000000" at bounding box center [119, 137] width 27 height 9
paste input "151515"
type input "151515"
click at [461, 127] on span "International - $18" at bounding box center [459, 126] width 33 height 5
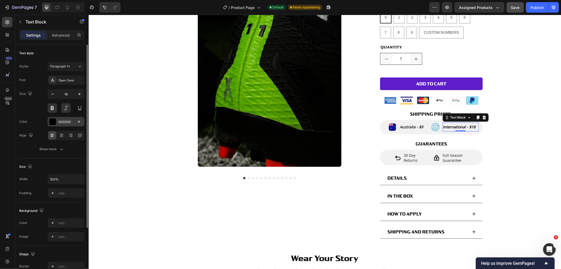
click at [70, 123] on div "000000" at bounding box center [65, 121] width 15 height 5
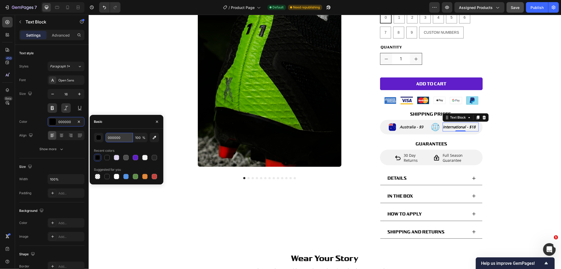
click at [120, 137] on input "000000" at bounding box center [119, 137] width 27 height 9
paste input "151515"
type input "151515"
click at [527, 150] on div "Product Images Numbers Product Title $9.99 Product Price Product Price Row NUMB…" at bounding box center [324, 111] width 473 height 272
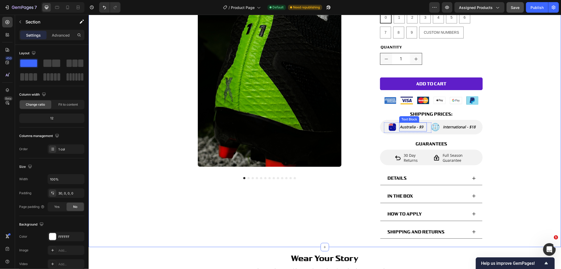
click at [418, 125] on span "Australia - $9" at bounding box center [411, 126] width 23 height 5
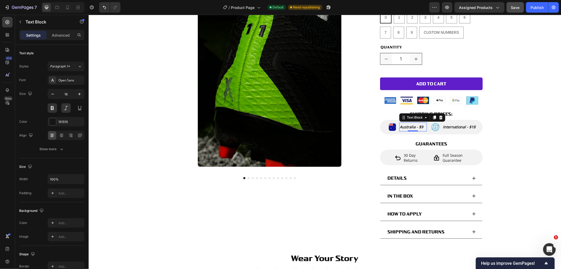
click at [420, 127] on p "Australia - $9" at bounding box center [413, 127] width 26 height 8
click at [473, 127] on p "International - $18" at bounding box center [460, 127] width 35 height 8
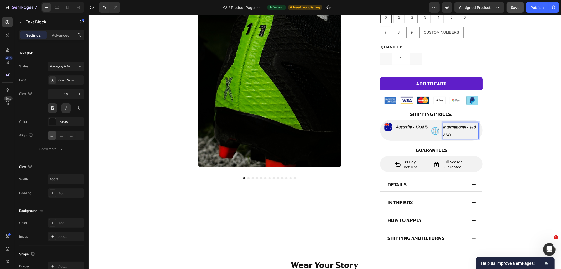
click at [466, 127] on span "International - $18 AUD" at bounding box center [459, 130] width 33 height 13
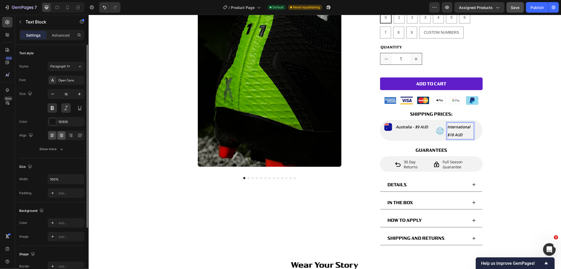
click at [65, 136] on div at bounding box center [61, 135] width 8 height 8
click at [59, 152] on button "Show more" at bounding box center [51, 148] width 65 height 9
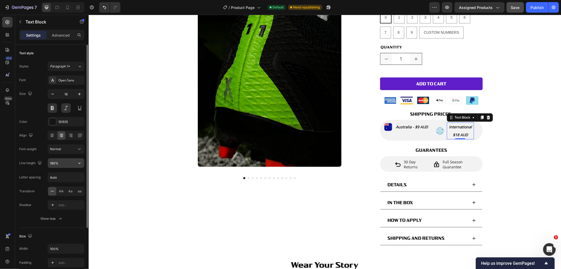
click at [64, 167] on input "180%" at bounding box center [66, 162] width 36 height 9
click at [78, 166] on button "button" at bounding box center [79, 162] width 9 height 9
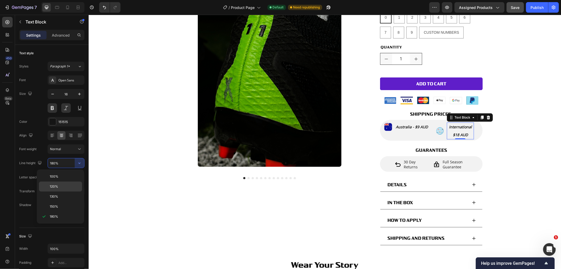
click at [62, 184] on p "120%" at bounding box center [65, 186] width 30 height 5
type input "120%"
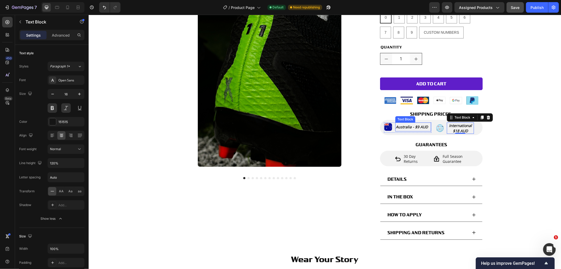
click at [419, 128] on span "Australia - $9 AUD" at bounding box center [412, 126] width 32 height 5
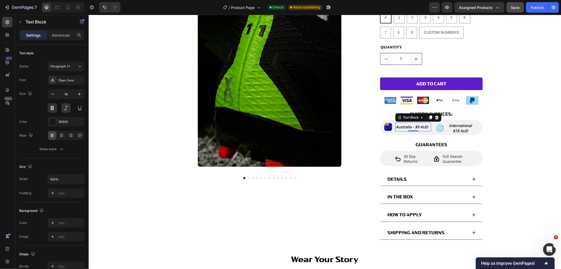
click at [414, 127] on span "Australia - $9 AUD" at bounding box center [412, 126] width 32 height 5
click at [414, 126] on span "Australia - $9 AUD" at bounding box center [412, 126] width 32 height 5
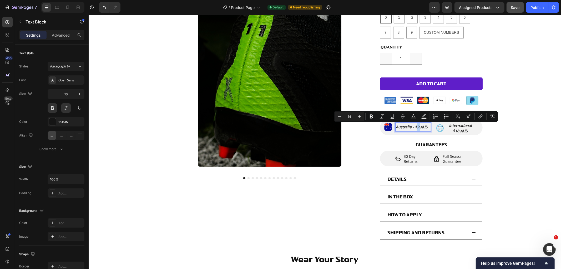
click at [412, 126] on span "Australia - $9 AUD" at bounding box center [412, 126] width 32 height 5
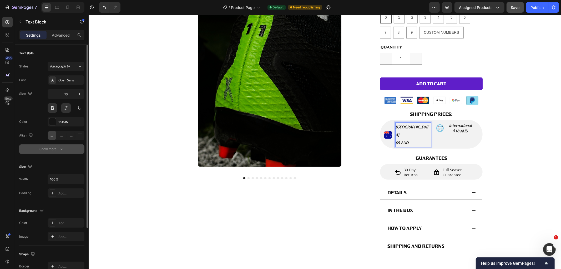
click at [57, 153] on button "Show more" at bounding box center [51, 148] width 65 height 9
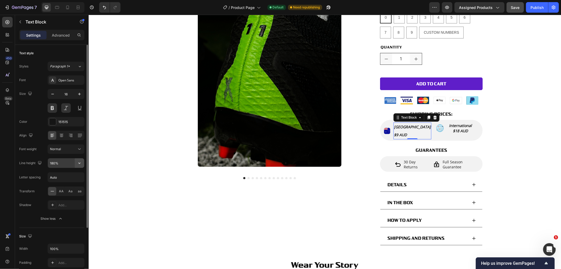
click at [83, 163] on button "button" at bounding box center [79, 162] width 9 height 9
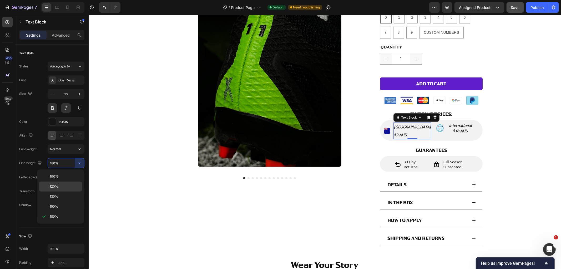
click at [67, 187] on p "120%" at bounding box center [65, 186] width 30 height 5
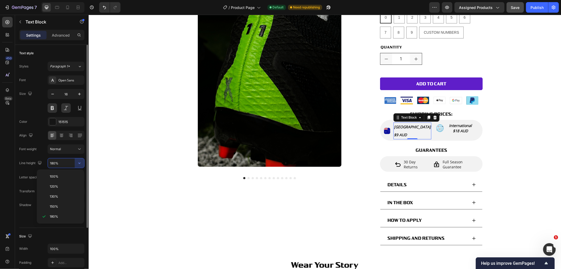
type input "120%"
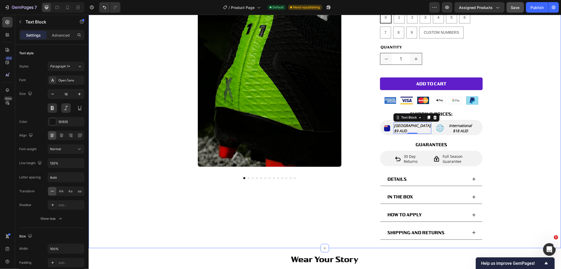
click at [496, 159] on div "Product Images Numbers Product Title $9.99 Product Price Product Price Row NUMB…" at bounding box center [324, 111] width 473 height 273
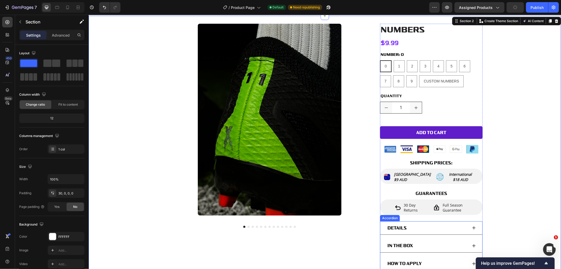
scroll to position [0, 0]
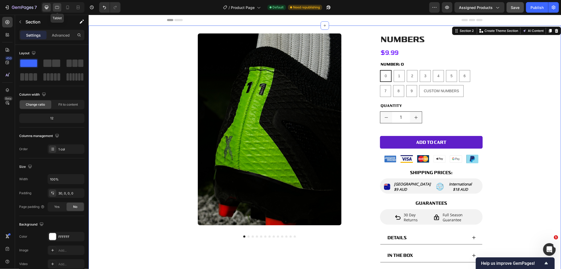
click at [58, 8] on icon at bounding box center [57, 7] width 4 height 3
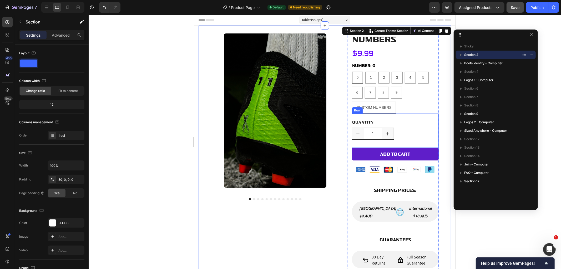
click at [411, 140] on div "Quantity Text Block 1 Product Quantity" at bounding box center [393, 130] width 83 height 26
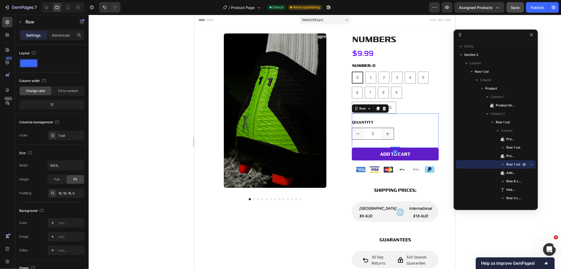
click at [551, 117] on div at bounding box center [325, 142] width 473 height 254
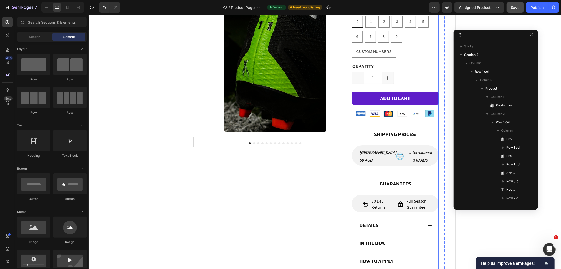
scroll to position [58, 0]
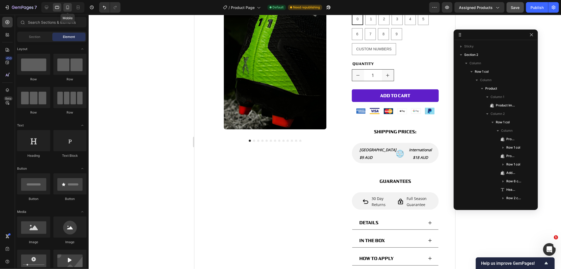
click at [69, 6] on icon at bounding box center [67, 8] width 3 height 4
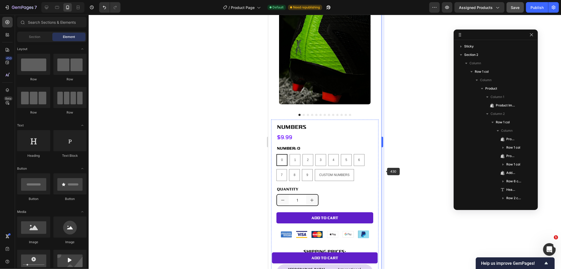
scroll to position [175, 0]
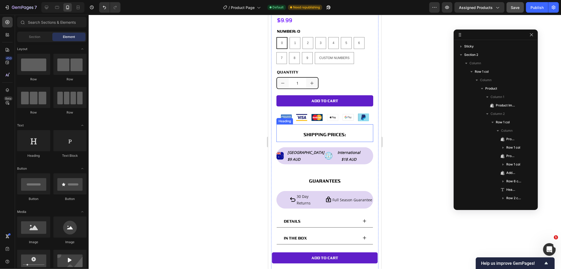
click at [336, 132] on span "SHIPPING PRICES:" at bounding box center [324, 134] width 43 height 5
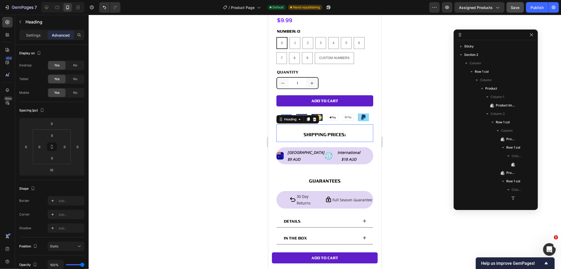
scroll to position [226, 0]
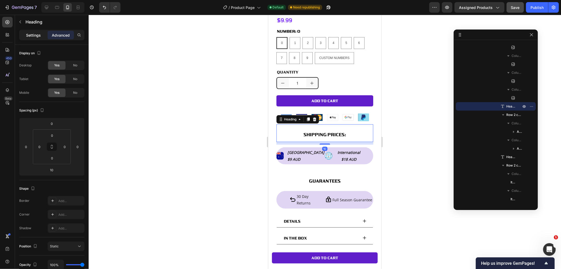
click at [33, 33] on p "Settings" at bounding box center [33, 35] width 15 height 6
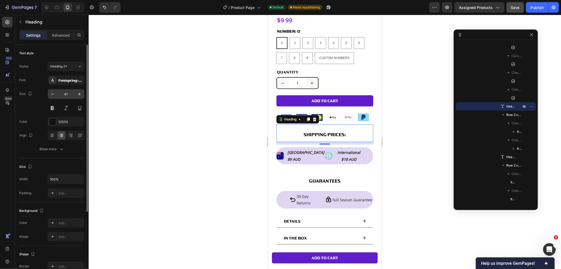
click at [63, 90] on input "41" at bounding box center [65, 93] width 17 height 9
type input "20"
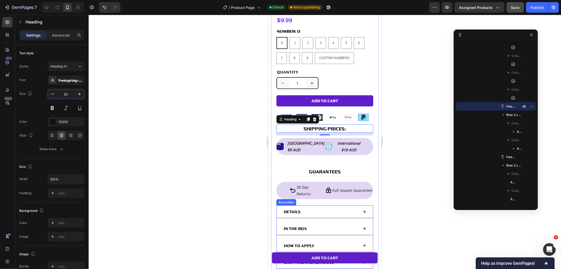
click at [286, 208] on p "DETAILS" at bounding box center [292, 211] width 17 height 7
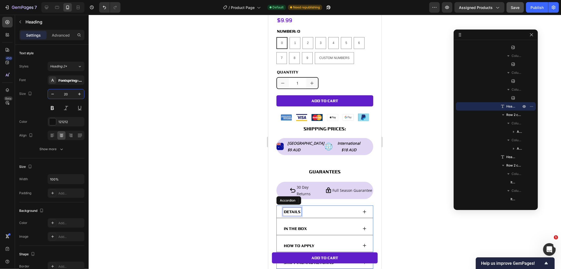
click at [286, 208] on p "DETAILS" at bounding box center [292, 211] width 17 height 7
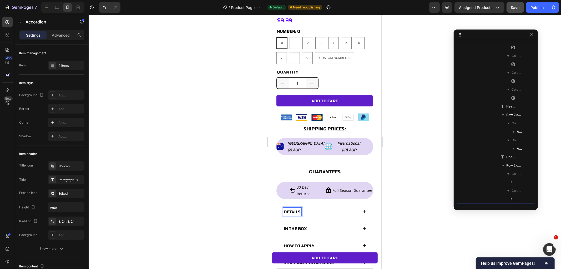
scroll to position [327, 0]
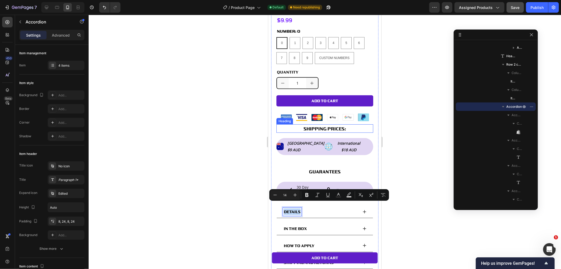
click at [310, 126] on span "SHIPPING PRICES:" at bounding box center [324, 128] width 43 height 5
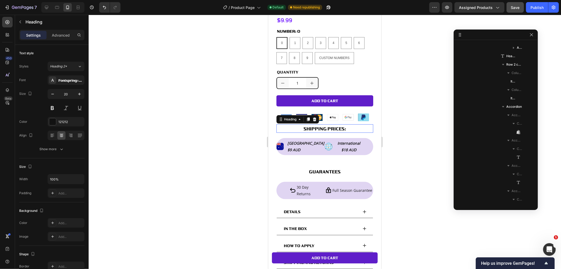
scroll to position [226, 0]
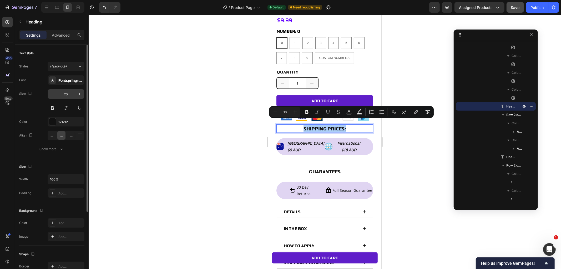
click at [64, 94] on input "20" at bounding box center [65, 93] width 17 height 9
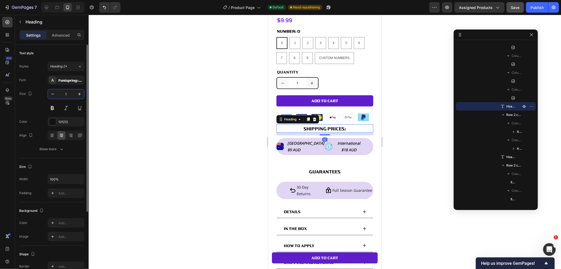
type input "14"
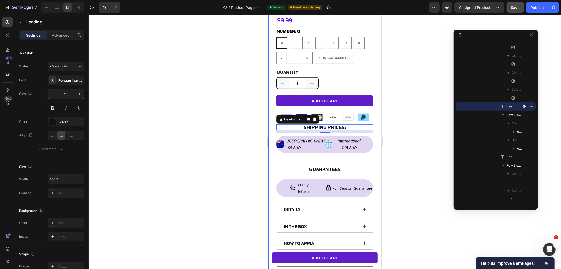
click at [417, 139] on div at bounding box center [325, 142] width 473 height 254
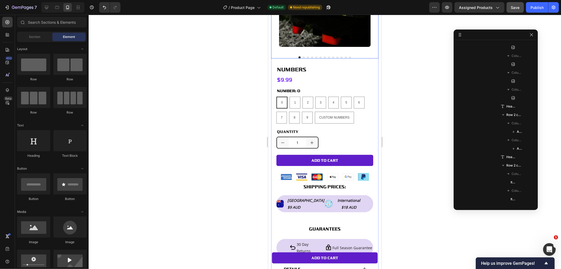
scroll to position [117, 0]
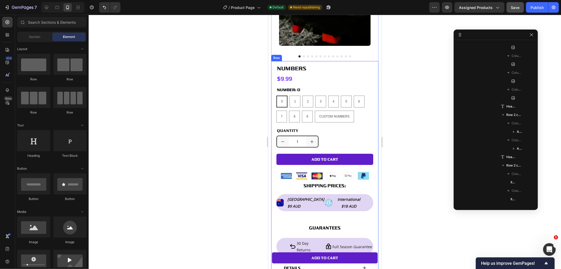
click at [353, 183] on p "⁠⁠⁠⁠⁠⁠⁠ SHIPPING PRICES:" at bounding box center [325, 185] width 96 height 5
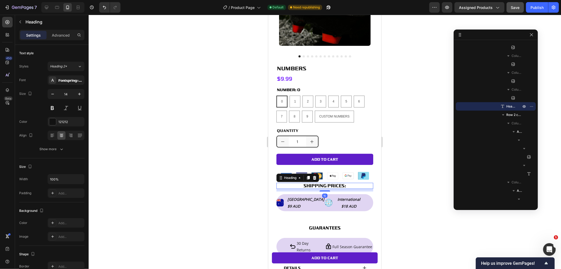
click at [58, 40] on div "Settings Advanced" at bounding box center [51, 35] width 65 height 11
click at [59, 35] on p "Advanced" at bounding box center [61, 35] width 18 height 6
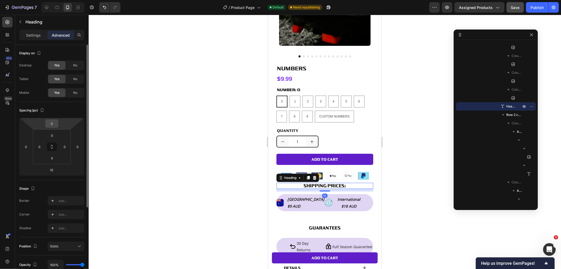
click at [51, 122] on input "0" at bounding box center [52, 123] width 11 height 8
type input "15"
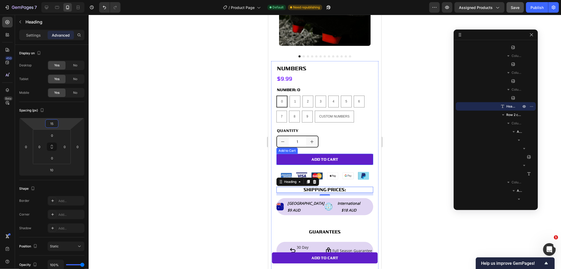
click at [422, 154] on div at bounding box center [325, 142] width 473 height 254
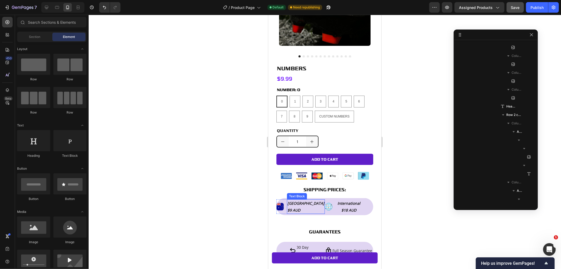
click at [301, 200] on span "[GEOGRAPHIC_DATA]" at bounding box center [305, 202] width 37 height 5
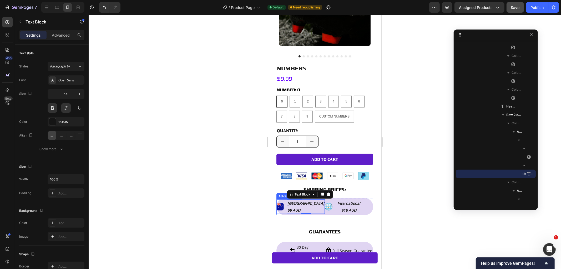
click at [316, 200] on div "Image Australia $9 AUD Text Block 0" at bounding box center [300, 206] width 48 height 14
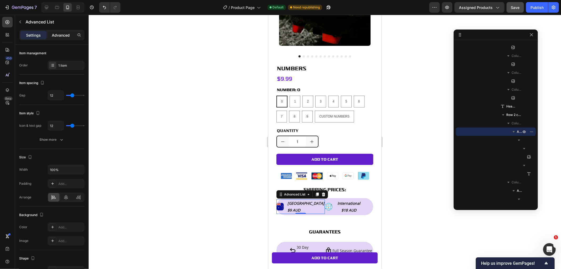
click at [48, 32] on div "Advanced" at bounding box center [61, 35] width 26 height 8
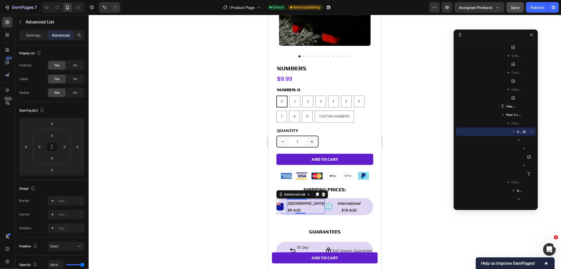
click at [301, 200] on span "[GEOGRAPHIC_DATA]" at bounding box center [305, 202] width 37 height 5
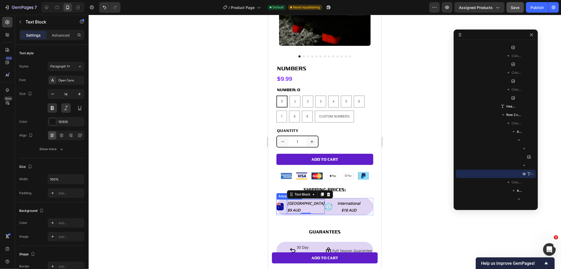
click at [313, 199] on div "Image Australia $9 AUD Text Block 0" at bounding box center [300, 206] width 48 height 14
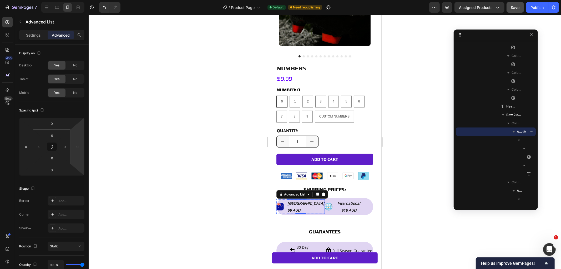
click at [299, 200] on span "[GEOGRAPHIC_DATA]" at bounding box center [305, 202] width 37 height 5
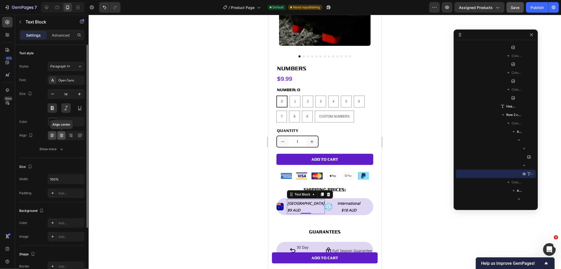
click at [62, 134] on icon at bounding box center [61, 135] width 5 height 5
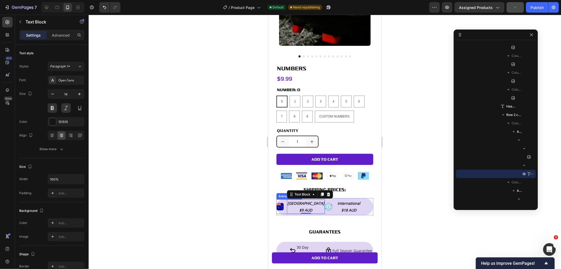
click at [314, 201] on div "Image Australia $9 AUD Text Block 0" at bounding box center [300, 206] width 48 height 14
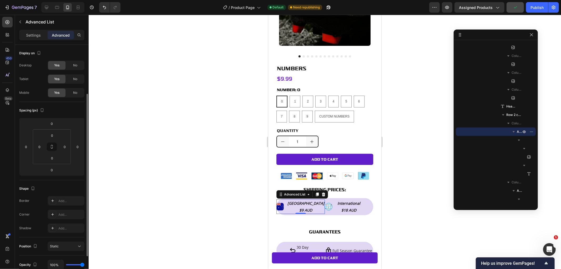
scroll to position [112, 0]
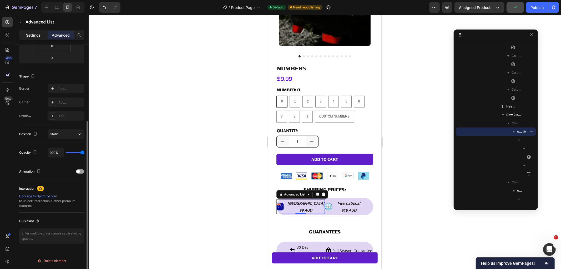
click at [33, 34] on p "Settings" at bounding box center [33, 35] width 15 height 6
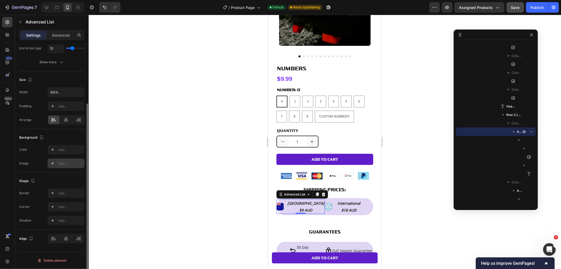
scroll to position [77, 0]
click at [66, 238] on div at bounding box center [66, 238] width 37 height 9
click at [65, 117] on icon at bounding box center [65, 119] width 5 height 5
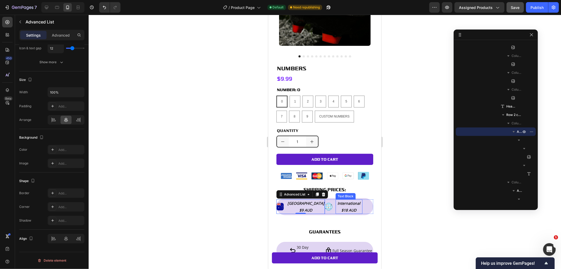
click at [357, 200] on p "International" at bounding box center [349, 203] width 26 height 7
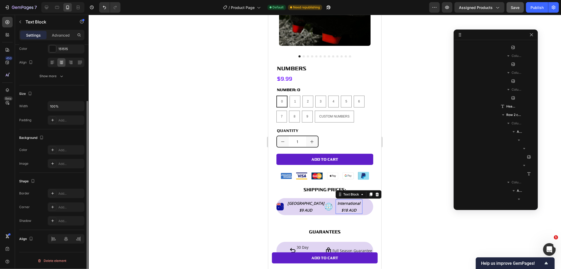
scroll to position [0, 0]
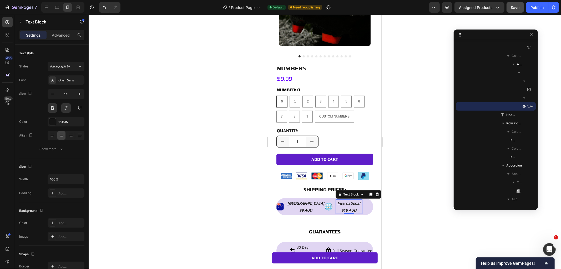
click at [385, 204] on div at bounding box center [325, 142] width 473 height 254
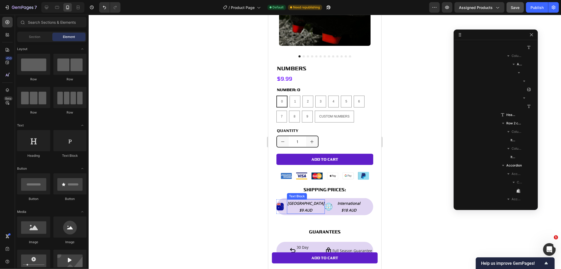
click at [305, 200] on span "[GEOGRAPHIC_DATA]" at bounding box center [305, 202] width 37 height 5
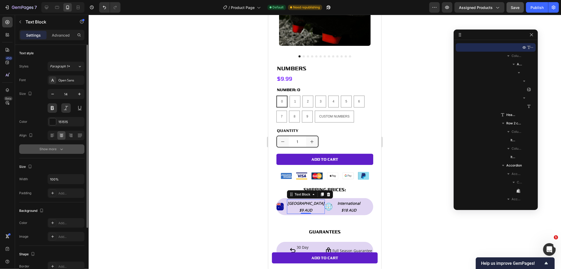
click at [64, 148] on icon "button" at bounding box center [61, 148] width 5 height 5
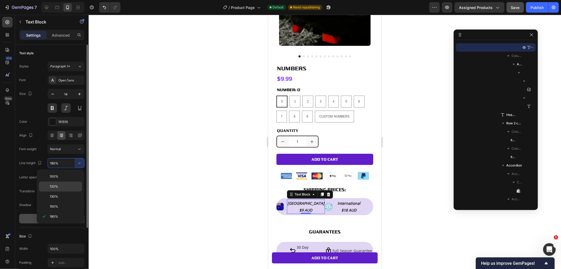
click at [69, 188] on p "120%" at bounding box center [65, 186] width 30 height 5
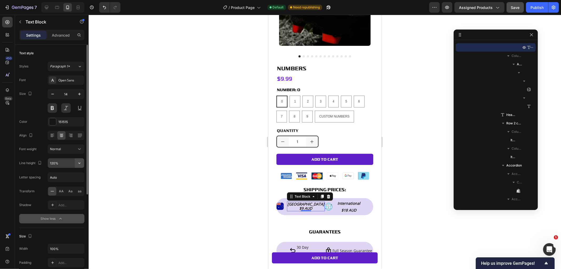
click at [82, 160] on icon "button" at bounding box center [79, 162] width 5 height 5
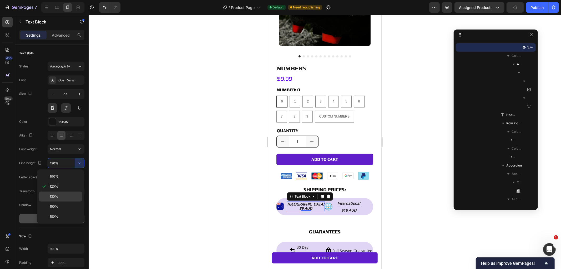
click at [65, 194] on p "130%" at bounding box center [65, 196] width 30 height 5
type input "130%"
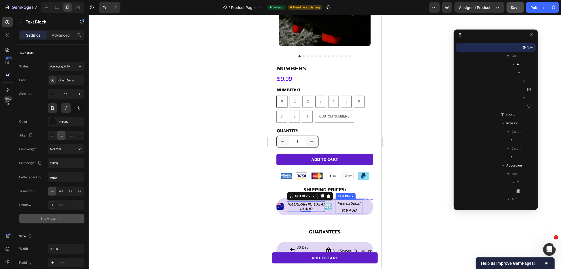
click at [359, 206] on p "$18 AUD" at bounding box center [349, 209] width 26 height 7
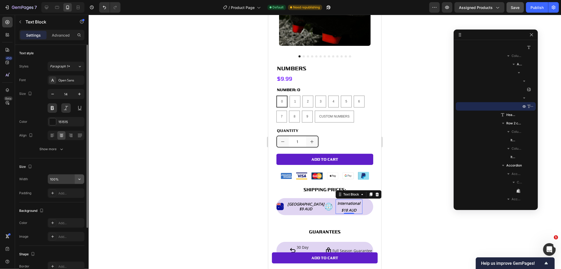
click at [78, 180] on icon "button" at bounding box center [79, 178] width 5 height 5
click at [59, 150] on icon "button" at bounding box center [61, 148] width 5 height 5
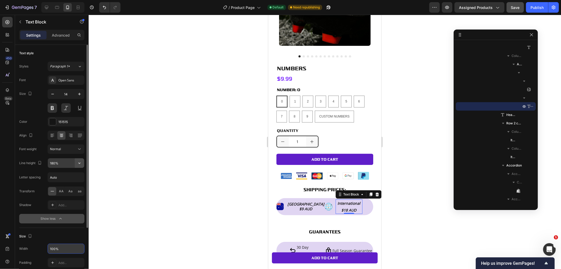
click at [82, 163] on button "button" at bounding box center [79, 162] width 9 height 9
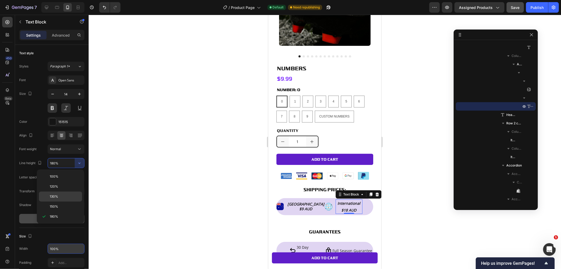
click at [67, 195] on p "130%" at bounding box center [65, 196] width 30 height 5
type input "130%"
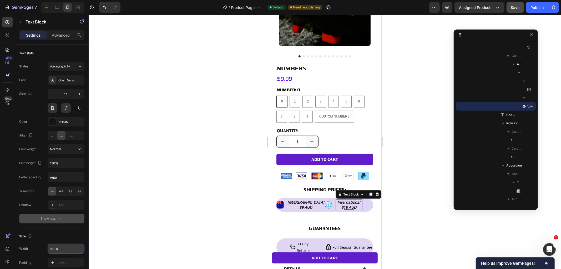
click at [436, 240] on div at bounding box center [325, 142] width 473 height 254
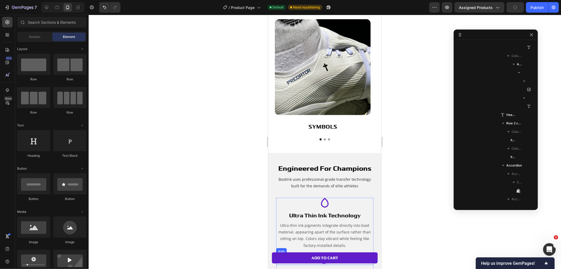
scroll to position [585, 0]
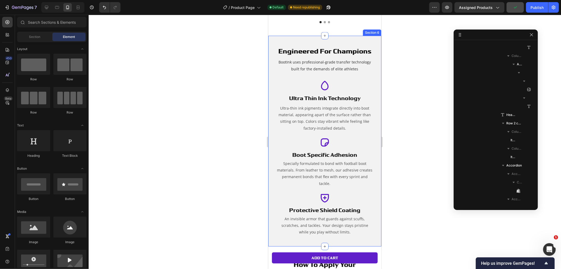
click at [370, 40] on div "engineered for champions Heading BootInk uses professional-grade transfer techn…" at bounding box center [324, 141] width 113 height 210
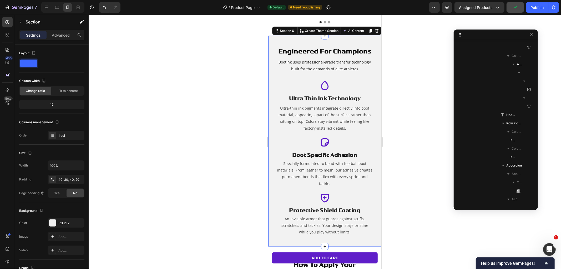
scroll to position [546, 0]
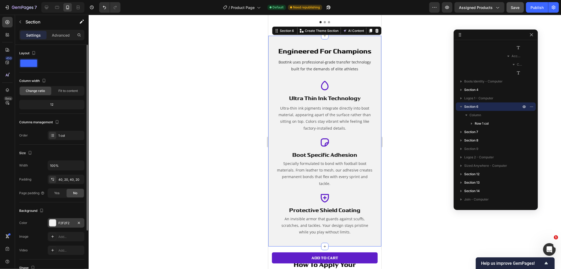
click at [67, 220] on div "F2F2F2" at bounding box center [66, 222] width 37 height 9
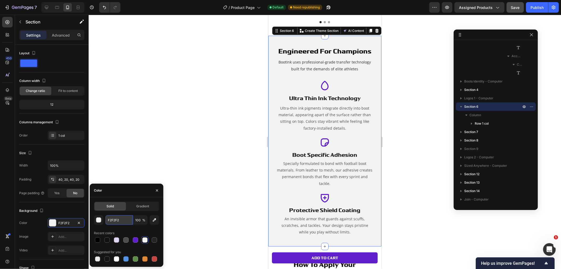
click at [113, 220] on input "F2F2F2" at bounding box center [119, 219] width 27 height 9
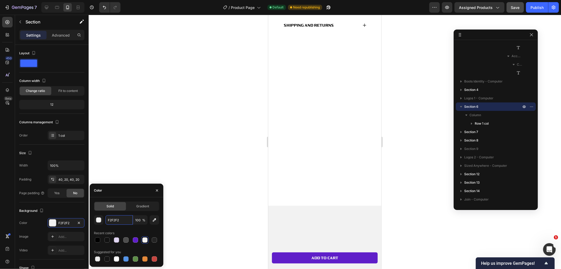
scroll to position [128, 0]
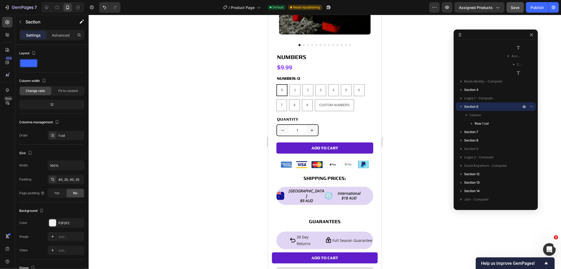
click at [417, 132] on div at bounding box center [325, 142] width 473 height 254
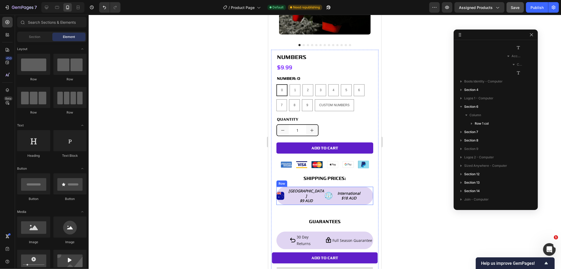
click at [319, 193] on div "Image Australia $9 AUD Text Block Advanced List Image International $18 AUD Tex…" at bounding box center [324, 195] width 97 height 18
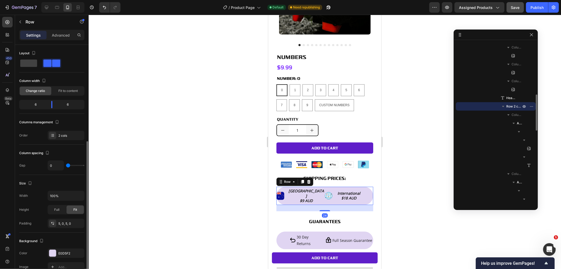
scroll to position [58, 0]
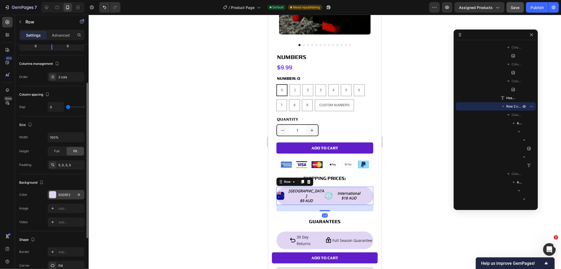
click at [61, 197] on div "E0D5F2" at bounding box center [65, 194] width 15 height 5
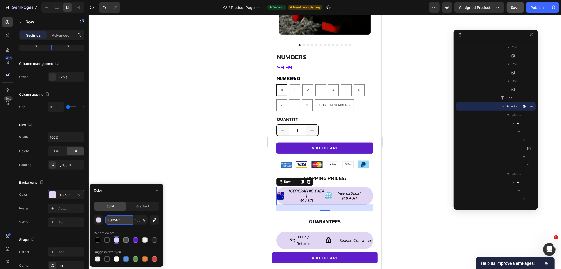
click at [120, 216] on input "E0D5F2" at bounding box center [119, 219] width 27 height 9
paste input "F2F2"
type input "F2F2F2"
click at [409, 194] on div at bounding box center [325, 142] width 473 height 254
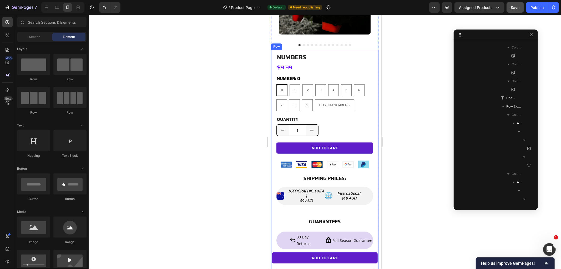
click at [341, 198] on div "Numbers Product Title $9.99 Product Price Product Price Row NUMBER: 0 0 0 0 1 1…" at bounding box center [324, 190] width 97 height 274
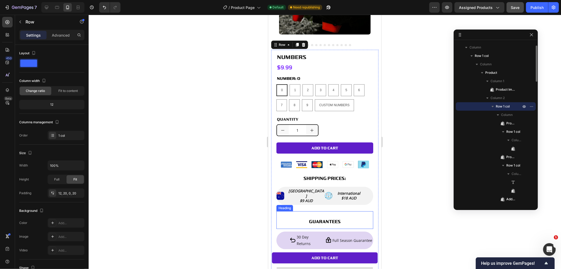
click at [331, 218] on span "GUARANTEES" at bounding box center [325, 220] width 32 height 5
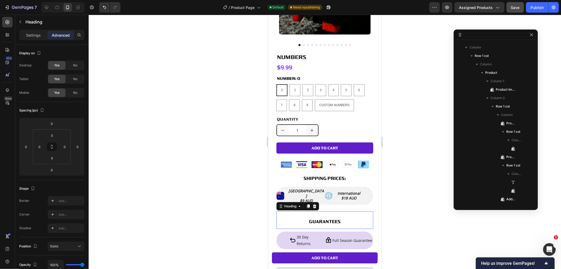
scroll to position [361, 0]
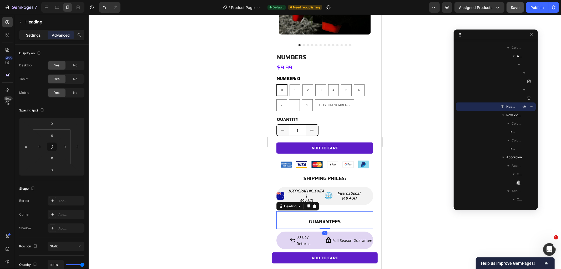
click at [36, 33] on p "Settings" at bounding box center [33, 35] width 15 height 6
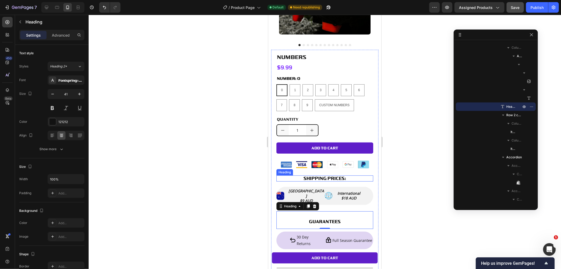
click at [335, 175] on span "SHIPPING PRICES:" at bounding box center [324, 177] width 43 height 5
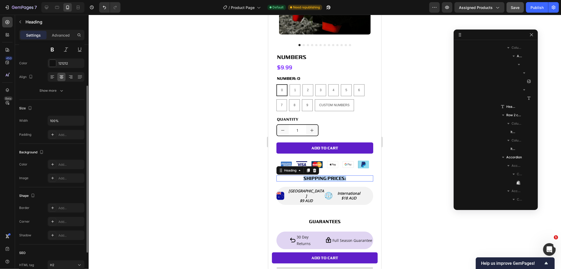
scroll to position [226, 0]
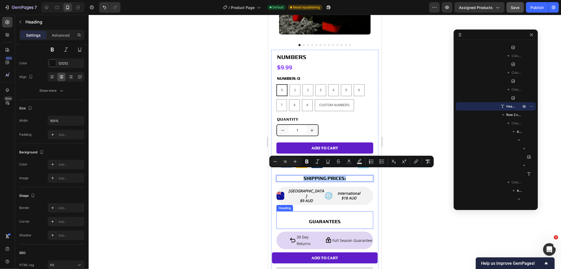
click at [331, 218] on span "GUARANTEES" at bounding box center [325, 220] width 32 height 5
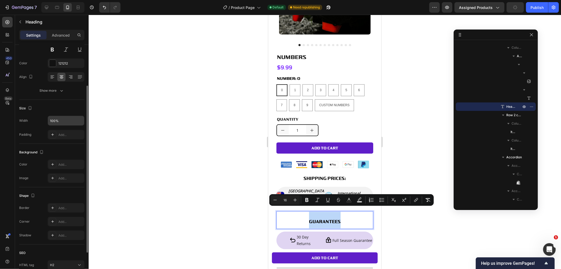
scroll to position [0, 0]
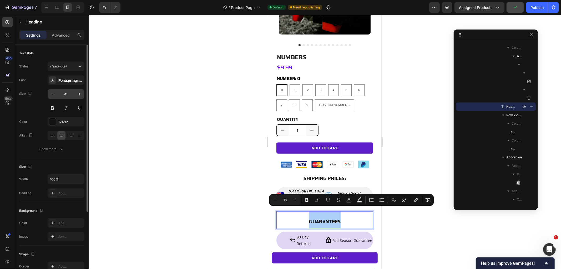
click at [61, 94] on input "41" at bounding box center [65, 93] width 17 height 9
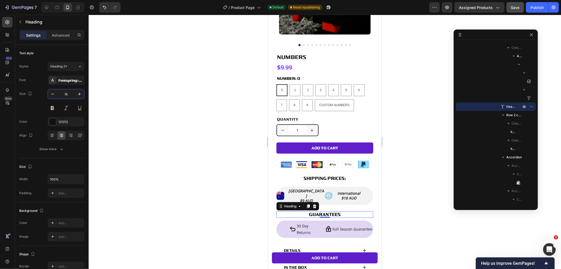
type input "16"
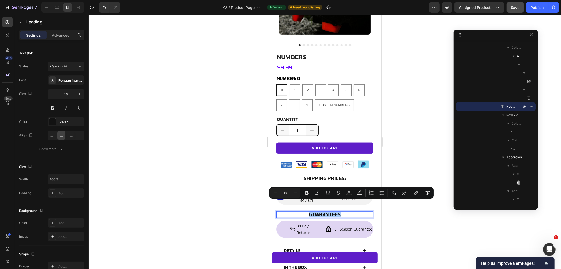
click at [396, 225] on div at bounding box center [325, 142] width 473 height 254
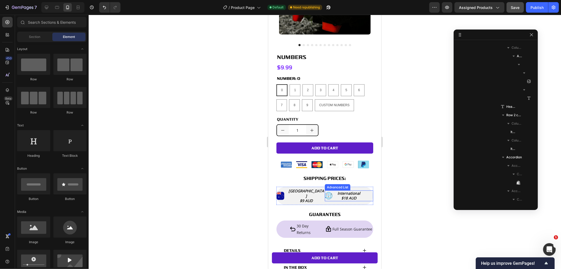
click at [364, 190] on div "Image International $18 AUD Text Block" at bounding box center [349, 195] width 48 height 11
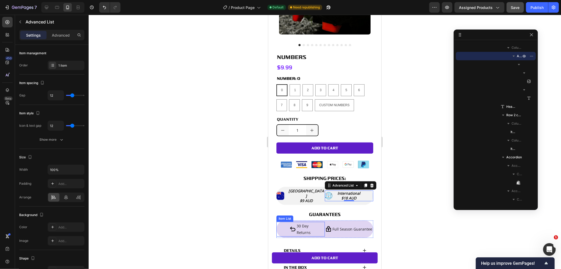
click at [306, 230] on span "returns" at bounding box center [304, 232] width 14 height 5
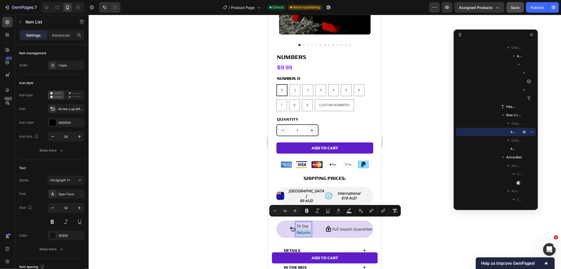
click at [316, 222] on div "30 day returns" at bounding box center [300, 228] width 48 height 15
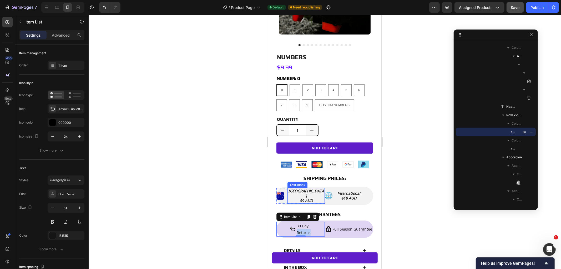
click at [305, 188] on span "[GEOGRAPHIC_DATA]" at bounding box center [306, 193] width 36 height 10
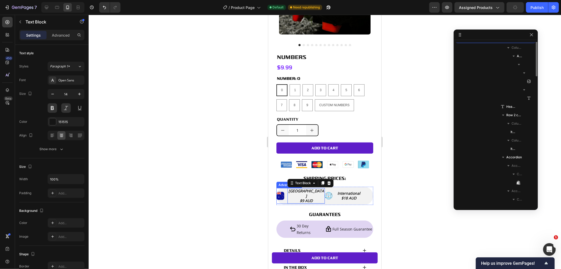
scroll to position [293, 0]
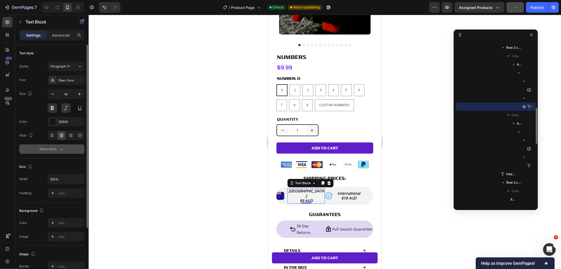
click at [53, 152] on button "Show more" at bounding box center [51, 148] width 65 height 9
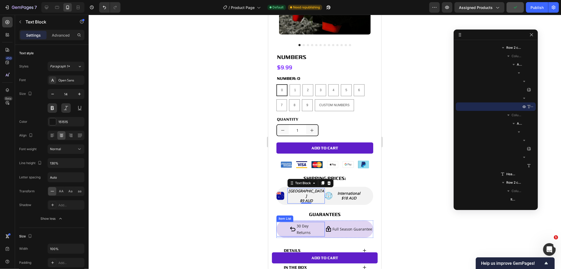
click at [307, 223] on span "30 day" at bounding box center [303, 225] width 12 height 5
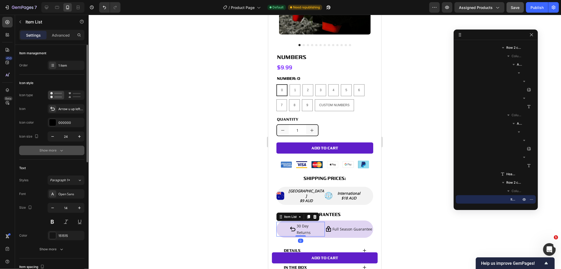
click at [62, 150] on icon "button" at bounding box center [61, 150] width 5 height 5
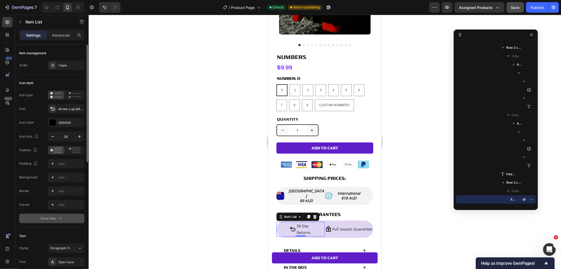
scroll to position [88, 0]
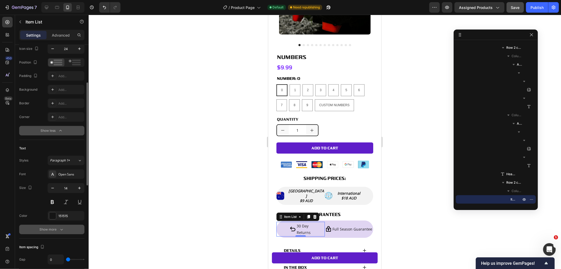
click at [63, 232] on button "Show more" at bounding box center [51, 229] width 65 height 9
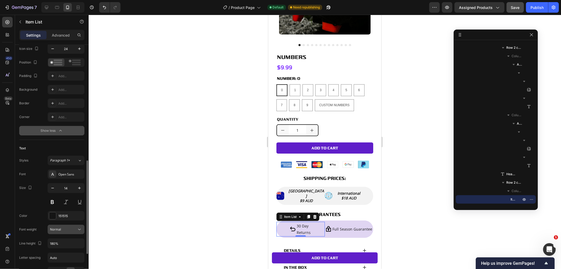
scroll to position [146, 0]
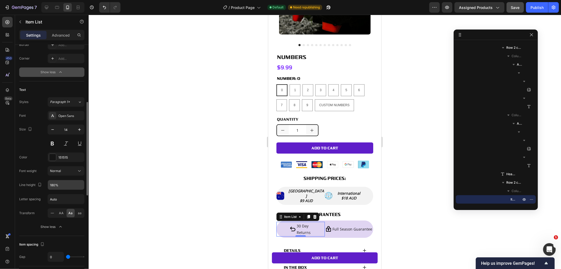
click at [67, 188] on input "180%" at bounding box center [66, 184] width 36 height 9
click at [78, 187] on icon "button" at bounding box center [79, 184] width 5 height 5
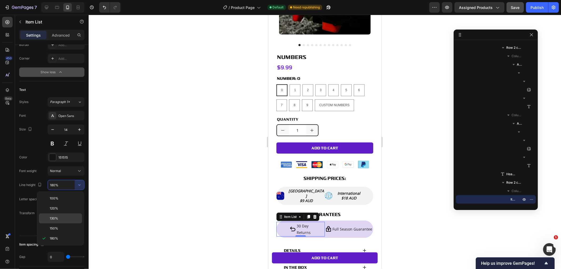
click at [63, 218] on p "130%" at bounding box center [65, 218] width 30 height 5
type input "130%"
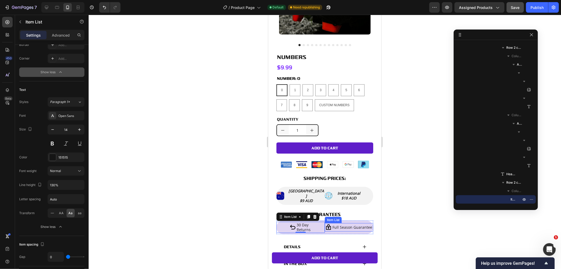
click at [345, 224] on span "full season guarantee" at bounding box center [352, 226] width 40 height 5
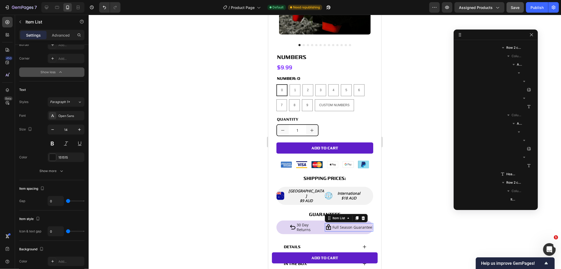
scroll to position [403, 0]
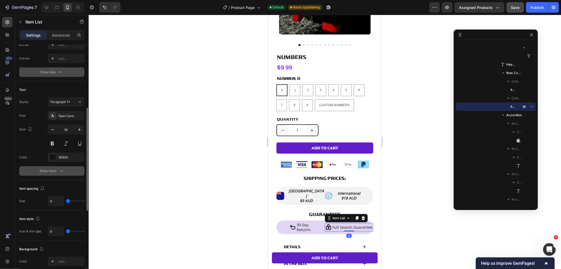
click at [65, 170] on button "Show more" at bounding box center [51, 170] width 65 height 9
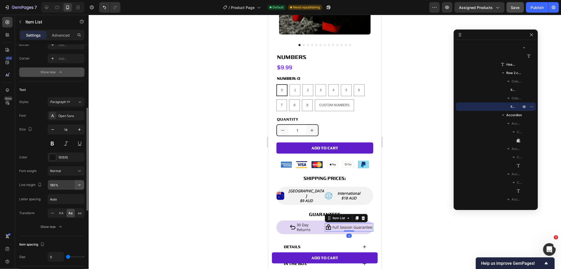
click at [80, 185] on icon "button" at bounding box center [79, 184] width 2 height 1
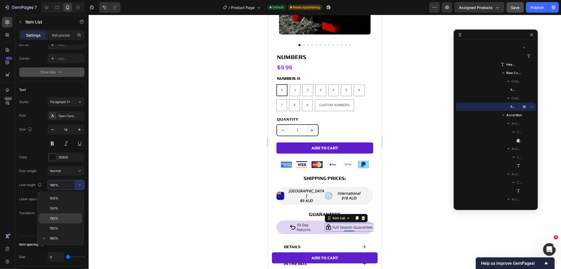
click at [66, 213] on div "130%" at bounding box center [60, 218] width 43 height 10
type input "130%"
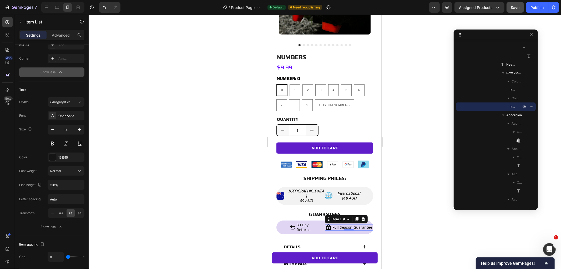
click at [435, 216] on div at bounding box center [325, 142] width 473 height 254
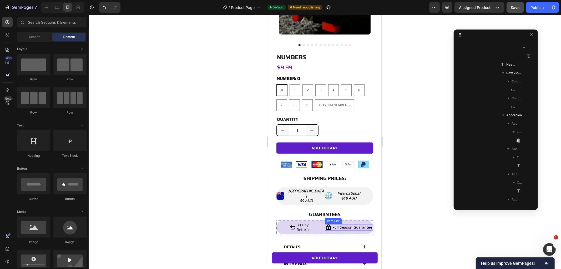
click at [342, 224] on span "full season guarantee" at bounding box center [352, 226] width 40 height 5
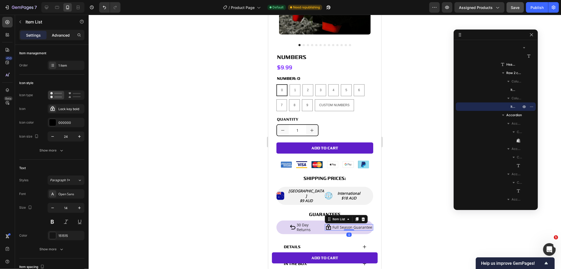
click at [56, 36] on p "Advanced" at bounding box center [61, 35] width 18 height 6
type input "100%"
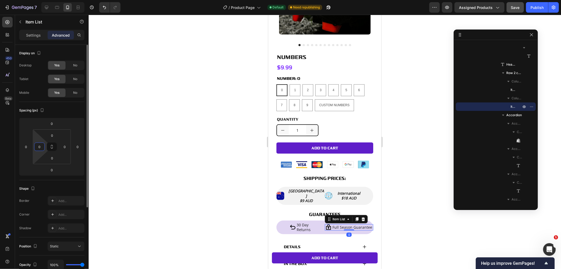
click at [41, 143] on input "0" at bounding box center [40, 147] width 8 height 8
type input "0"
click at [35, 34] on p "Settings" at bounding box center [33, 35] width 15 height 6
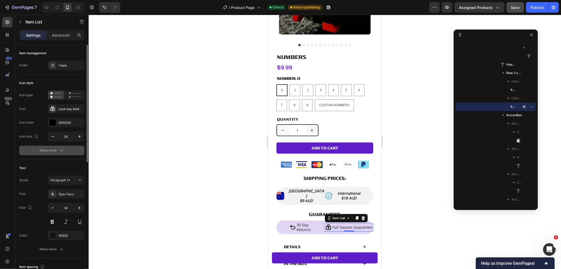
click at [61, 149] on icon "button" at bounding box center [61, 150] width 5 height 5
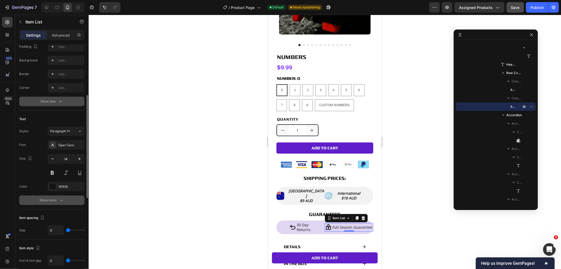
scroll to position [146, 0]
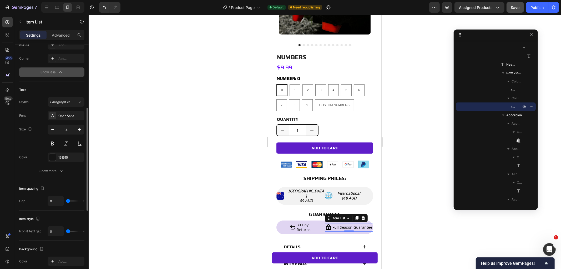
type input "6"
type input "9"
type input "10"
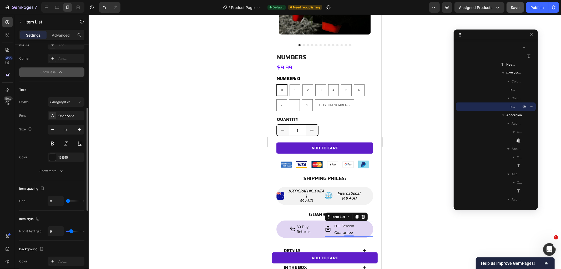
type input "10"
type input "7"
type input "5"
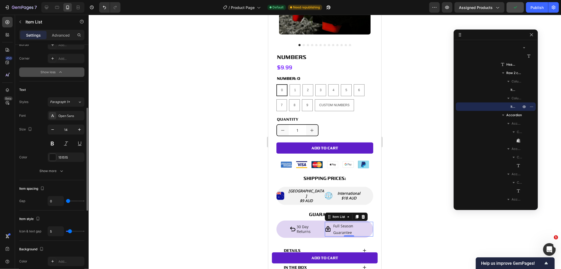
click at [70, 231] on input "range" at bounding box center [75, 231] width 18 height 1
click at [304, 228] on span "returns" at bounding box center [304, 230] width 14 height 5
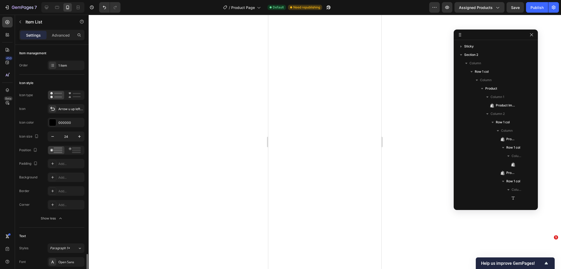
type input "7"
type input "8"
type input "9"
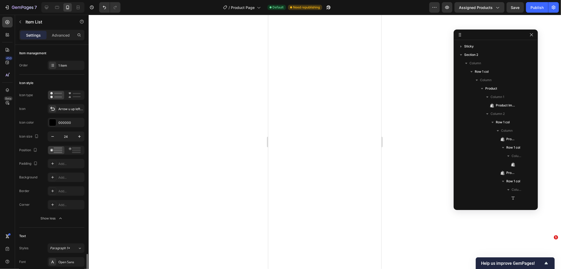
type input "9"
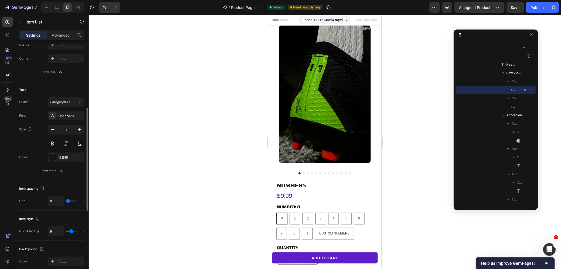
scroll to position [128, 0]
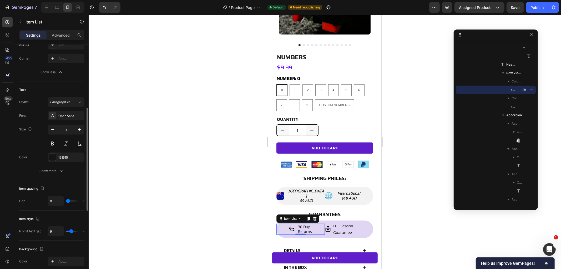
type input "8"
type input "11"
type input "12"
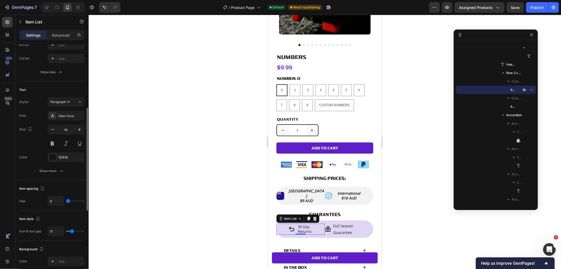
type input "12"
type input "11"
type input "10"
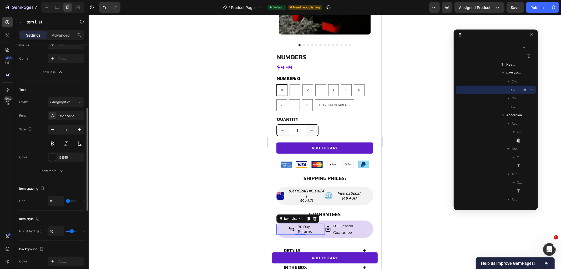
click at [72, 232] on input "range" at bounding box center [75, 231] width 18 height 1
click at [346, 222] on p "full season guarantee" at bounding box center [352, 228] width 39 height 13
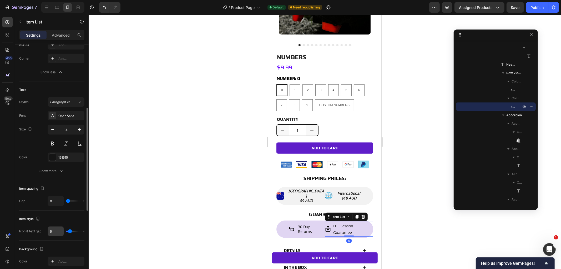
click at [56, 229] on input "5" at bounding box center [56, 230] width 16 height 9
type input "1"
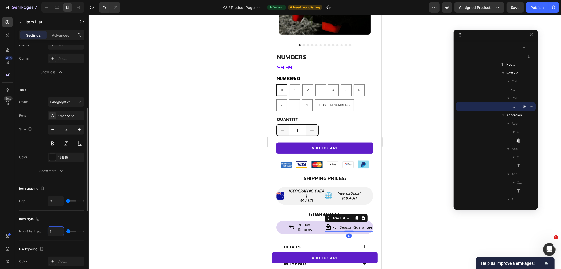
type input "10"
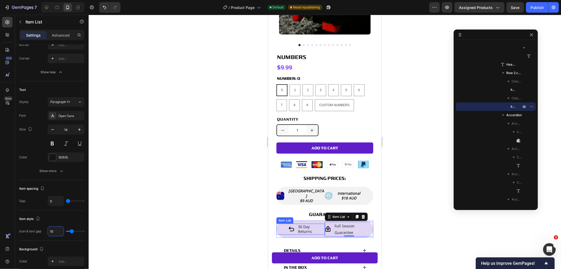
click at [298, 224] on span "30 day" at bounding box center [304, 226] width 12 height 5
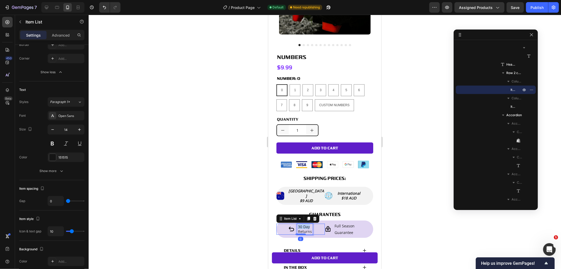
click at [302, 224] on span "30 day" at bounding box center [304, 226] width 12 height 5
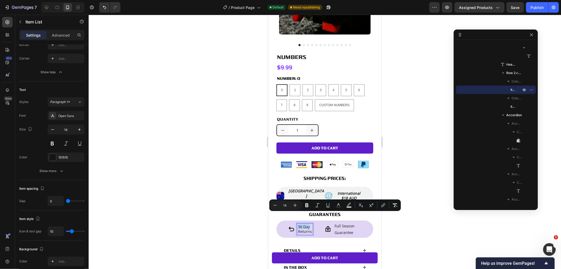
click at [303, 224] on span "30 day" at bounding box center [304, 226] width 12 height 5
drag, startPoint x: 298, startPoint y: 215, endPoint x: 311, endPoint y: 223, distance: 15.5
click at [309, 206] on button "Bold" at bounding box center [306, 204] width 9 height 9
click at [319, 211] on p "⁠⁠⁠⁠⁠⁠⁠ GUARANTEES" at bounding box center [325, 214] width 96 height 6
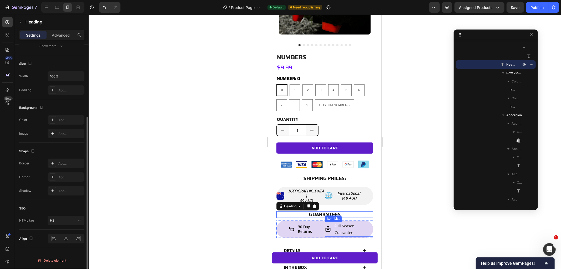
scroll to position [0, 0]
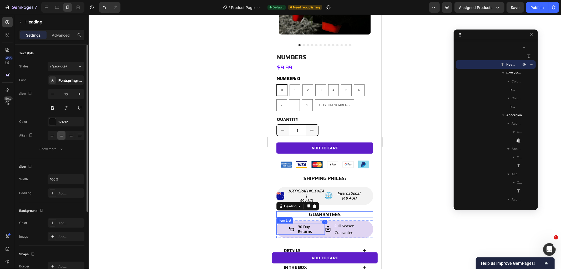
click at [300, 221] on div "30 day returns Item List" at bounding box center [300, 228] width 48 height 15
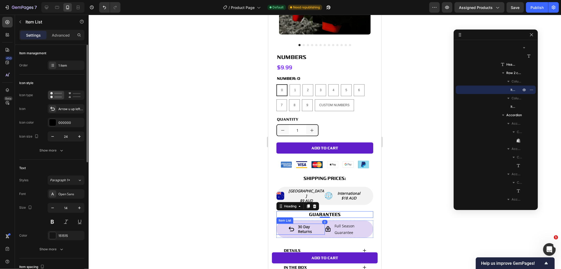
click at [301, 224] on strong "30 day" at bounding box center [304, 226] width 12 height 5
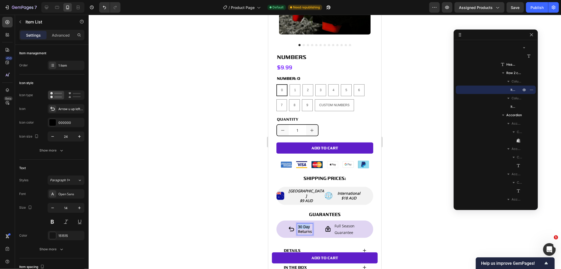
click at [305, 228] on strong "returns" at bounding box center [305, 230] width 14 height 5
drag, startPoint x: 298, startPoint y: 216, endPoint x: 316, endPoint y: 224, distance: 19.9
click at [316, 224] on div "30 day returns Item List 0" at bounding box center [300, 228] width 48 height 15
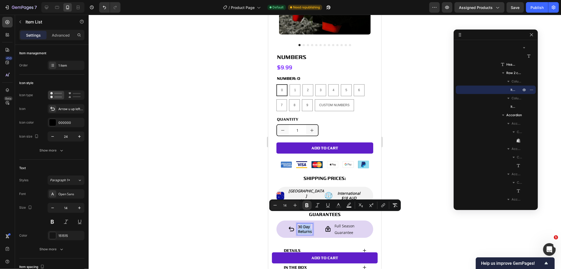
click at [303, 228] on strong "returns" at bounding box center [305, 230] width 14 height 5
drag, startPoint x: 296, startPoint y: 215, endPoint x: 312, endPoint y: 223, distance: 18.0
click at [312, 223] on div "30 day returns" at bounding box center [300, 228] width 48 height 11
click at [317, 206] on icon "Editor contextual toolbar" at bounding box center [318, 205] width 4 height 4
click at [392, 232] on div at bounding box center [325, 142] width 473 height 254
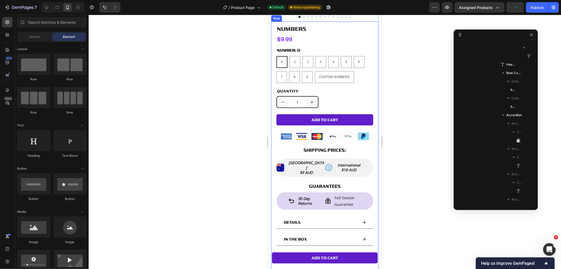
scroll to position [187, 0]
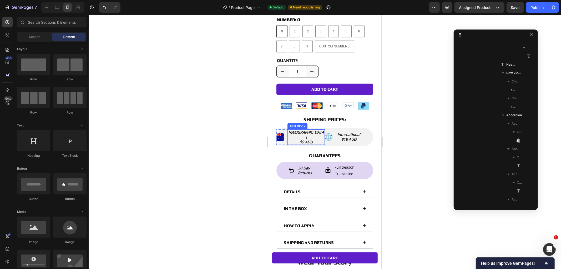
click at [307, 139] on span "$9 AUD" at bounding box center [306, 141] width 13 height 5
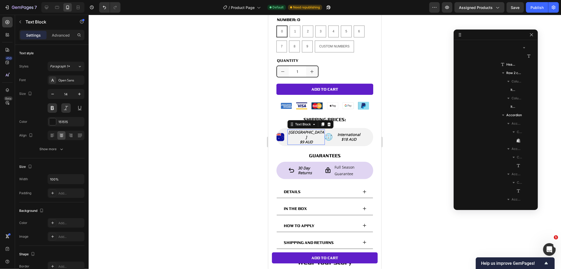
scroll to position [293, 0]
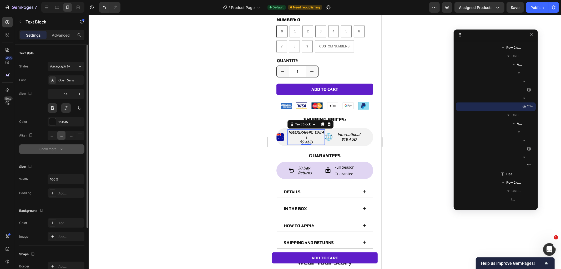
click at [64, 146] on button "Show more" at bounding box center [51, 148] width 65 height 9
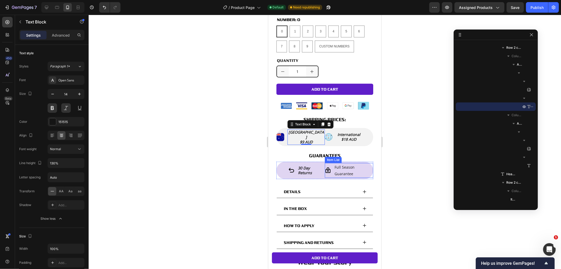
click at [342, 164] on span "full season guarantee" at bounding box center [345, 170] width 20 height 12
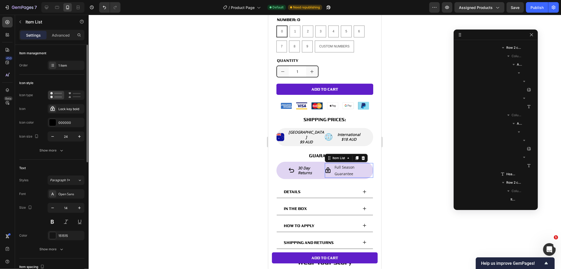
scroll to position [403, 0]
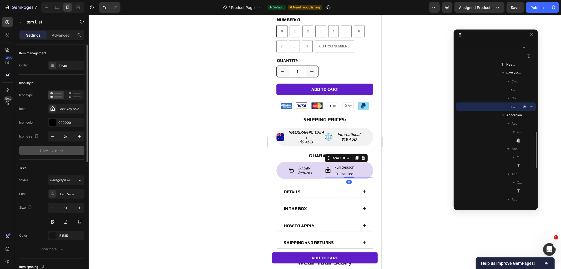
click at [56, 148] on div "Show more" at bounding box center [52, 150] width 24 height 5
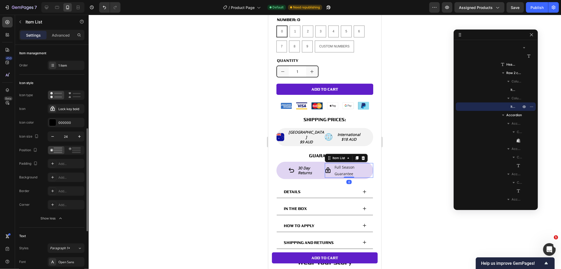
scroll to position [88, 0]
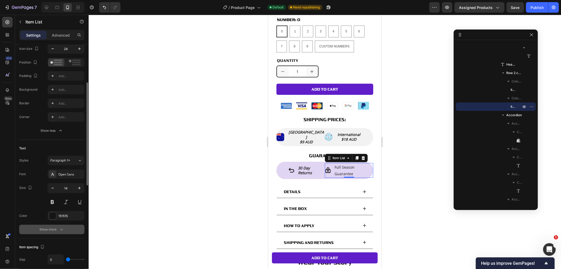
click at [59, 233] on button "Show more" at bounding box center [51, 229] width 65 height 9
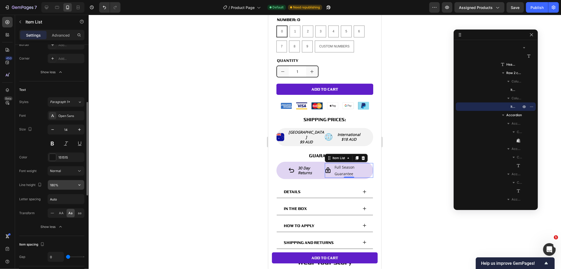
click at [66, 185] on input "180%" at bounding box center [66, 184] width 36 height 9
click at [79, 188] on button "button" at bounding box center [79, 184] width 9 height 9
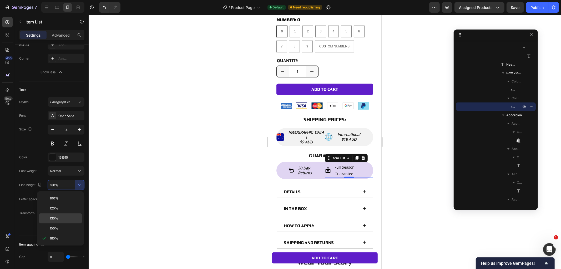
click at [60, 215] on div "130%" at bounding box center [60, 218] width 43 height 10
type input "130%"
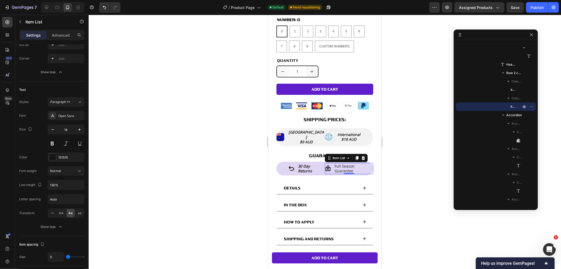
click at [347, 163] on span "full season guarantee" at bounding box center [345, 168] width 20 height 10
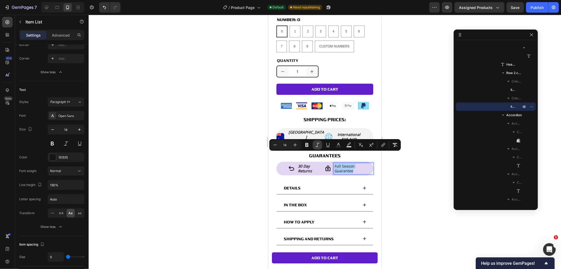
drag, startPoint x: 309, startPoint y: 143, endPoint x: 315, endPoint y: 143, distance: 5.5
click at [309, 143] on icon "Editor contextual toolbar" at bounding box center [307, 144] width 5 height 5
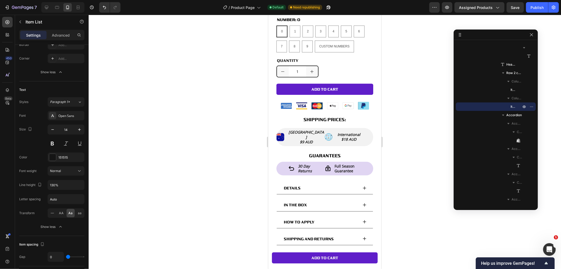
click at [401, 178] on div at bounding box center [325, 142] width 473 height 254
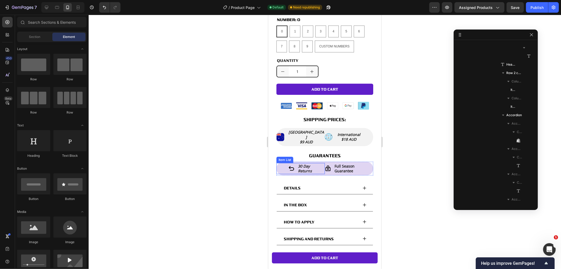
click at [304, 168] on strong "returns" at bounding box center [305, 170] width 14 height 5
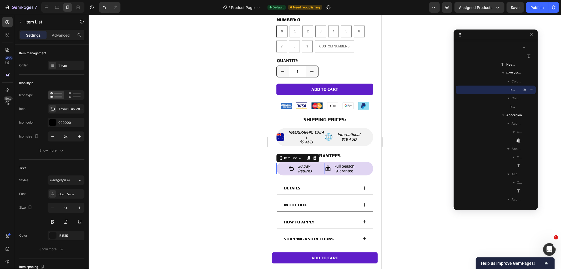
click at [313, 163] on div "30 day returns" at bounding box center [300, 168] width 48 height 11
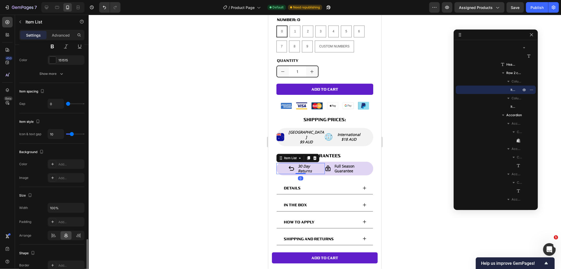
scroll to position [248, 0]
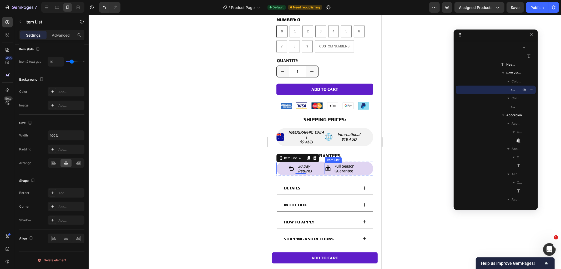
click at [357, 163] on p "full season guarantee" at bounding box center [354, 167] width 38 height 9
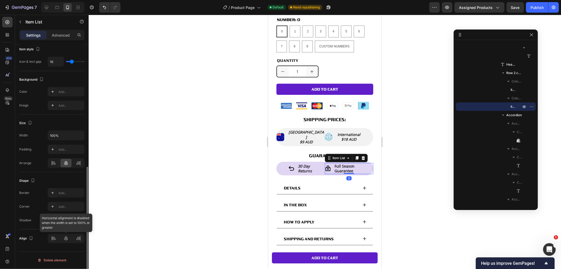
click at [69, 239] on div at bounding box center [66, 237] width 37 height 9
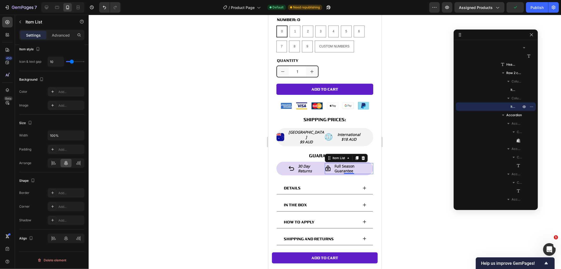
click at [401, 156] on div at bounding box center [325, 142] width 473 height 254
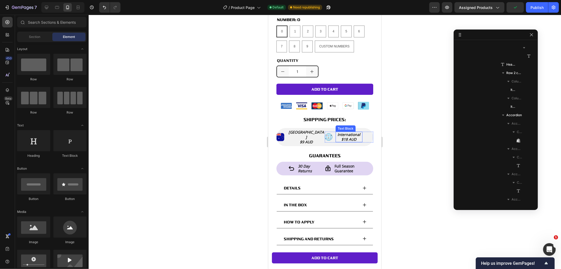
click at [343, 136] on span "$18 AUD" at bounding box center [348, 138] width 15 height 5
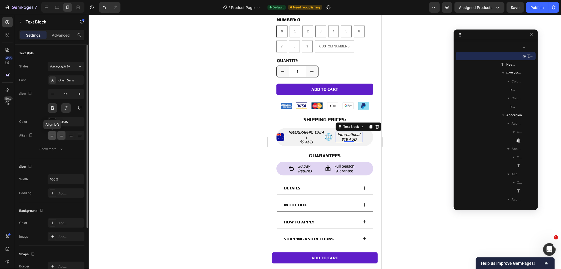
click at [54, 136] on icon at bounding box center [52, 135] width 5 height 5
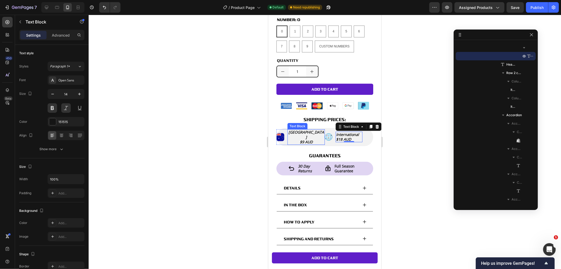
click at [306, 129] on span "[GEOGRAPHIC_DATA]" at bounding box center [306, 134] width 36 height 10
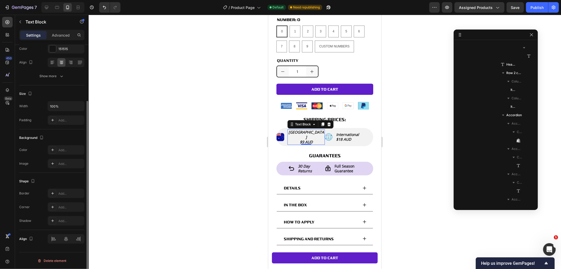
scroll to position [293, 0]
click at [52, 63] on icon at bounding box center [53, 63] width 4 height 1
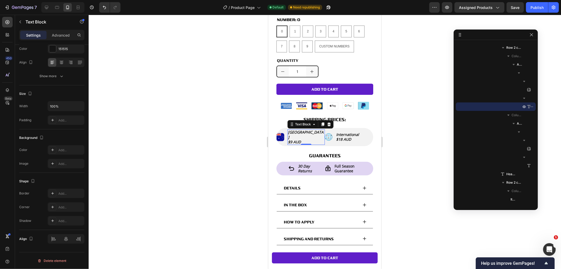
click at [405, 113] on div at bounding box center [325, 142] width 473 height 254
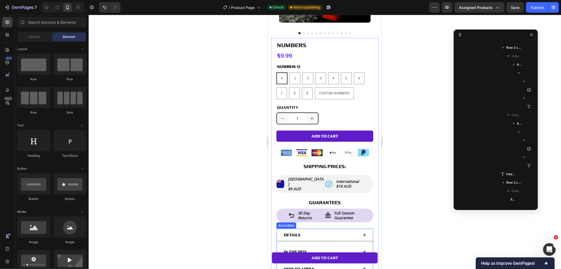
scroll to position [187, 0]
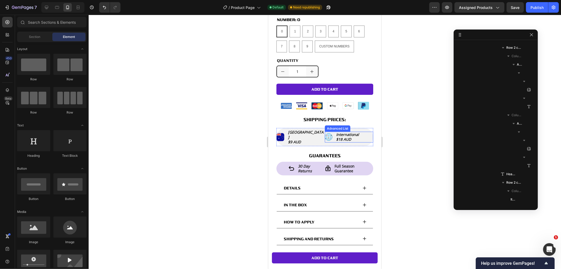
click at [364, 133] on div "Image International $18 AUD Text Block" at bounding box center [349, 136] width 48 height 11
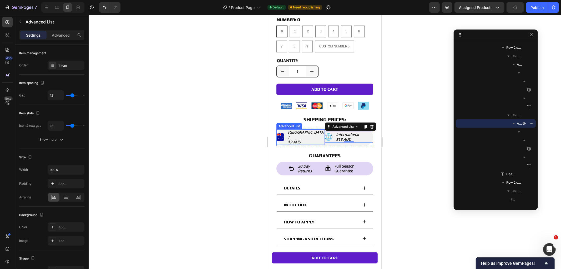
click at [319, 133] on div "Image Australia $9 AUD Text Block" at bounding box center [300, 137] width 48 height 16
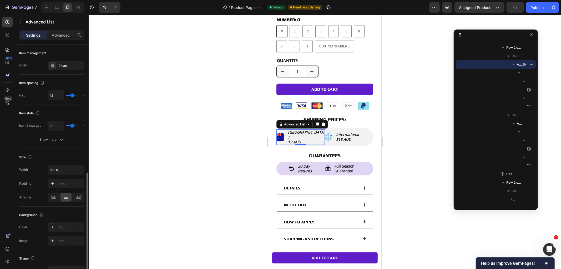
scroll to position [73, 0]
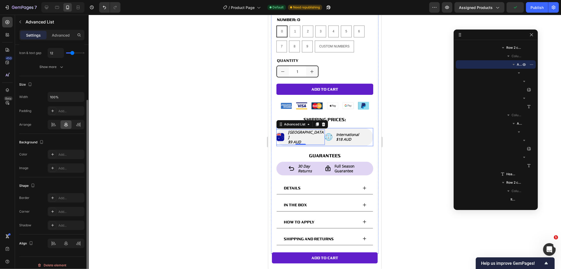
click at [325, 134] on div "Image Australia $9 AUD Text Block Advanced List 0 Image International $18 AUD T…" at bounding box center [324, 137] width 97 height 18
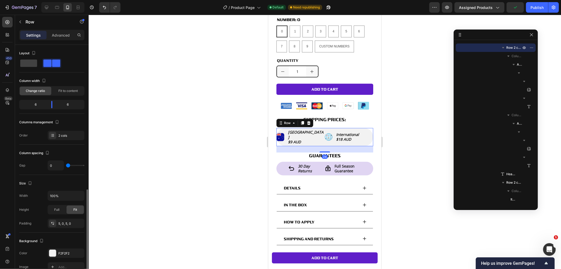
scroll to position [88, 0]
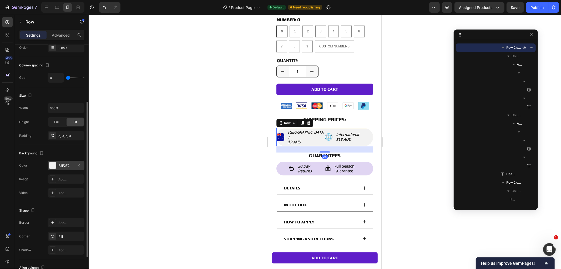
click at [70, 163] on div "F2F2F2" at bounding box center [65, 165] width 15 height 5
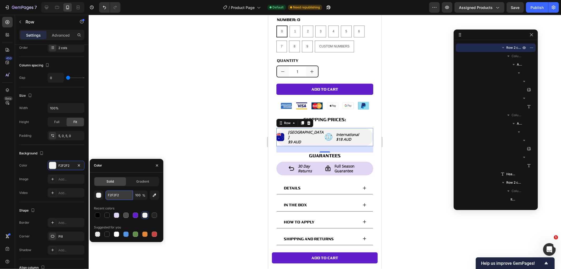
click at [127, 194] on input "F2F2F2" at bounding box center [119, 194] width 27 height 9
click at [362, 163] on div "full season guarantee" at bounding box center [353, 168] width 39 height 11
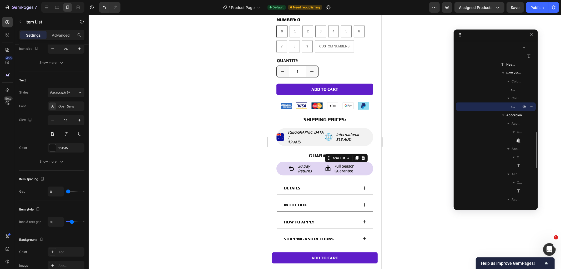
scroll to position [0, 0]
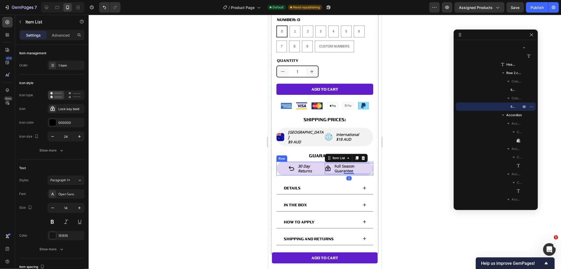
click at [316, 163] on div "30 day returns Item List full season guarantee Item List 0 Row" at bounding box center [324, 168] width 97 height 14
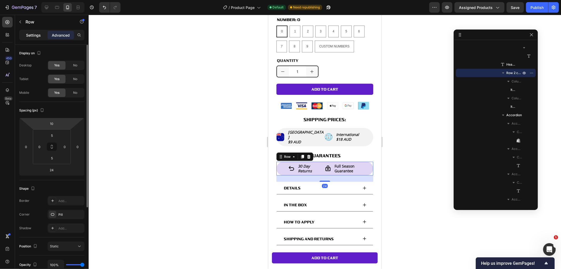
click at [32, 34] on p "Settings" at bounding box center [33, 35] width 15 height 6
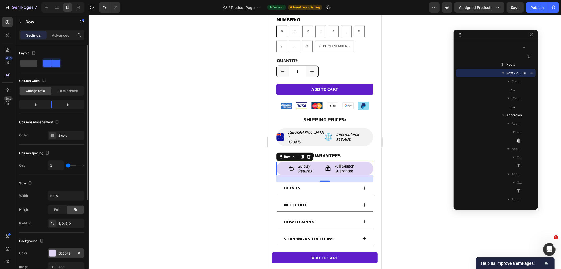
click at [64, 248] on div "E0D5F2" at bounding box center [66, 252] width 37 height 9
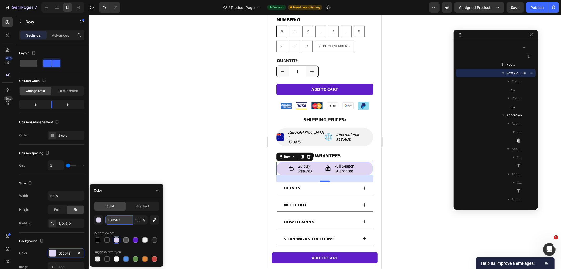
click at [114, 218] on input "E0D5F2" at bounding box center [119, 219] width 27 height 9
paste input "F2F2"
type input "F2F2F2"
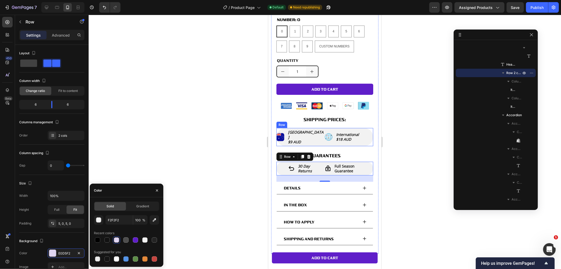
click at [319, 134] on div "Image Australia $9 AUD Text Block Advanced List Image International $18 AUD Tex…" at bounding box center [324, 137] width 97 height 18
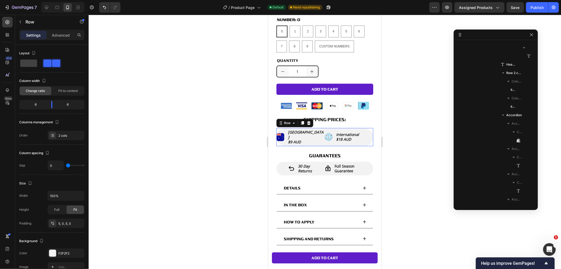
scroll to position [235, 0]
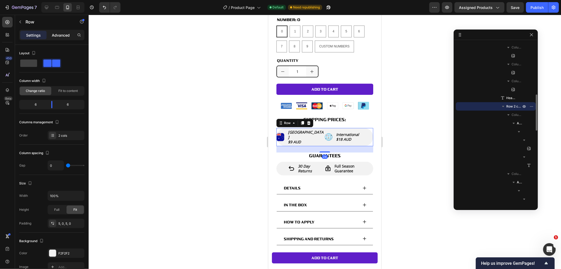
click at [62, 33] on p "Advanced" at bounding box center [61, 35] width 18 height 6
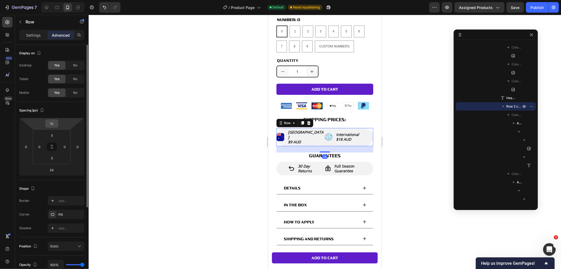
click at [52, 122] on input "10" at bounding box center [52, 123] width 11 height 8
click at [41, 0] on html "7 Version history / Product Page Default Need republishing Preview Assigned Pro…" at bounding box center [280, 0] width 561 height 0
click at [53, 135] on input "5" at bounding box center [52, 135] width 11 height 8
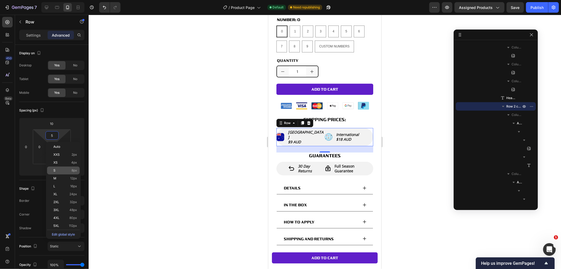
click at [63, 169] on p "S 8px" at bounding box center [65, 170] width 24 height 4
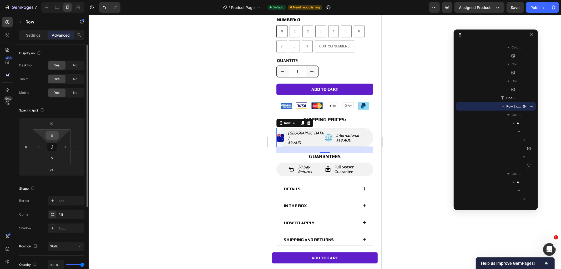
click at [55, 134] on input "8" at bounding box center [52, 135] width 11 height 8
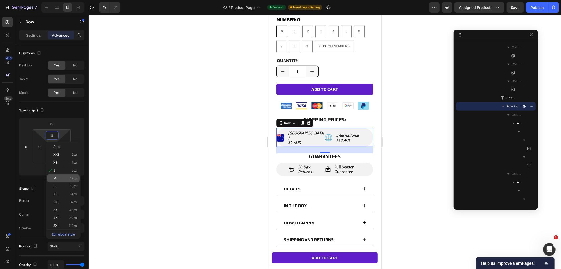
click at [62, 177] on p "M 12px" at bounding box center [65, 178] width 24 height 4
type input "12"
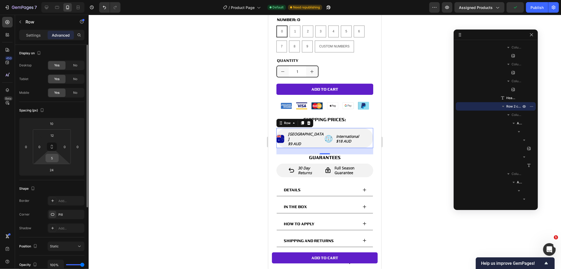
click at [54, 158] on input "5" at bounding box center [52, 158] width 11 height 8
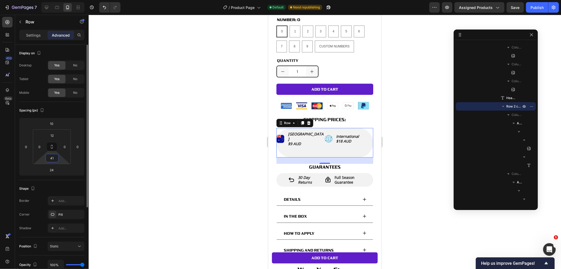
type input "4"
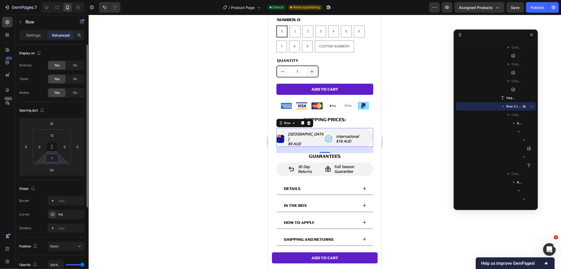
type input "10"
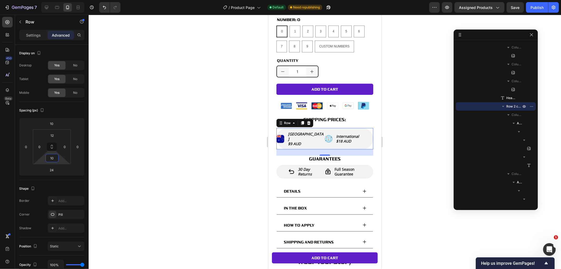
click at [393, 178] on div at bounding box center [325, 142] width 473 height 254
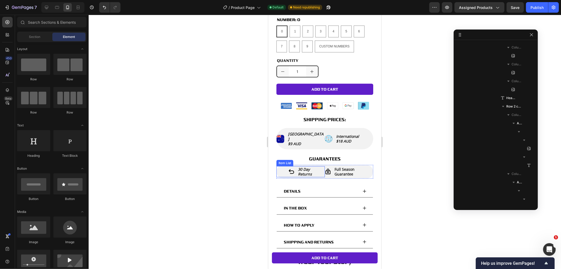
click at [319, 166] on div "30 day returns" at bounding box center [300, 171] width 48 height 11
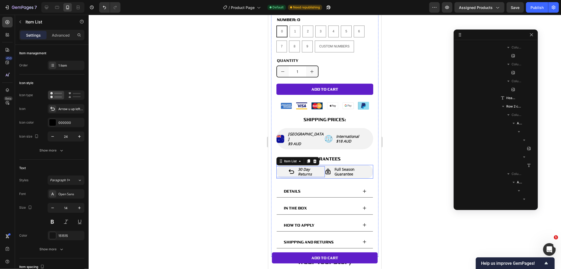
scroll to position [386, 0]
click at [325, 165] on div "30 day returns Item List 0 full season guarantee Item List Row" at bounding box center [324, 172] width 97 height 14
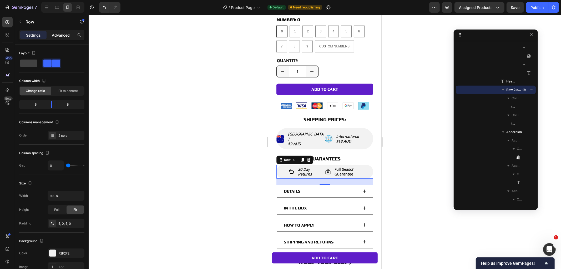
click at [61, 34] on p "Advanced" at bounding box center [61, 35] width 18 height 6
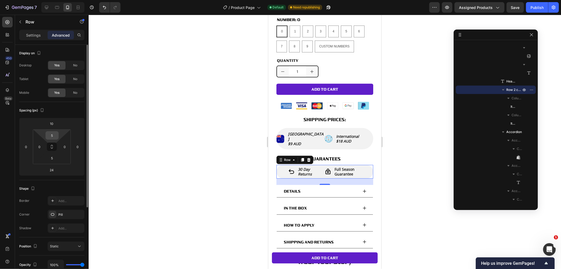
click at [52, 136] on input "5" at bounding box center [52, 135] width 11 height 8
type input "10"
click at [49, 157] on input "5" at bounding box center [52, 158] width 11 height 8
type input "10"
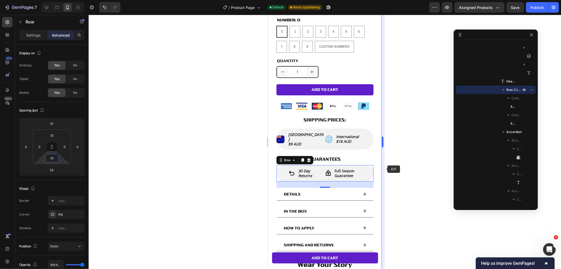
scroll to position [187, 0]
click at [407, 190] on div at bounding box center [325, 142] width 473 height 254
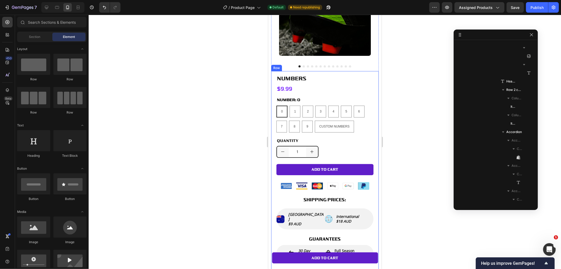
scroll to position [99, 0]
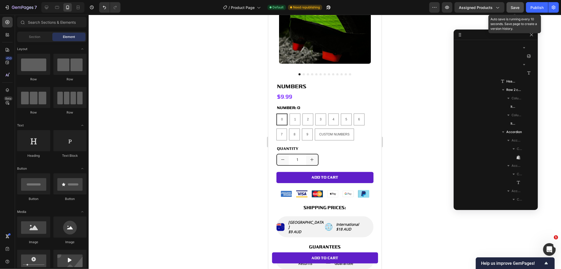
click at [512, 7] on span "Save" at bounding box center [515, 7] width 9 height 4
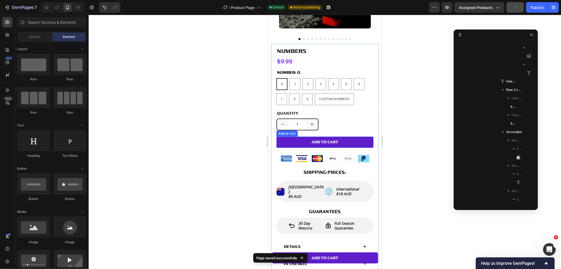
scroll to position [158, 0]
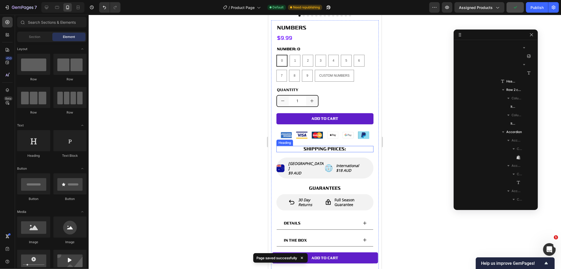
click at [346, 146] on p "⁠⁠⁠⁠⁠⁠⁠ SHIPPING PRICES:" at bounding box center [325, 148] width 96 height 5
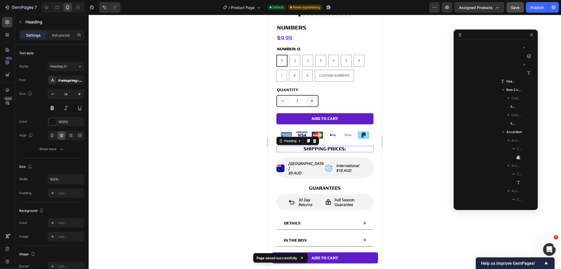
scroll to position [226, 0]
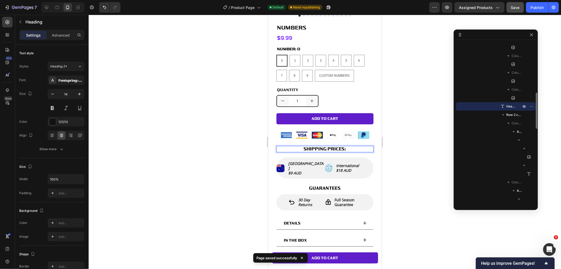
click at [346, 146] on p "SHIPPING PRICES:" at bounding box center [325, 148] width 96 height 5
click at [311, 161] on p "[GEOGRAPHIC_DATA]" at bounding box center [306, 165] width 36 height 9
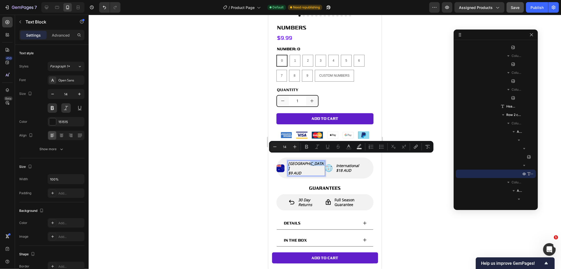
click at [311, 161] on p "[GEOGRAPHIC_DATA]" at bounding box center [306, 165] width 36 height 9
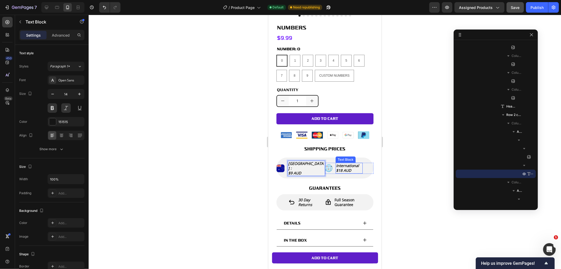
click at [358, 163] on p "International" at bounding box center [349, 165] width 26 height 5
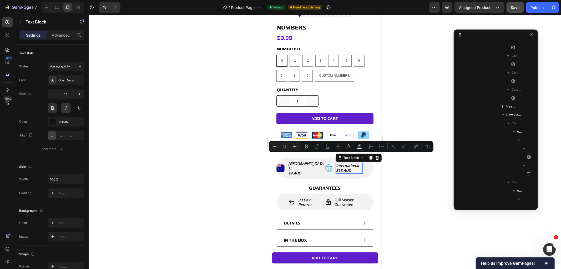
scroll to position [353, 0]
click at [356, 163] on span "International" at bounding box center [347, 165] width 23 height 5
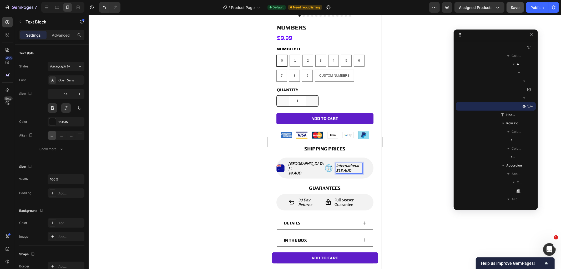
click at [357, 163] on p "International" at bounding box center [349, 165] width 26 height 5
click at [418, 117] on div at bounding box center [325, 142] width 473 height 254
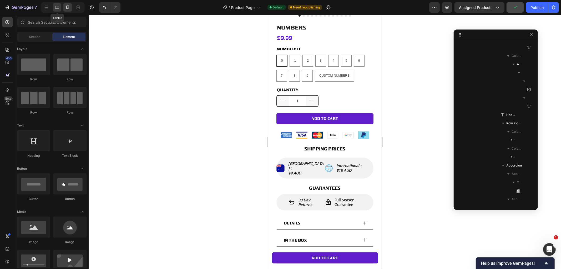
click at [54, 7] on icon at bounding box center [56, 7] width 5 height 5
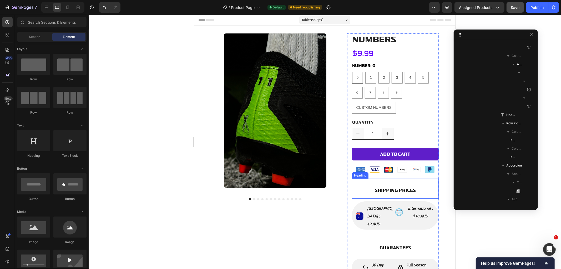
click at [404, 183] on p "⁠⁠⁠⁠⁠⁠⁠ SHIPPING PRICES" at bounding box center [395, 188] width 86 height 19
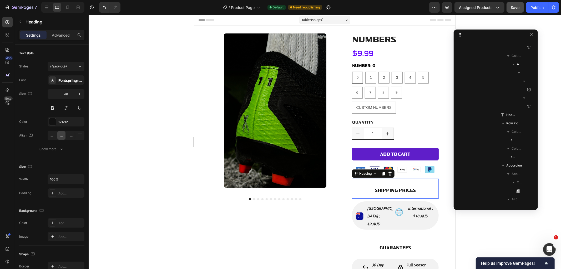
scroll to position [226, 0]
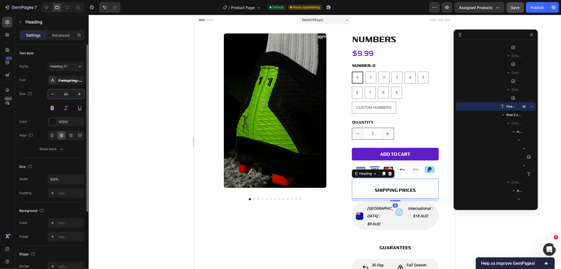
click at [61, 93] on input "46" at bounding box center [65, 93] width 17 height 9
type input "20"
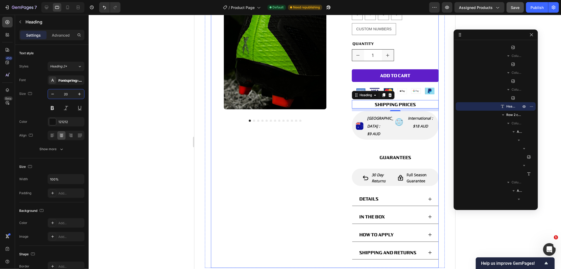
scroll to position [117, 0]
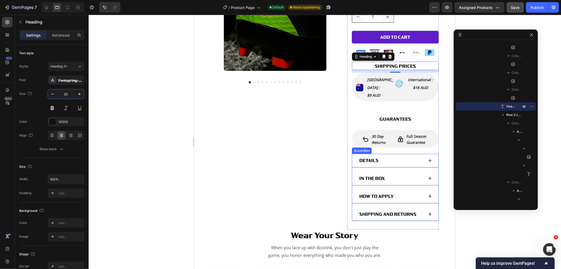
click at [370, 156] on p "DETAILS" at bounding box center [368, 160] width 19 height 8
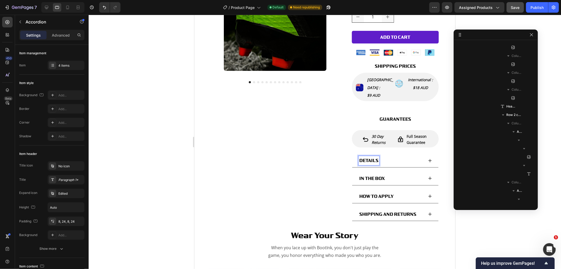
scroll to position [411, 0]
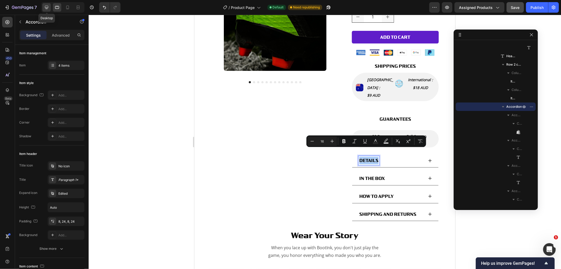
drag, startPoint x: 48, startPoint y: 6, endPoint x: 318, endPoint y: 37, distance: 272.4
click at [48, 6] on icon at bounding box center [46, 7] width 5 height 5
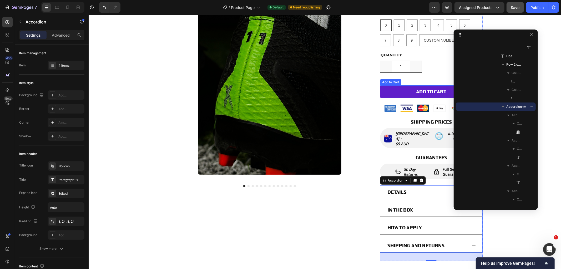
scroll to position [49, 0]
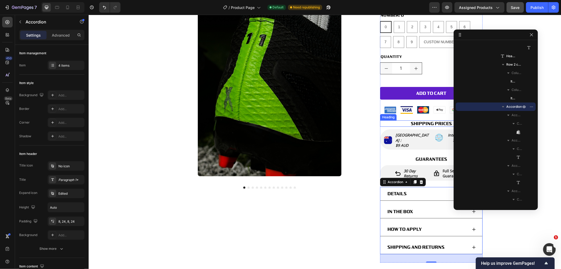
click at [430, 122] on span "SHIPPING PRICES" at bounding box center [431, 123] width 41 height 5
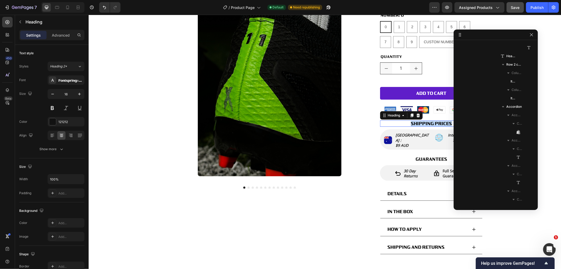
scroll to position [226, 0]
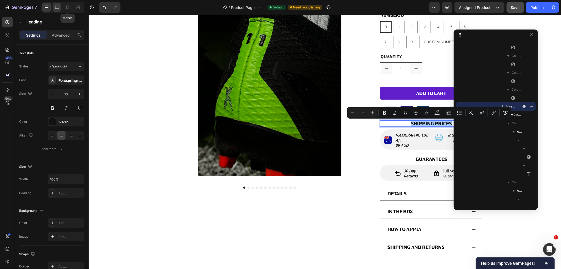
click at [59, 6] on icon at bounding box center [56, 7] width 5 height 5
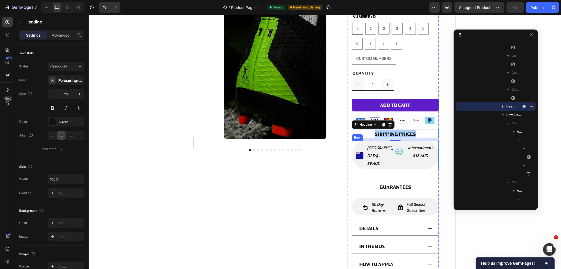
scroll to position [145, 0]
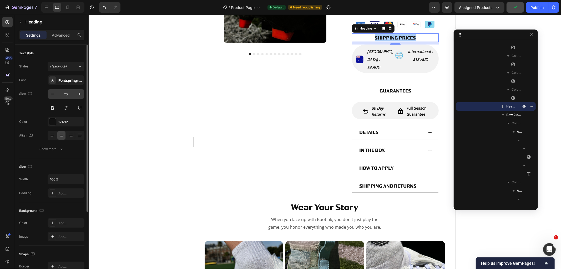
click at [64, 94] on input "20" at bounding box center [65, 93] width 17 height 9
type input "16"
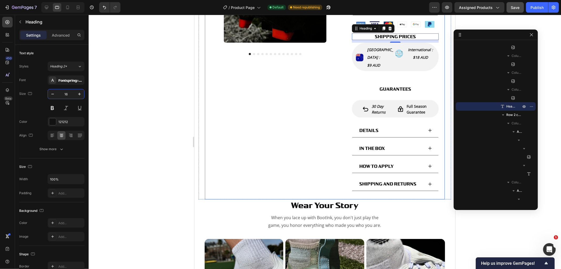
scroll to position [116, 0]
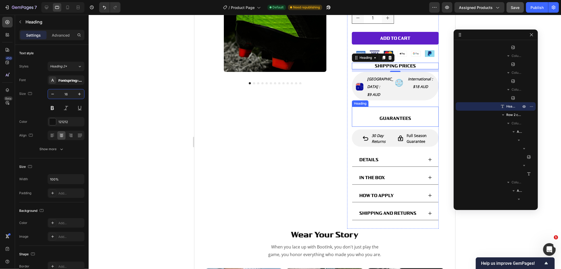
click at [396, 115] on span "GUARANTEES" at bounding box center [396, 117] width 32 height 5
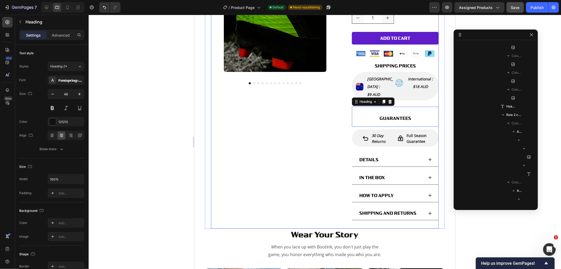
scroll to position [361, 0]
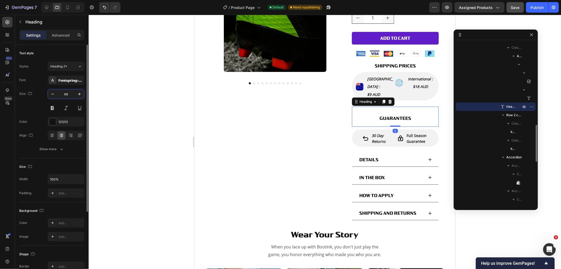
click at [70, 95] on input "46" at bounding box center [65, 93] width 17 height 9
type input "16"
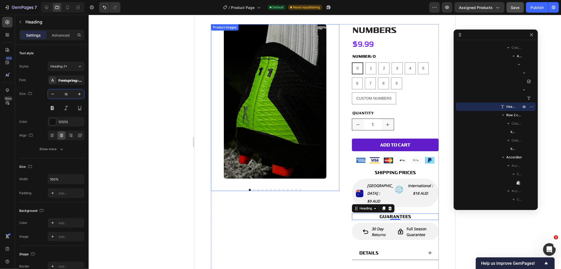
scroll to position [0, 0]
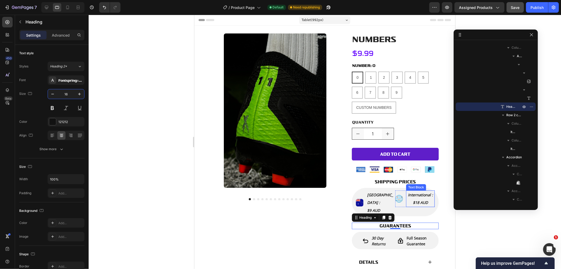
click at [418, 200] on span "$18 AUD" at bounding box center [420, 202] width 15 height 5
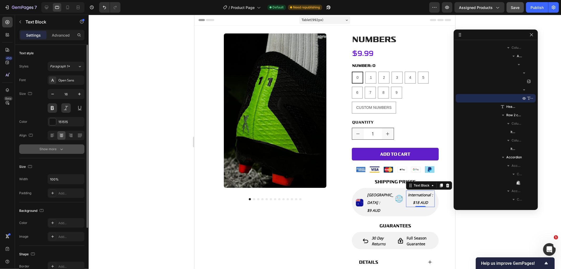
click at [64, 146] on button "Show more" at bounding box center [51, 148] width 65 height 9
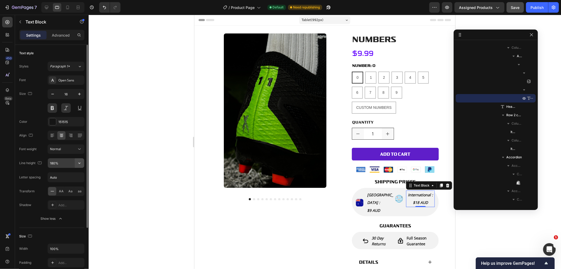
click at [80, 165] on button "button" at bounding box center [79, 162] width 9 height 9
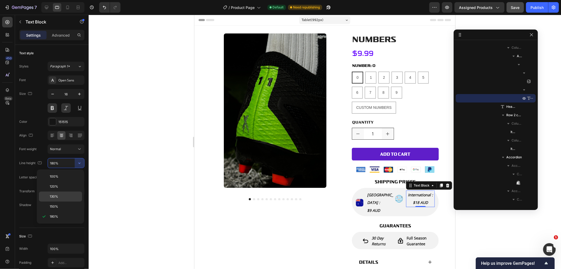
click at [70, 195] on p "130%" at bounding box center [65, 196] width 30 height 5
type input "130%"
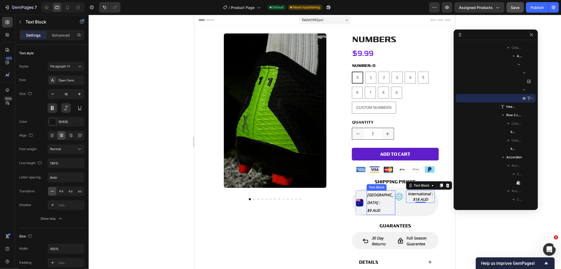
click at [385, 206] on p "$9 AUD" at bounding box center [381, 210] width 28 height 8
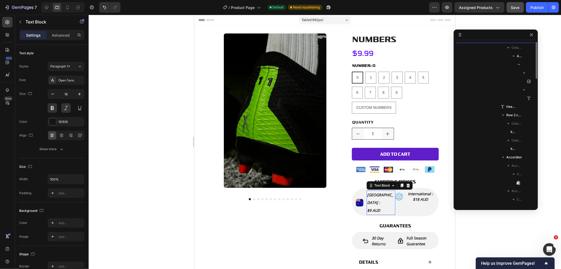
scroll to position [293, 0]
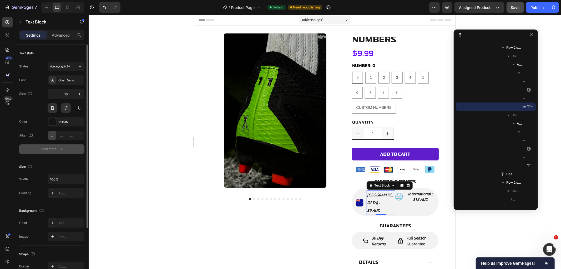
click at [57, 153] on button "Show more" at bounding box center [51, 148] width 65 height 9
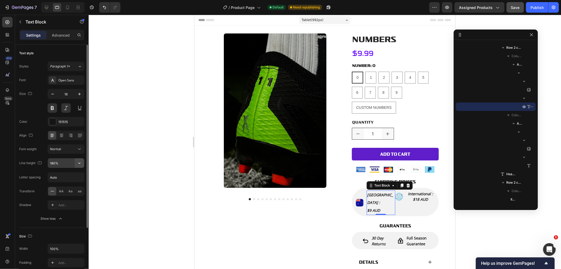
click at [83, 165] on button "button" at bounding box center [79, 162] width 9 height 9
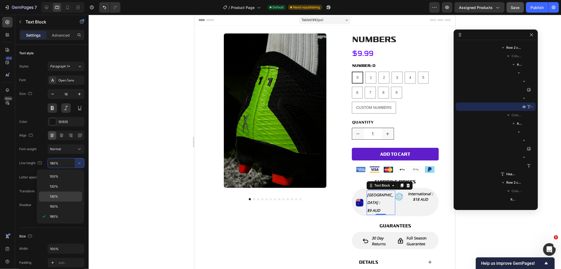
click at [60, 195] on p "130%" at bounding box center [65, 196] width 30 height 5
type input "130%"
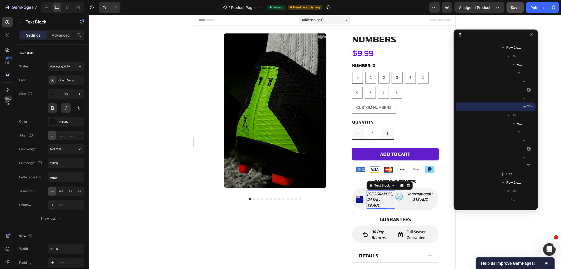
click at [479, 224] on div at bounding box center [325, 142] width 473 height 254
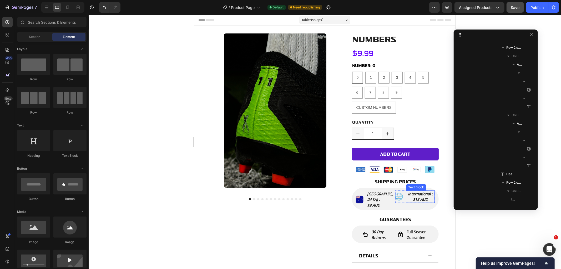
click at [409, 199] on p "$18 AUD" at bounding box center [421, 199] width 28 height 6
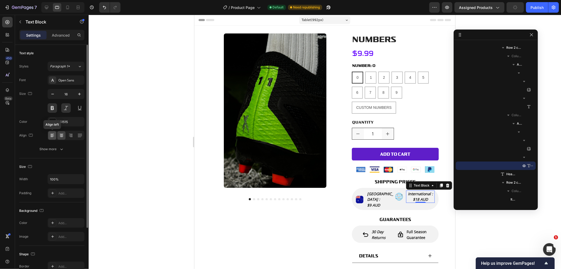
click at [51, 133] on icon at bounding box center [52, 135] width 5 height 5
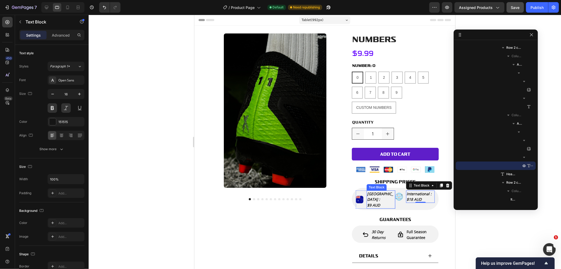
click at [380, 202] on span "$9 AUD" at bounding box center [373, 204] width 13 height 5
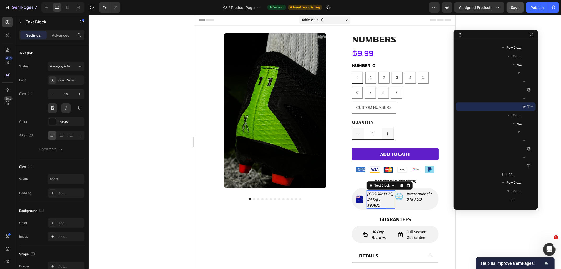
click at [475, 226] on div at bounding box center [325, 142] width 473 height 254
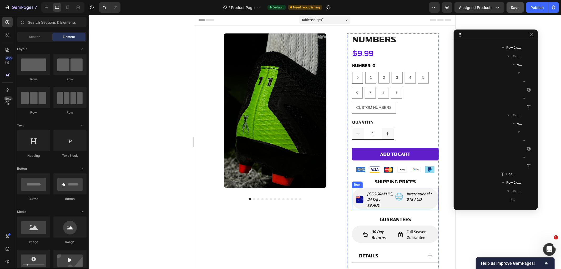
click at [390, 188] on div "Image Australia : $9 AUD Text Block Advanced List Image International : $18 AUD…" at bounding box center [395, 198] width 87 height 22
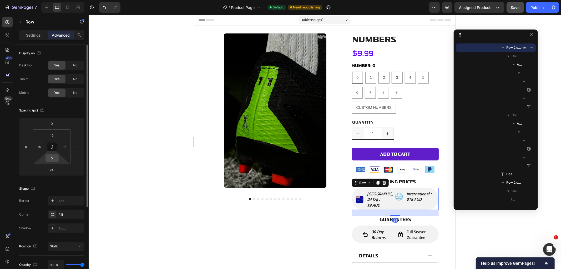
click at [52, 154] on div "5" at bounding box center [52, 158] width 13 height 8
click at [54, 156] on input "5" at bounding box center [52, 158] width 11 height 8
type input "10"
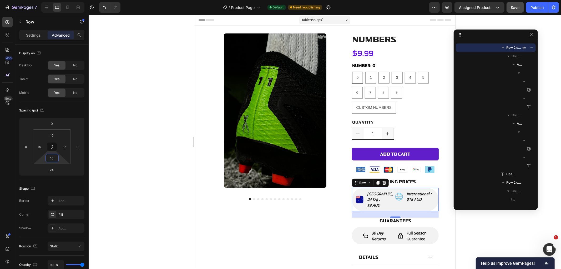
click at [491, 242] on div at bounding box center [325, 142] width 473 height 254
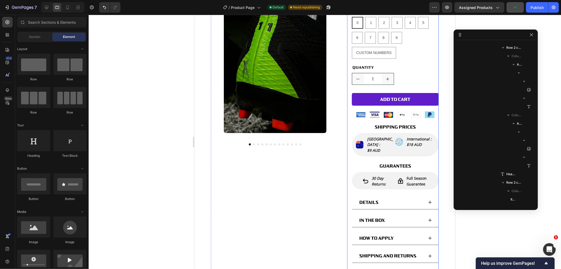
scroll to position [58, 0]
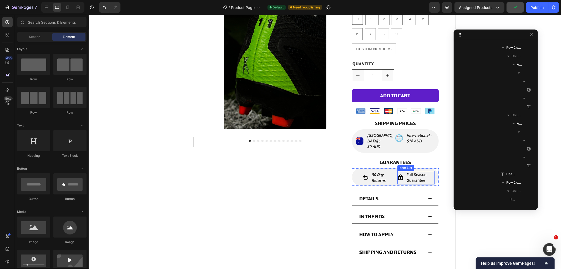
click at [408, 172] on strong "full season guarantee" at bounding box center [417, 177] width 20 height 11
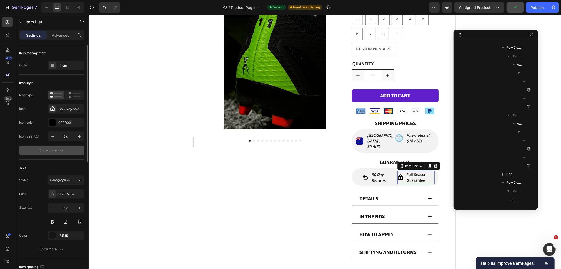
scroll to position [403, 0]
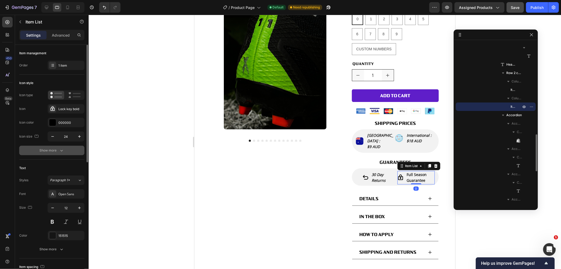
click at [58, 149] on div "Show more" at bounding box center [52, 150] width 24 height 5
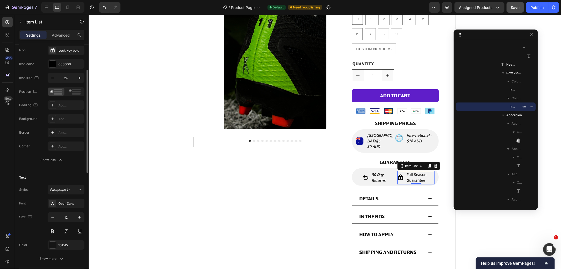
scroll to position [146, 0]
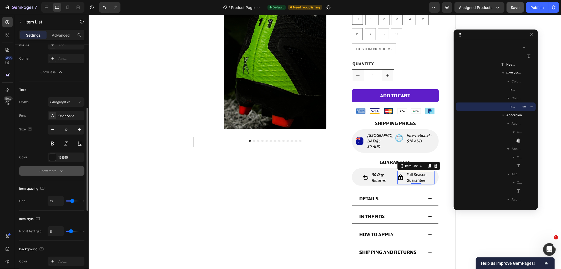
click at [61, 170] on icon "button" at bounding box center [61, 170] width 5 height 5
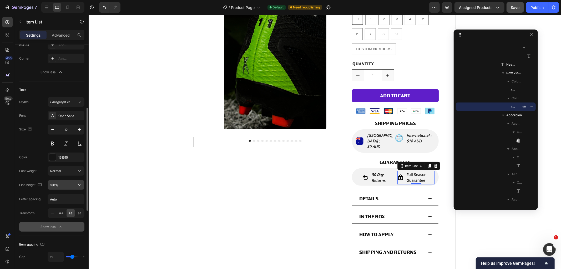
click at [60, 180] on input "180%" at bounding box center [66, 184] width 36 height 9
click at [83, 186] on button "button" at bounding box center [79, 184] width 9 height 9
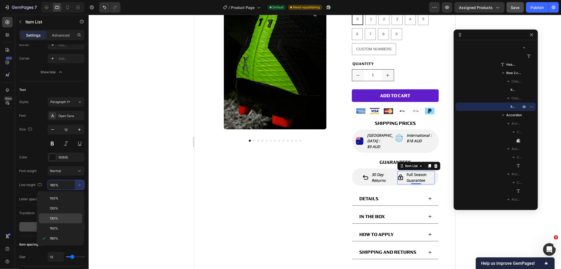
click at [61, 218] on p "130%" at bounding box center [65, 218] width 30 height 5
type input "130%"
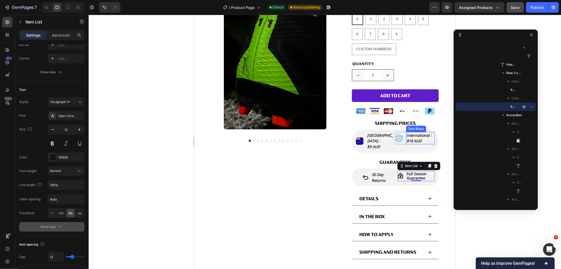
click at [420, 136] on span "International :" at bounding box center [419, 134] width 25 height 5
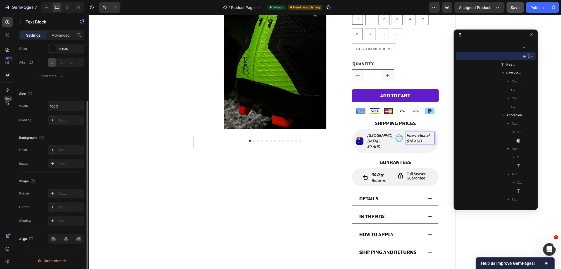
scroll to position [0, 0]
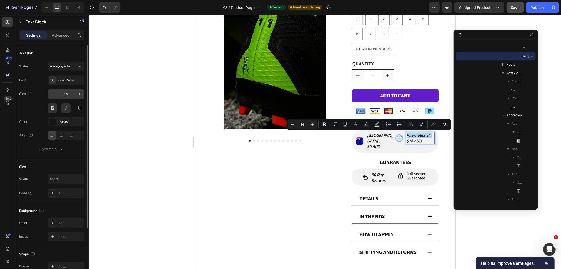
click at [69, 93] on input "16" at bounding box center [65, 93] width 17 height 9
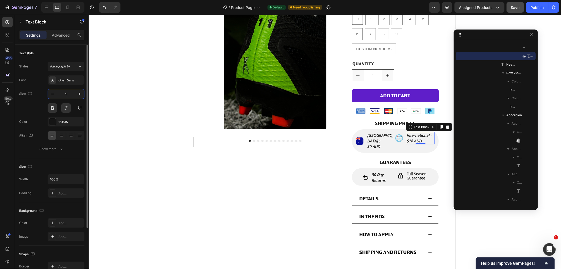
type input "14"
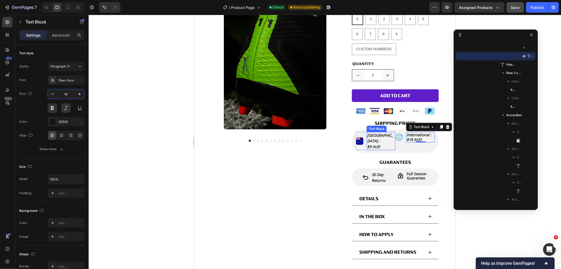
click at [378, 135] on span "[GEOGRAPHIC_DATA] :" at bounding box center [380, 137] width 26 height 11
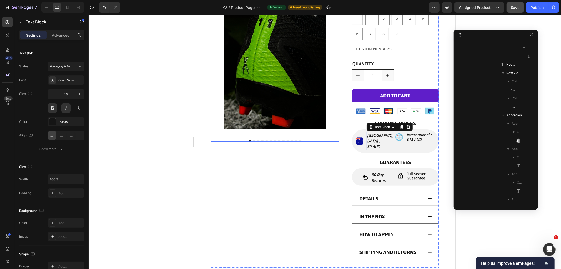
scroll to position [293, 0]
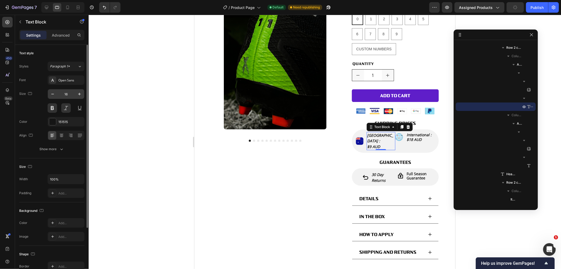
click at [70, 92] on input "16" at bounding box center [65, 93] width 17 height 9
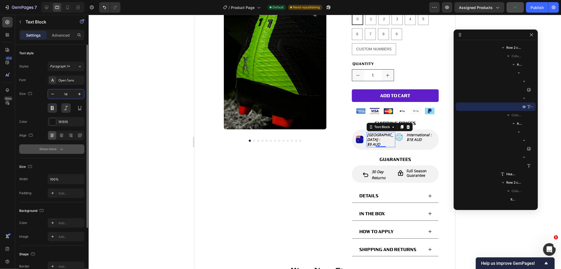
type input "14"
click at [59, 151] on icon "button" at bounding box center [61, 148] width 5 height 5
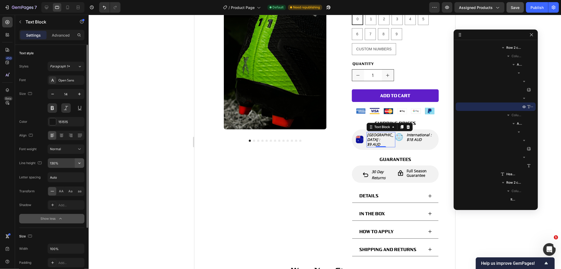
click at [79, 166] on button "button" at bounding box center [79, 162] width 9 height 9
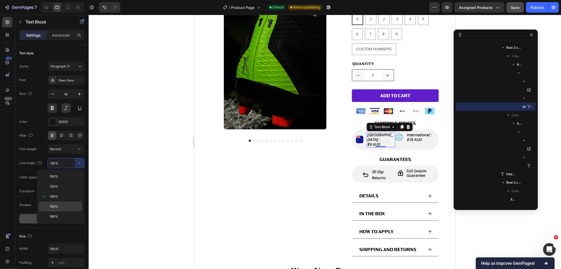
click at [62, 205] on p "150%" at bounding box center [65, 206] width 30 height 5
type input "150%"
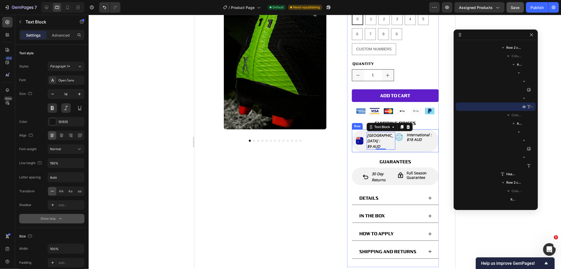
click at [430, 139] on p "$18 AUD" at bounding box center [421, 139] width 28 height 5
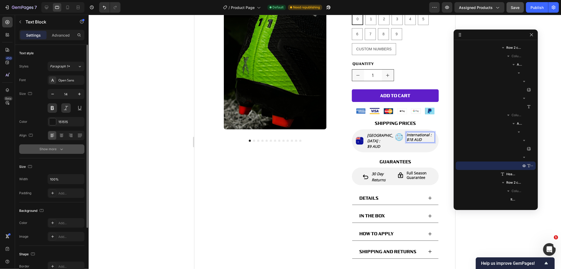
click at [45, 148] on div "Show more" at bounding box center [52, 148] width 24 height 5
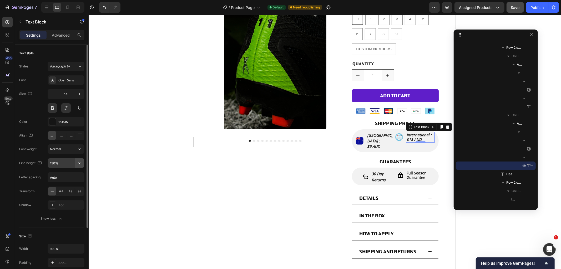
click at [79, 166] on button "button" at bounding box center [79, 162] width 9 height 9
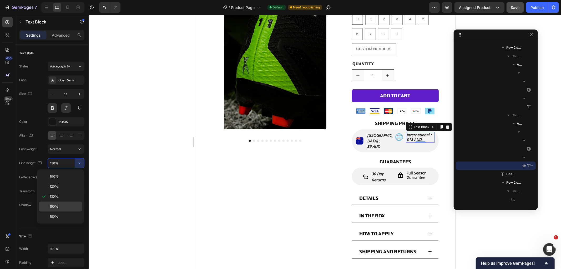
click at [66, 203] on div "150%" at bounding box center [60, 206] width 43 height 10
type input "150%"
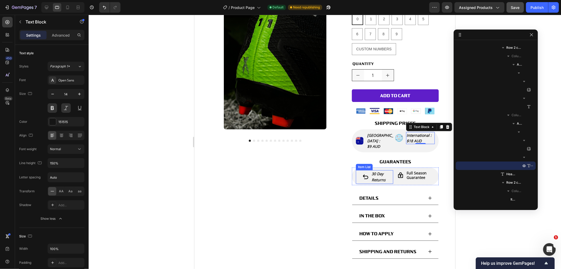
click at [374, 177] on strong "returns" at bounding box center [379, 179] width 14 height 5
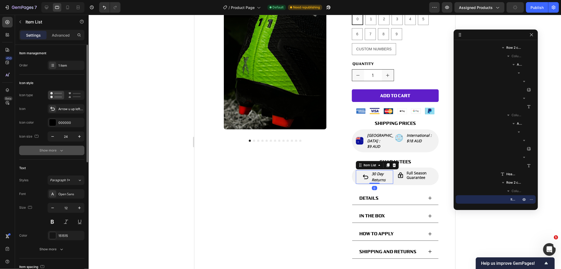
click at [64, 151] on button "Show more" at bounding box center [51, 150] width 65 height 9
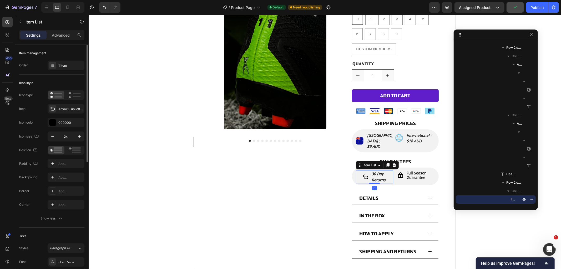
scroll to position [88, 0]
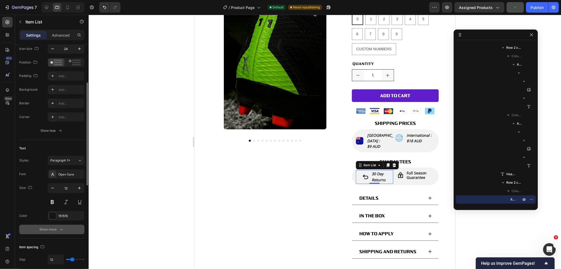
click at [59, 226] on button "Show more" at bounding box center [51, 229] width 65 height 9
click at [62, 243] on input "180%" at bounding box center [66, 242] width 36 height 9
click at [78, 244] on icon "button" at bounding box center [79, 243] width 5 height 5
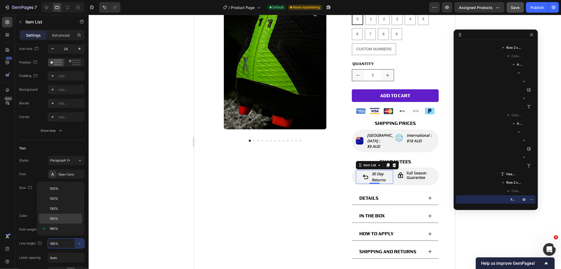
drag, startPoint x: 62, startPoint y: 218, endPoint x: 83, endPoint y: 187, distance: 36.7
click at [62, 218] on p "150%" at bounding box center [65, 218] width 30 height 5
type input "150%"
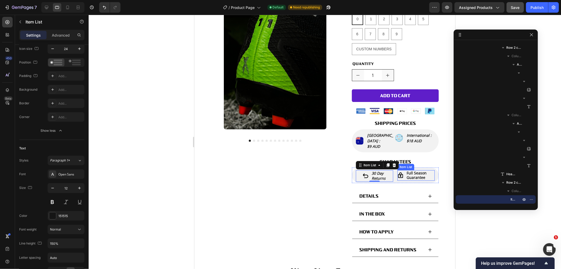
click at [418, 171] on strong "full season guarantee" at bounding box center [417, 174] width 20 height 9
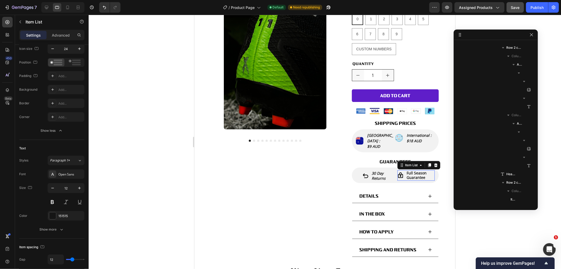
scroll to position [403, 0]
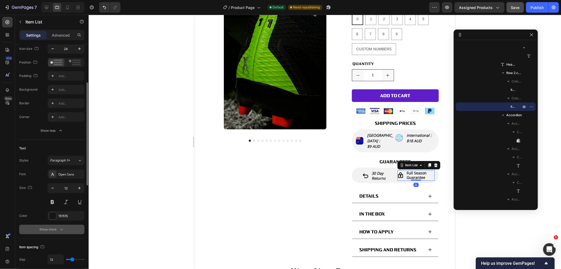
click at [63, 230] on icon "button" at bounding box center [61, 229] width 5 height 5
click at [78, 245] on icon "button" at bounding box center [79, 243] width 5 height 5
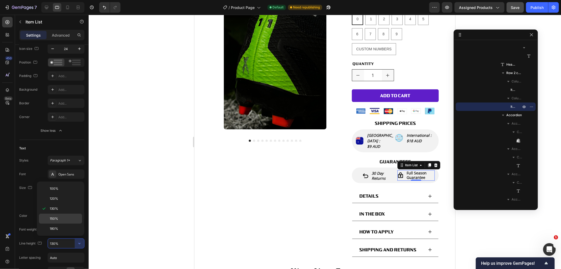
click at [61, 217] on p "150%" at bounding box center [65, 218] width 30 height 5
type input "150%"
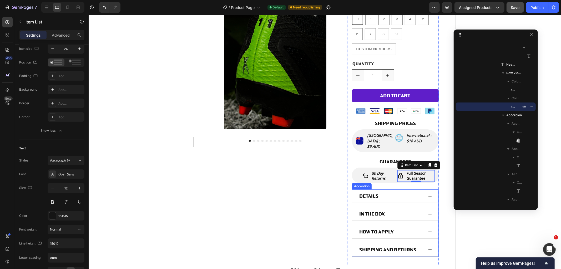
click at [434, 189] on div "DETAILS" at bounding box center [395, 196] width 87 height 14
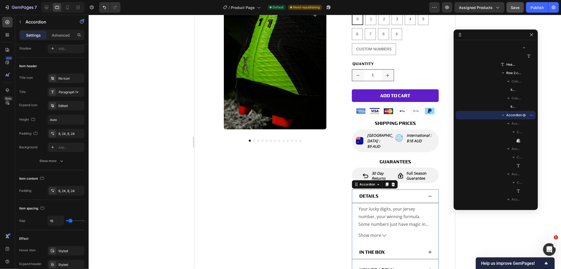
scroll to position [0, 0]
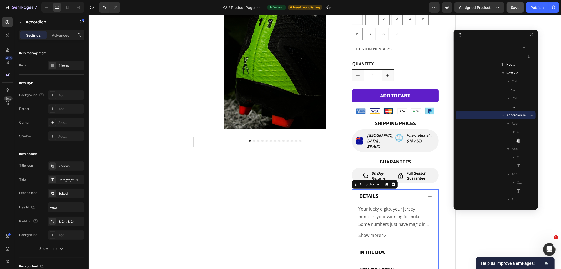
click at [429, 189] on div "DETAILS" at bounding box center [395, 196] width 87 height 14
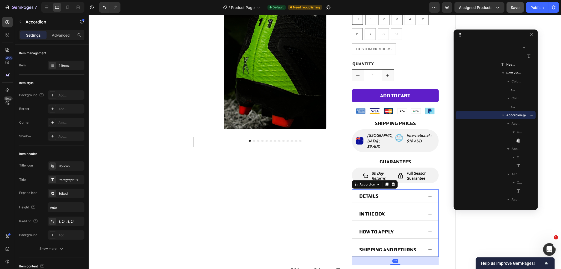
scroll to position [88, 0]
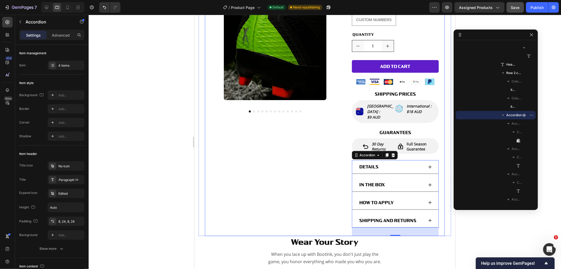
click at [437, 142] on div "Product Images Numbers Product Title $9.99 Product Price Product Price Row NUMB…" at bounding box center [325, 91] width 240 height 290
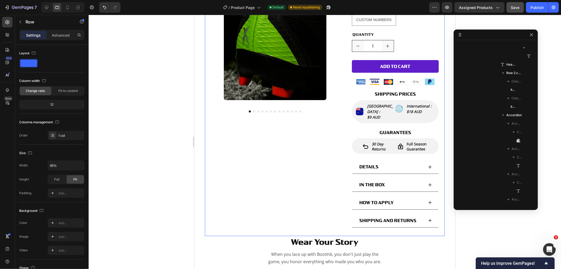
scroll to position [0, 0]
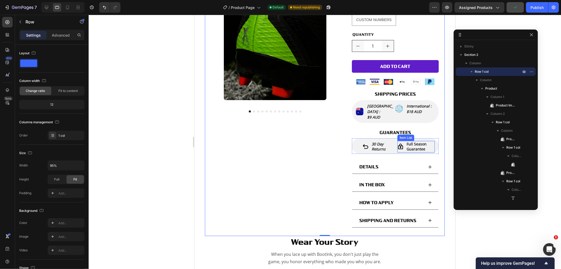
click at [421, 141] on strong "full season guarantee" at bounding box center [417, 146] width 20 height 10
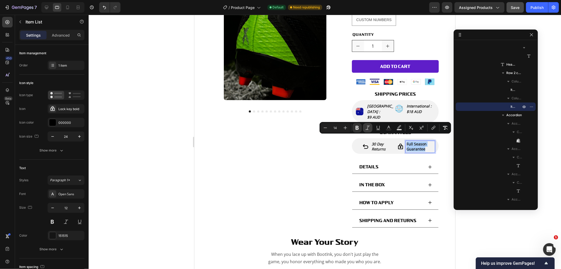
click at [366, 125] on icon "Editor contextual toolbar" at bounding box center [367, 127] width 5 height 5
click at [306, 158] on div "Product Images" at bounding box center [275, 91] width 128 height 290
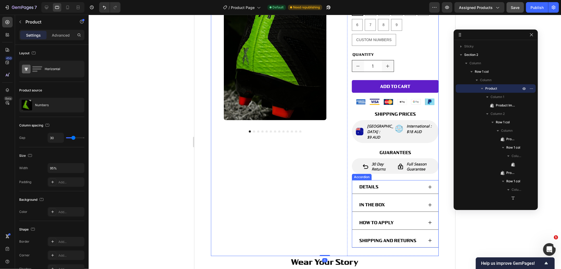
scroll to position [58, 0]
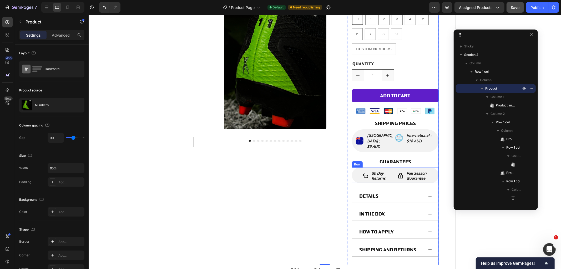
click at [393, 167] on div "30 day returns Item List full season guarantee Item List Row" at bounding box center [395, 175] width 87 height 16
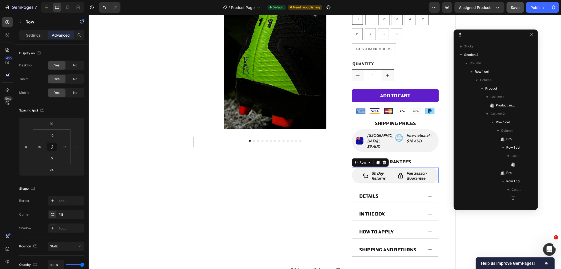
scroll to position [369, 0]
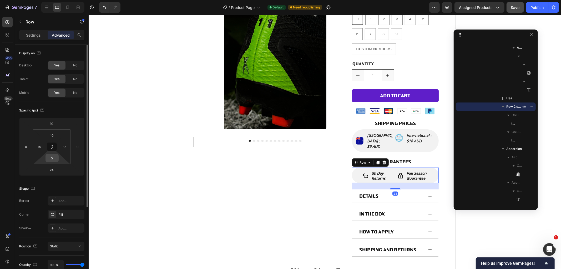
click at [56, 159] on input "5" at bounding box center [52, 158] width 11 height 8
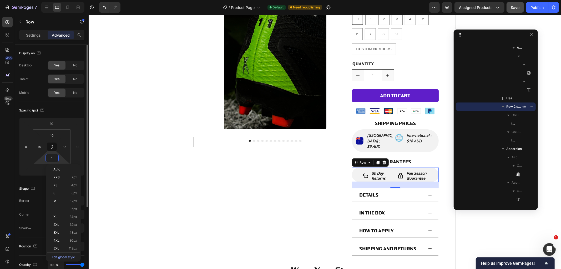
type input "10"
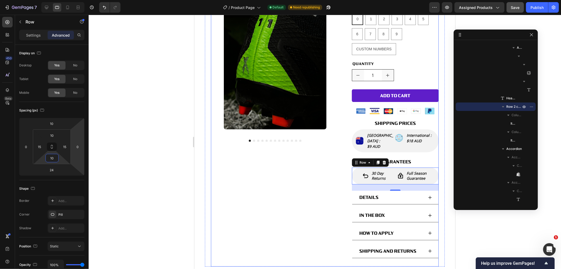
click at [275, 158] on div "Product Images" at bounding box center [275, 120] width 128 height 291
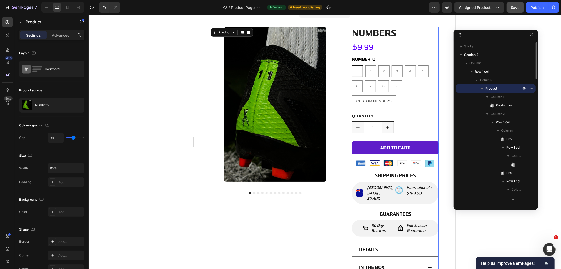
scroll to position [0, 0]
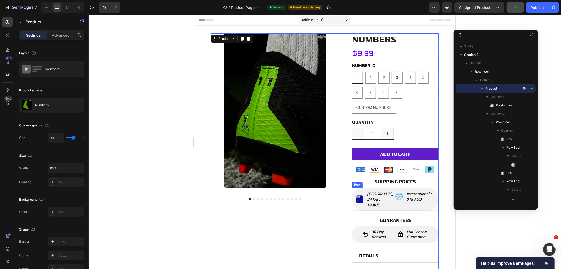
click at [392, 203] on div "Image Australia : $9 AUD Text Block Advanced List Image International : $18 AUD…" at bounding box center [395, 198] width 87 height 23
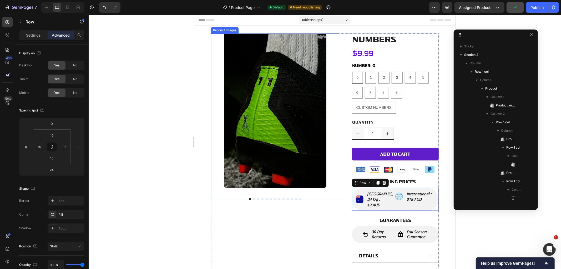
scroll to position [235, 0]
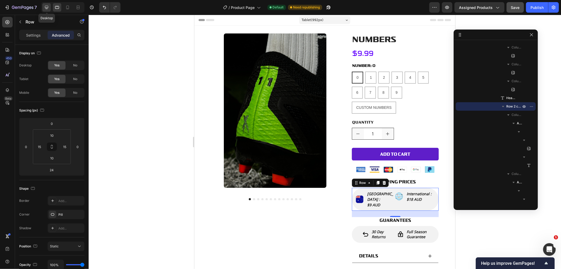
click at [46, 7] on icon at bounding box center [46, 7] width 3 height 3
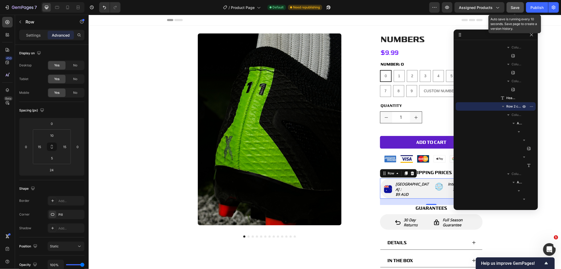
click at [520, 7] on span "Save" at bounding box center [515, 7] width 9 height 4
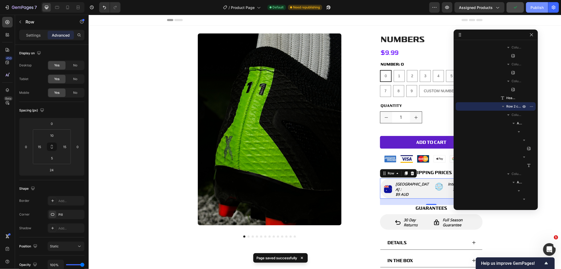
click at [535, 8] on div "Publish" at bounding box center [537, 8] width 13 height 6
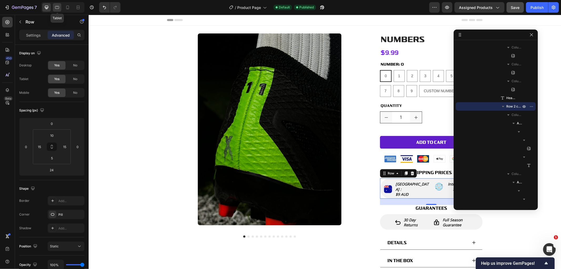
click at [54, 5] on icon at bounding box center [56, 7] width 5 height 5
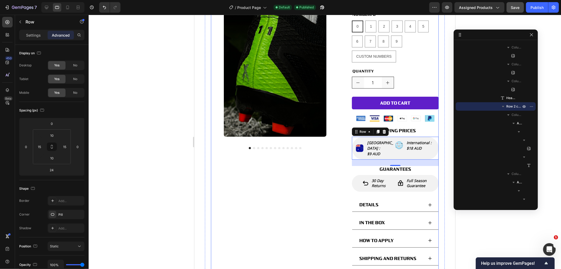
scroll to position [37, 0]
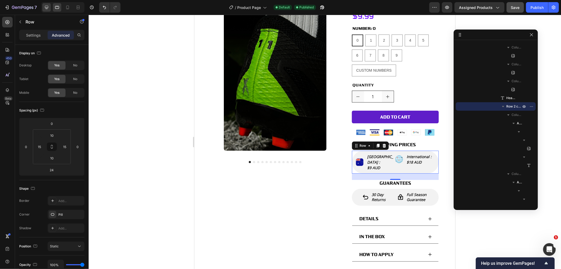
click at [48, 6] on icon at bounding box center [46, 7] width 5 height 5
type input "5"
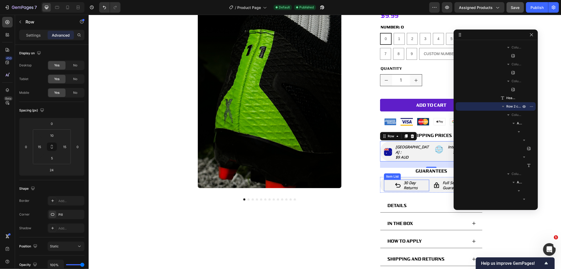
click at [406, 185] on strong "returns" at bounding box center [411, 187] width 14 height 5
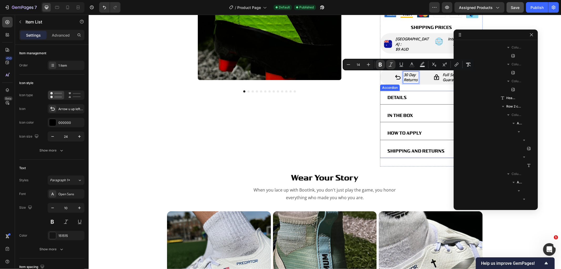
scroll to position [386, 0]
click at [404, 77] on strong "returns" at bounding box center [411, 79] width 14 height 5
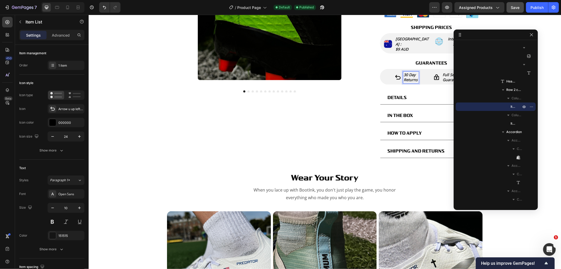
click at [404, 77] on strong "returns" at bounding box center [411, 79] width 14 height 5
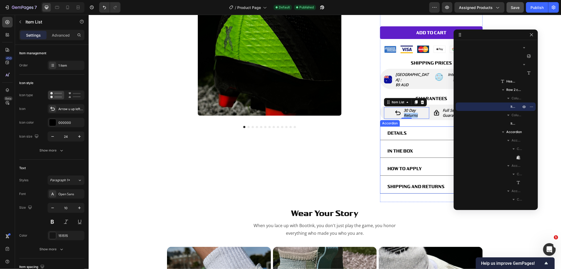
scroll to position [86, 0]
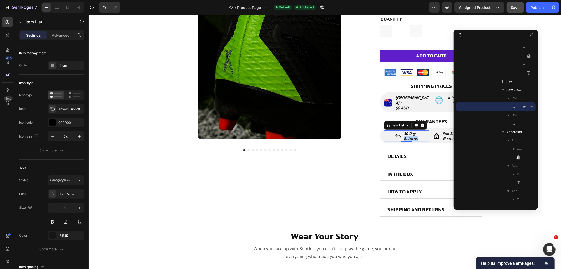
click at [404, 131] on strong "30 day" at bounding box center [410, 133] width 12 height 5
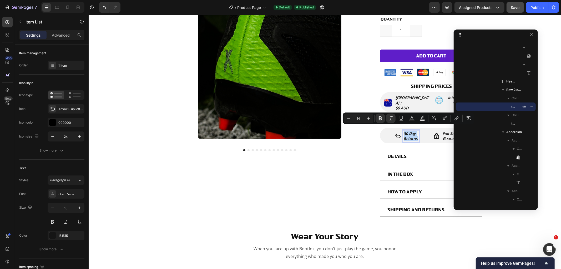
drag, startPoint x: 402, startPoint y: 128, endPoint x: 416, endPoint y: 134, distance: 15.2
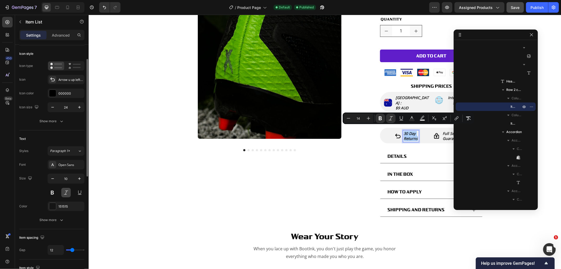
click at [67, 191] on button at bounding box center [65, 192] width 9 height 9
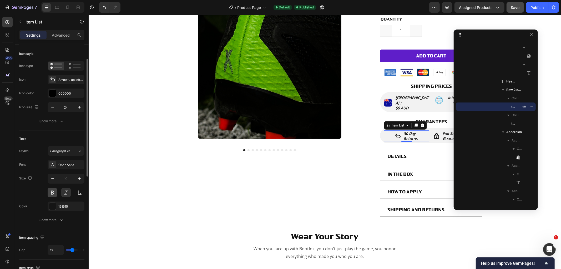
click at [54, 192] on button at bounding box center [52, 192] width 9 height 9
click at [447, 131] on strong "full season guarantee" at bounding box center [453, 136] width 20 height 10
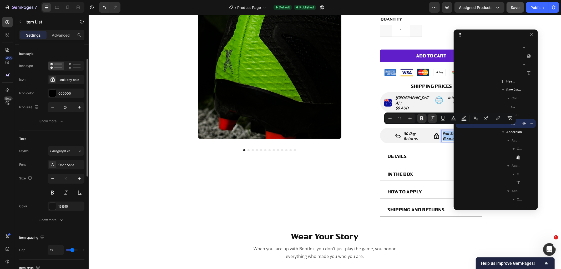
click at [64, 190] on button at bounding box center [65, 192] width 9 height 9
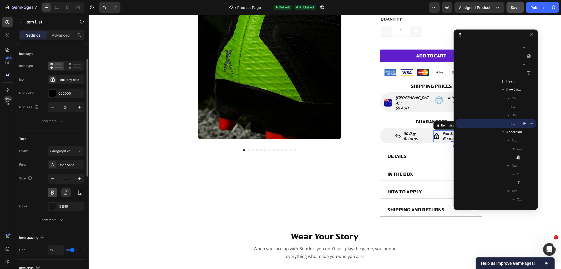
click at [52, 190] on button at bounding box center [52, 192] width 9 height 9
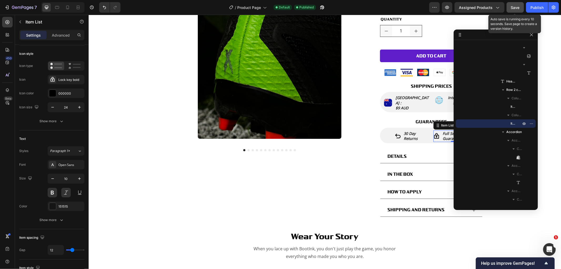
click at [513, 6] on span "Save" at bounding box center [515, 7] width 9 height 4
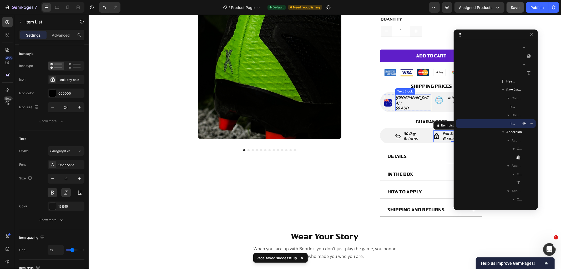
click at [415, 96] on span "[GEOGRAPHIC_DATA] :" at bounding box center [412, 100] width 33 height 10
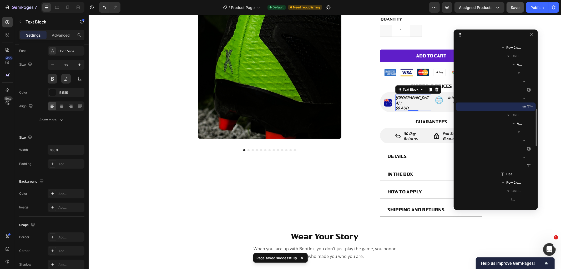
scroll to position [0, 0]
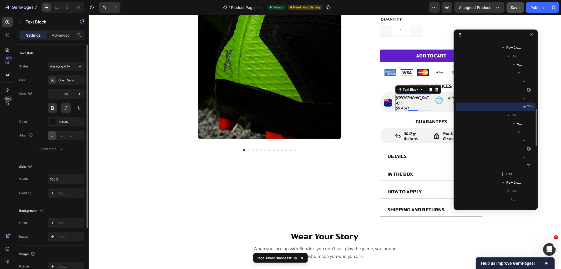
click at [418, 98] on p "[GEOGRAPHIC_DATA] :" at bounding box center [413, 100] width 35 height 10
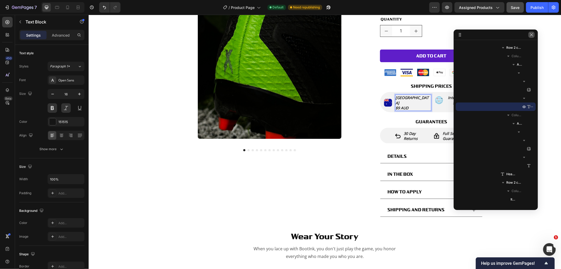
click at [531, 35] on icon "button" at bounding box center [532, 35] width 4 height 4
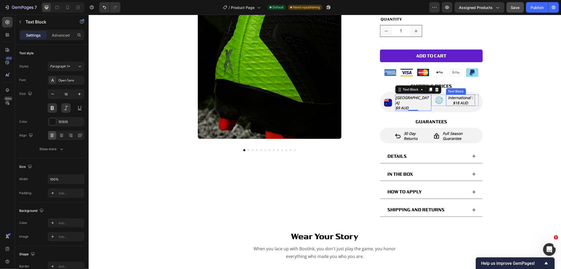
click at [469, 97] on span "International :" at bounding box center [460, 97] width 25 height 5
click at [470, 99] on p "International :" at bounding box center [461, 97] width 28 height 5
click at [454, 96] on span "International" at bounding box center [460, 97] width 23 height 5
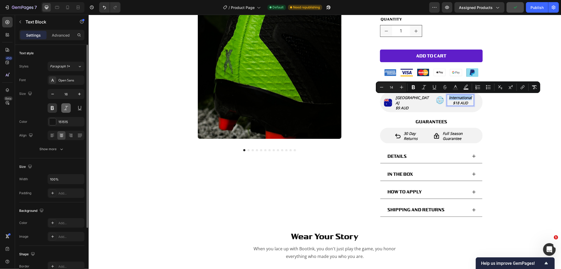
click at [66, 111] on button at bounding box center [65, 107] width 9 height 9
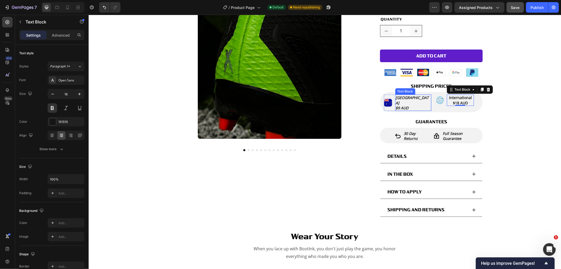
click at [404, 97] on span "[GEOGRAPHIC_DATA]" at bounding box center [412, 100] width 33 height 10
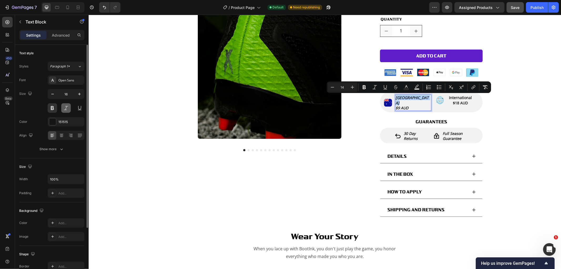
click at [64, 108] on button at bounding box center [65, 107] width 9 height 9
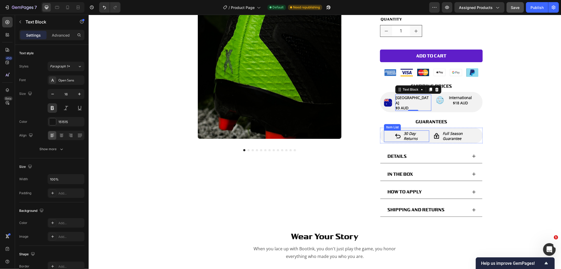
click at [413, 131] on strong "30 day" at bounding box center [410, 133] width 12 height 5
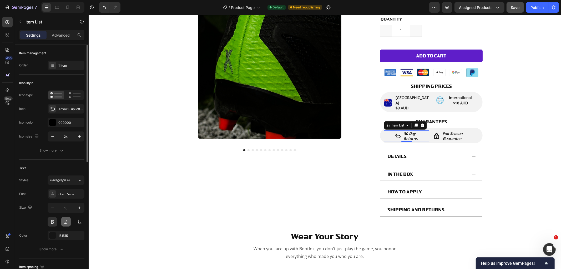
drag, startPoint x: 68, startPoint y: 220, endPoint x: 296, endPoint y: 152, distance: 238.6
click at [68, 220] on button at bounding box center [65, 221] width 9 height 9
click at [449, 132] on strong "full season guarantee" at bounding box center [453, 136] width 20 height 10
click at [62, 223] on button at bounding box center [65, 221] width 9 height 9
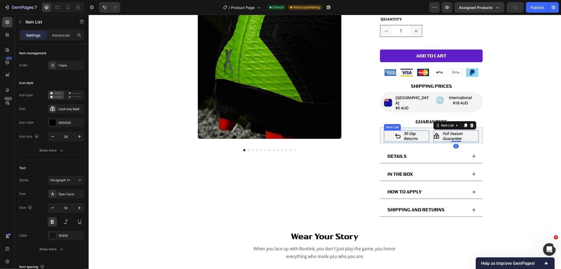
click at [409, 136] on strong "returns" at bounding box center [411, 138] width 14 height 5
click at [409, 131] on strong "30 day" at bounding box center [410, 133] width 12 height 5
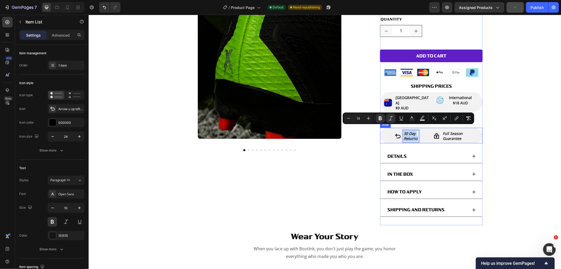
drag, startPoint x: 402, startPoint y: 128, endPoint x: 431, endPoint y: 137, distance: 30.5
click at [392, 118] on icon "Editor contextual toolbar" at bounding box center [391, 118] width 5 height 5
click at [443, 131] on strong "full season guarantee" at bounding box center [453, 136] width 20 height 10
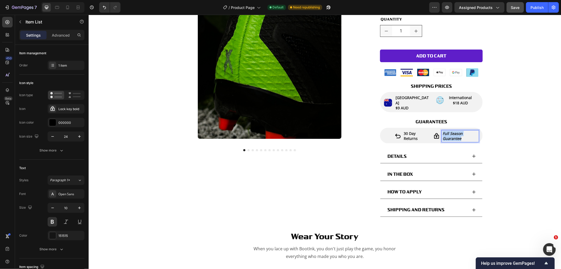
drag, startPoint x: 441, startPoint y: 127, endPoint x: 465, endPoint y: 136, distance: 25.7
click at [465, 136] on p "full season guarantee" at bounding box center [460, 136] width 35 height 10
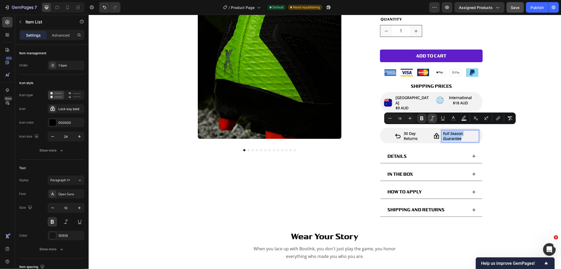
click at [434, 120] on icon "Editor contextual toolbar" at bounding box center [432, 118] width 5 height 5
click at [499, 153] on div "Product Images Numbers Product Title $9.99 Product Price Product Price Row NUMB…" at bounding box center [324, 86] width 473 height 278
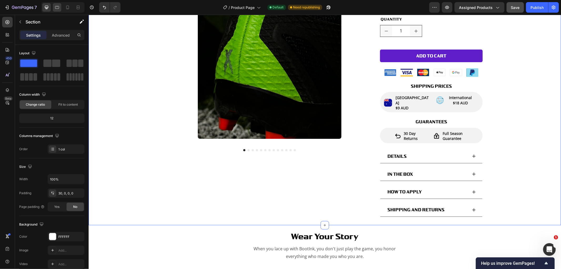
click at [59, 8] on icon at bounding box center [56, 7] width 5 height 5
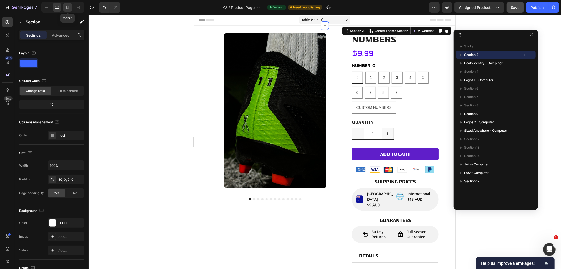
click at [67, 6] on icon at bounding box center [67, 8] width 3 height 4
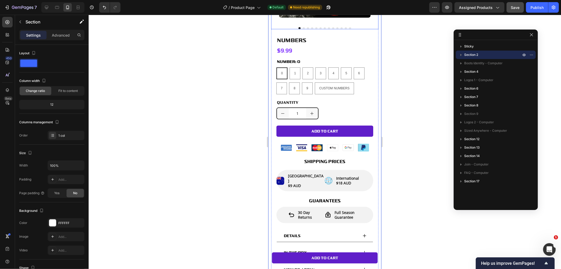
scroll to position [146, 0]
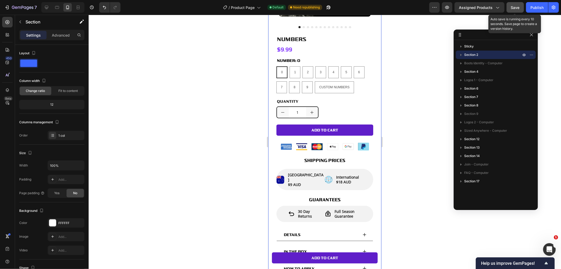
click at [514, 6] on span "Save" at bounding box center [515, 7] width 9 height 4
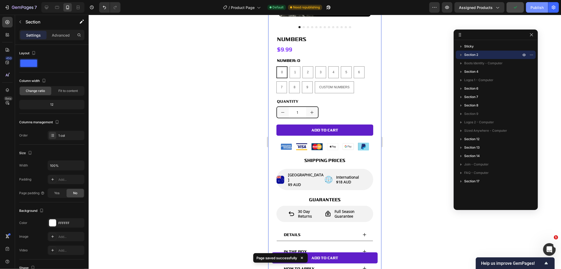
click at [534, 5] on div "Publish" at bounding box center [537, 8] width 13 height 6
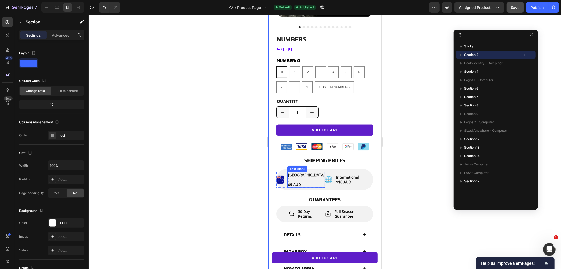
drag, startPoint x: 310, startPoint y: 172, endPoint x: 294, endPoint y: 176, distance: 17.0
click at [310, 182] on p "$9 AUD" at bounding box center [306, 184] width 36 height 5
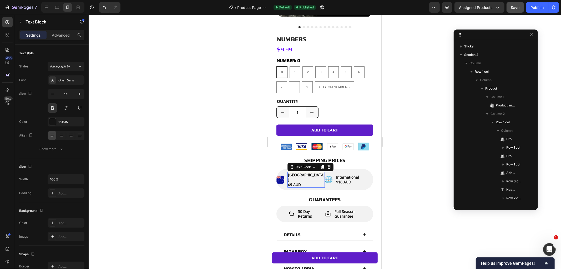
scroll to position [151, 0]
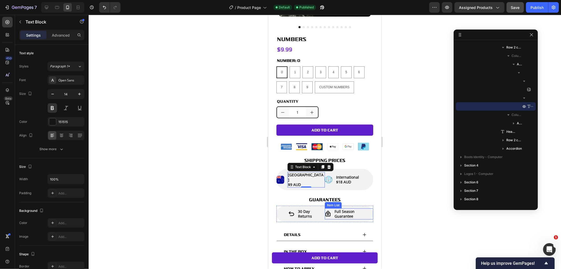
click at [352, 209] on p "full season guarantee" at bounding box center [354, 213] width 38 height 9
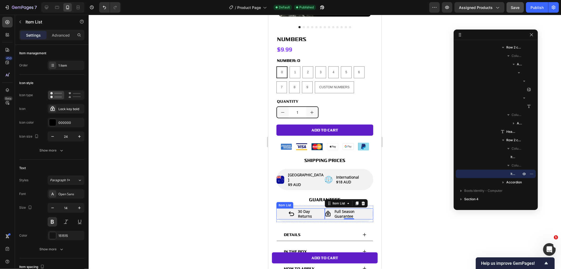
drag, startPoint x: 302, startPoint y: 204, endPoint x: 299, endPoint y: 206, distance: 3.5
click at [302, 213] on strong "returns" at bounding box center [305, 215] width 14 height 5
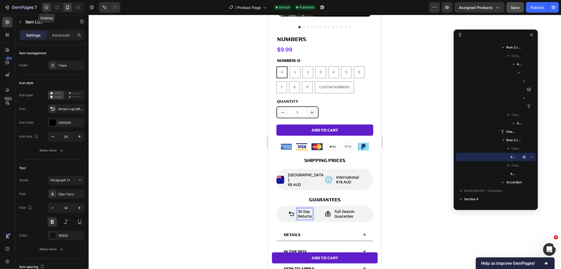
click at [43, 4] on div at bounding box center [46, 7] width 8 height 8
type input "12"
type input "10"
type input "8"
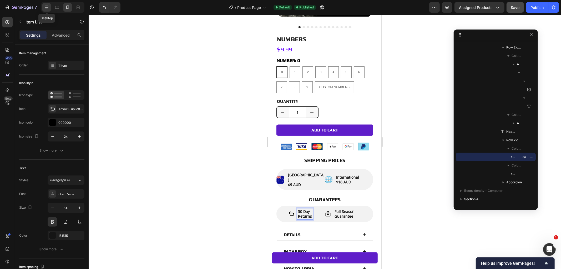
type input "8"
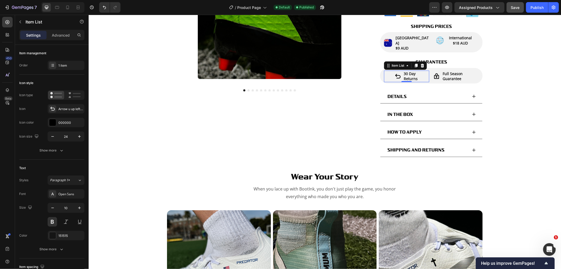
click at [410, 70] on div "Numbers Product Title $9.99 Product Price Product Price Row NUMBER: 0 0 0 0 1 1…" at bounding box center [431, 26] width 103 height 278
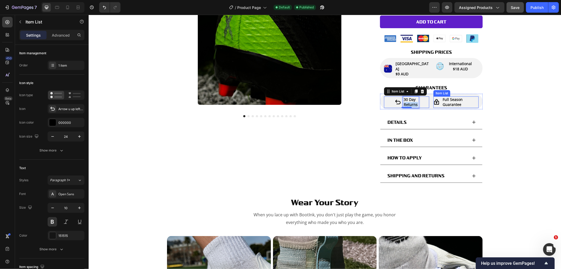
click at [447, 99] on strong "full season guarantee" at bounding box center [453, 102] width 20 height 10
click at [443, 99] on strong "full season guarantee" at bounding box center [453, 102] width 20 height 10
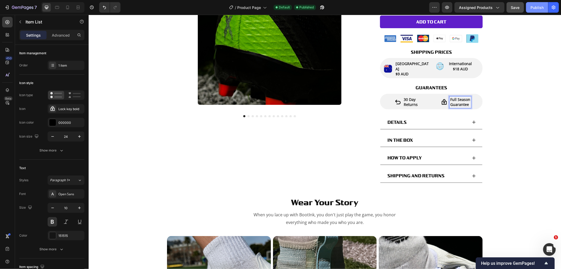
click at [540, 7] on div "Publish" at bounding box center [537, 8] width 13 height 6
click at [460, 66] on div "International $18 AUD" at bounding box center [460, 65] width 27 height 11
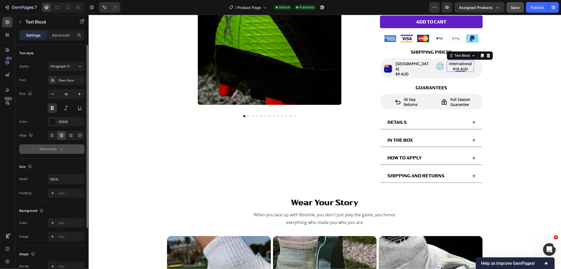
click at [48, 150] on div "Show more" at bounding box center [52, 148] width 24 height 5
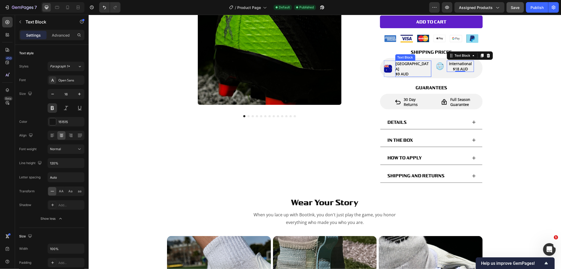
click at [408, 71] on span "$9 AUD" at bounding box center [402, 73] width 13 height 5
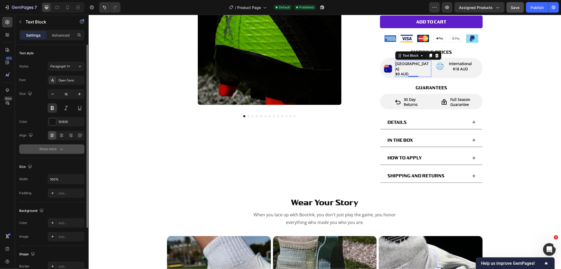
click at [61, 150] on icon "button" at bounding box center [61, 148] width 5 height 5
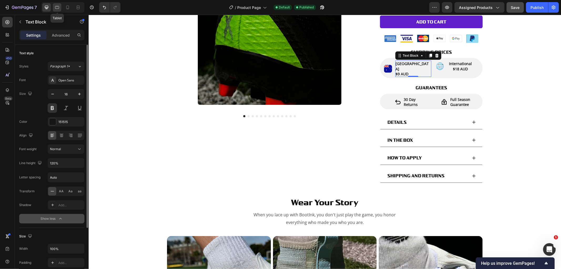
click at [57, 9] on icon at bounding box center [56, 7] width 5 height 5
type input "14"
type input "150%"
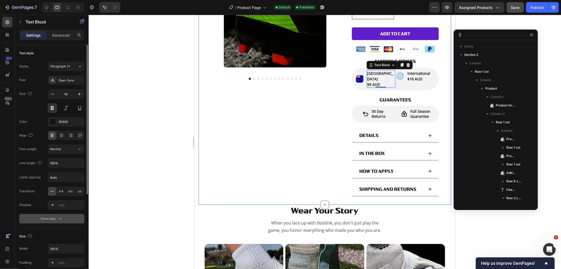
scroll to position [151, 0]
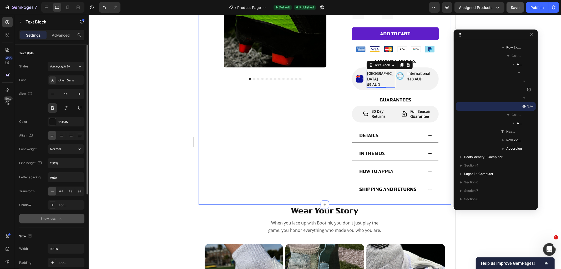
click at [415, 97] on p "⁠⁠⁠⁠⁠⁠⁠ GUARANTEES" at bounding box center [395, 100] width 86 height 6
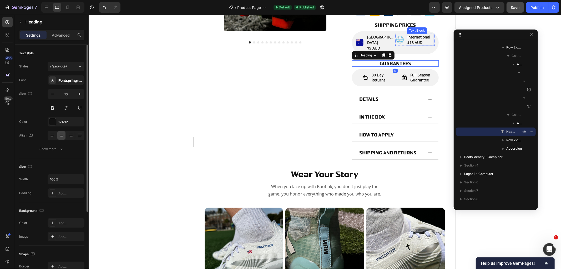
click at [419, 42] on p "$18 AUD" at bounding box center [420, 42] width 26 height 6
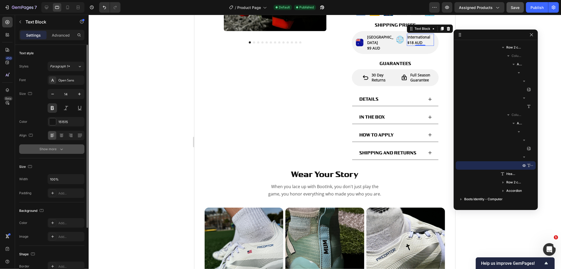
click at [67, 149] on button "Show more" at bounding box center [51, 148] width 65 height 9
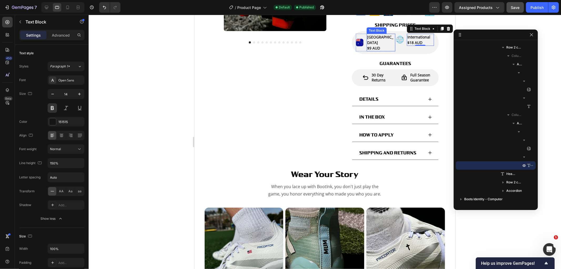
click at [377, 35] on span "[GEOGRAPHIC_DATA]" at bounding box center [380, 39] width 26 height 11
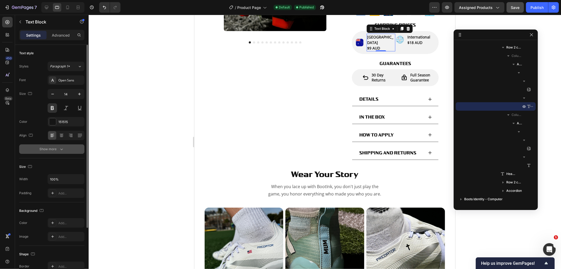
click at [62, 145] on button "Show more" at bounding box center [51, 148] width 65 height 9
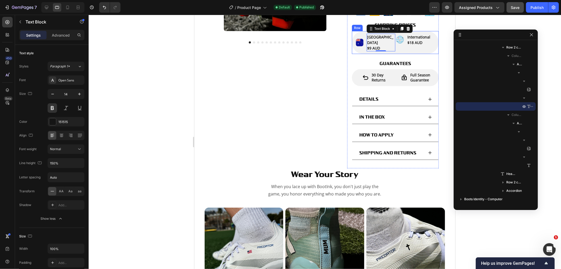
click at [413, 41] on span "$18 AUD" at bounding box center [414, 42] width 15 height 5
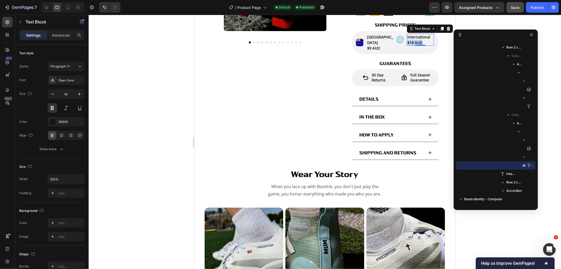
click at [423, 43] on p "$18 AUD" at bounding box center [420, 42] width 26 height 6
click at [377, 45] on span "$9 AUD" at bounding box center [373, 47] width 13 height 5
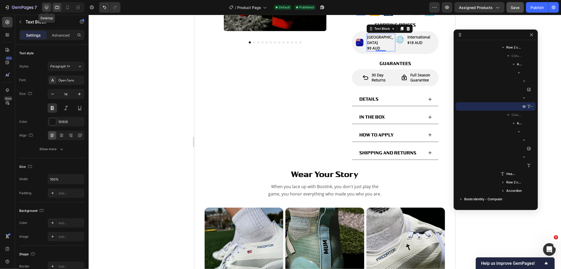
click at [44, 5] on icon at bounding box center [46, 7] width 5 height 5
type input "16"
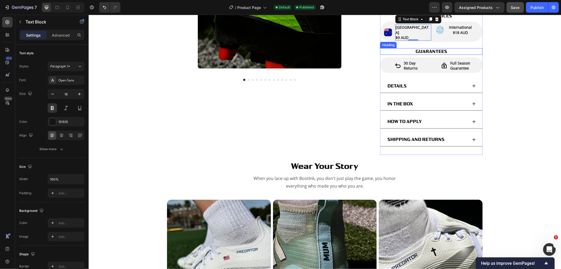
scroll to position [148, 0]
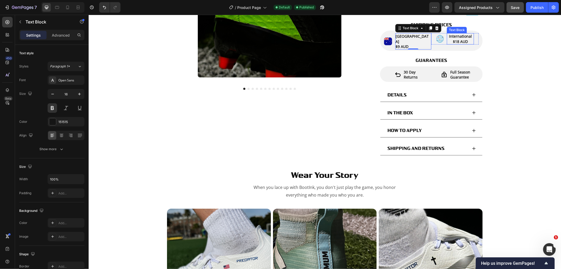
click at [454, 42] on span "$18 AUD" at bounding box center [460, 41] width 15 height 5
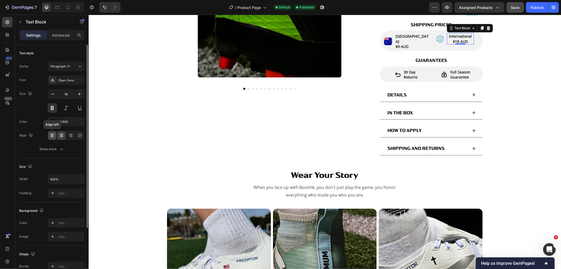
click at [53, 137] on icon at bounding box center [52, 135] width 5 height 5
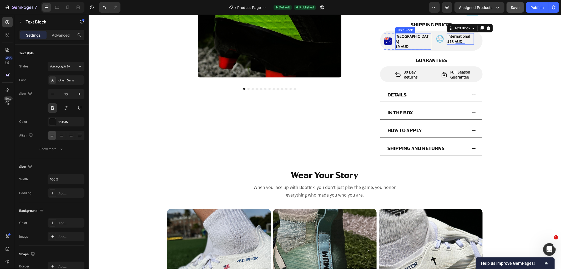
click at [409, 44] on span "$9 AUD" at bounding box center [402, 46] width 13 height 5
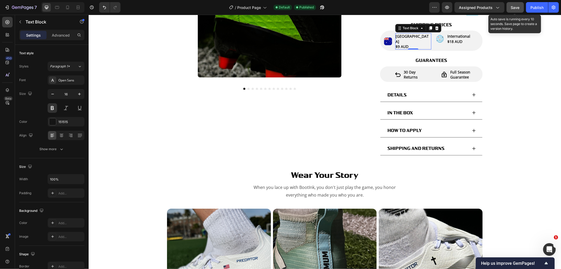
click at [519, 6] on span "Save" at bounding box center [515, 7] width 9 height 4
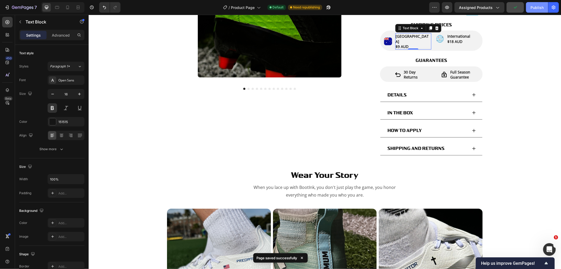
click at [540, 11] on button "Publish" at bounding box center [537, 7] width 22 height 11
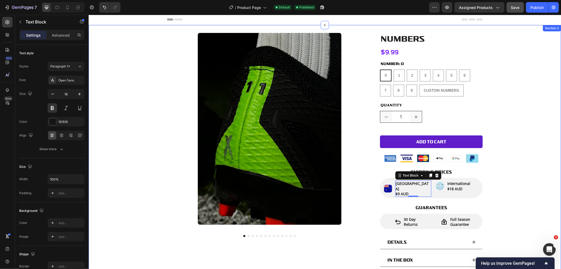
scroll to position [0, 0]
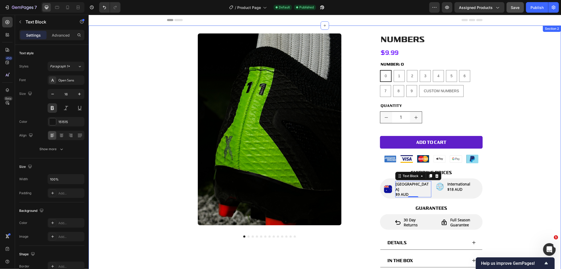
click at [523, 102] on div "Product Images Numbers Product Title $9.99 Product Price Product Price Row NUMB…" at bounding box center [324, 172] width 473 height 278
